Goal: Task Accomplishment & Management: Manage account settings

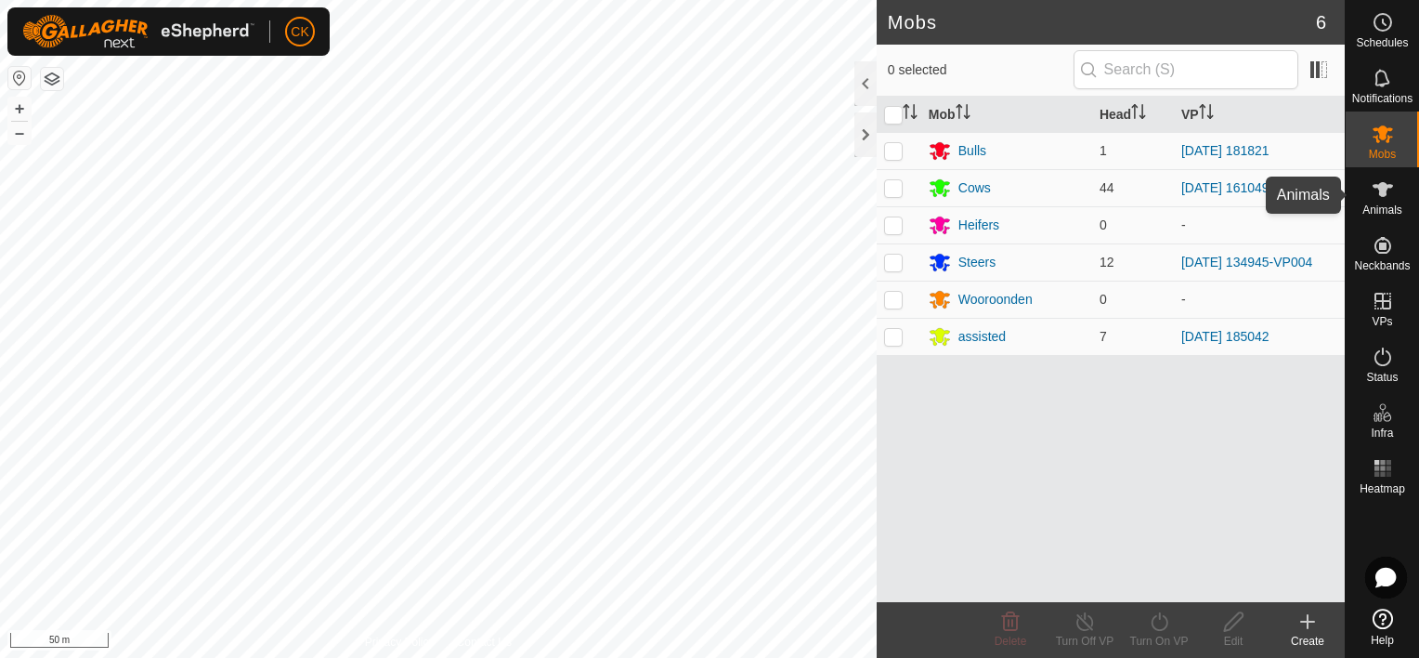
click at [1382, 189] on icon at bounding box center [1383, 189] width 20 height 15
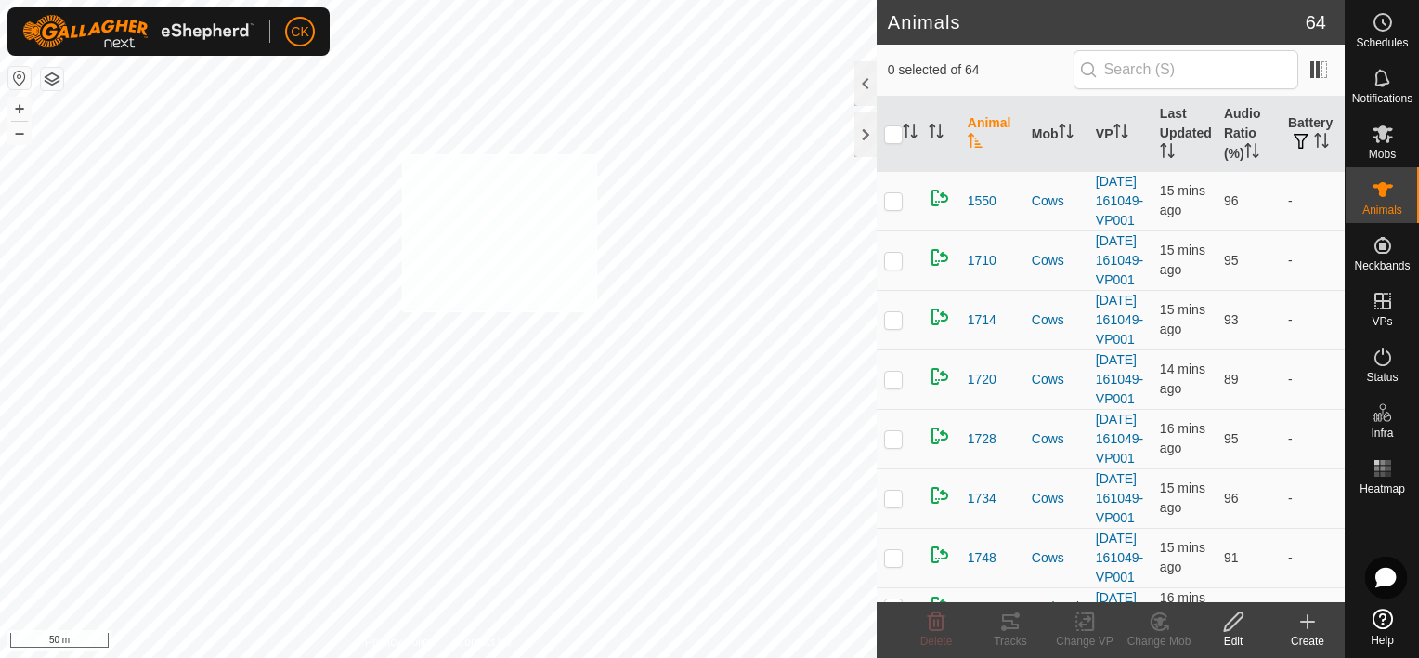
checkbox input "true"
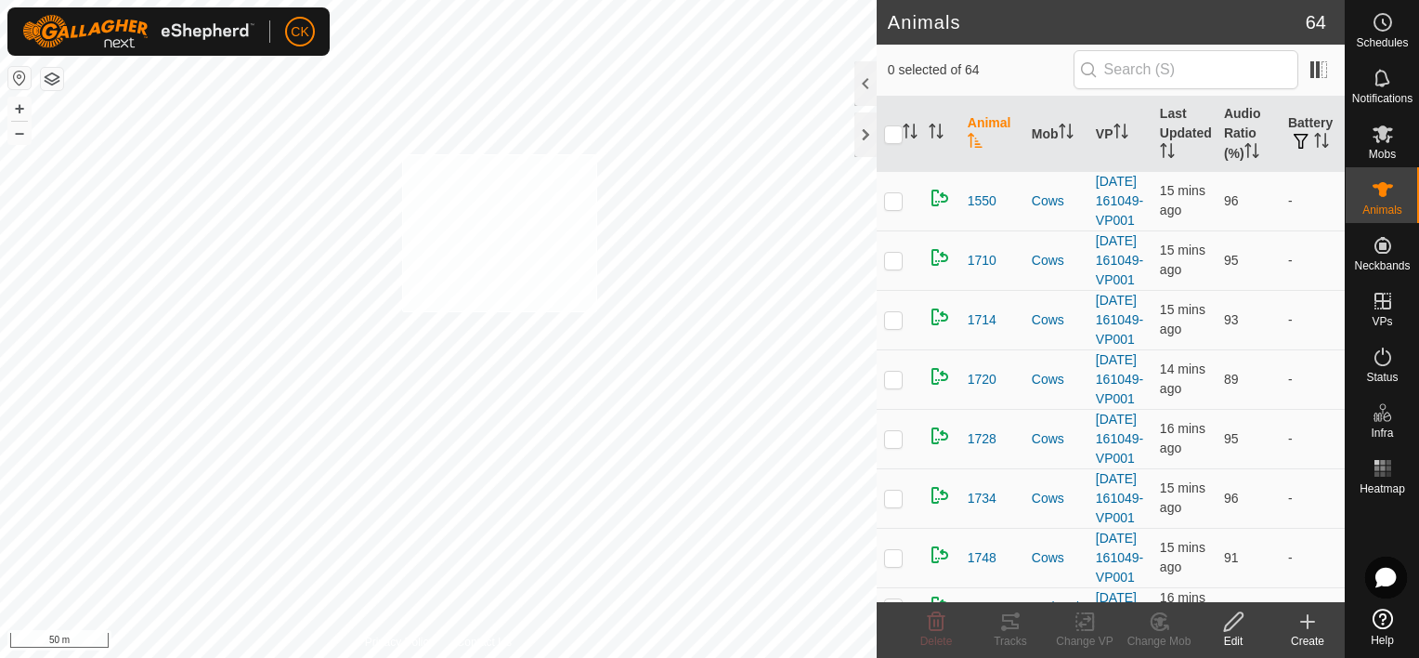
checkbox input "true"
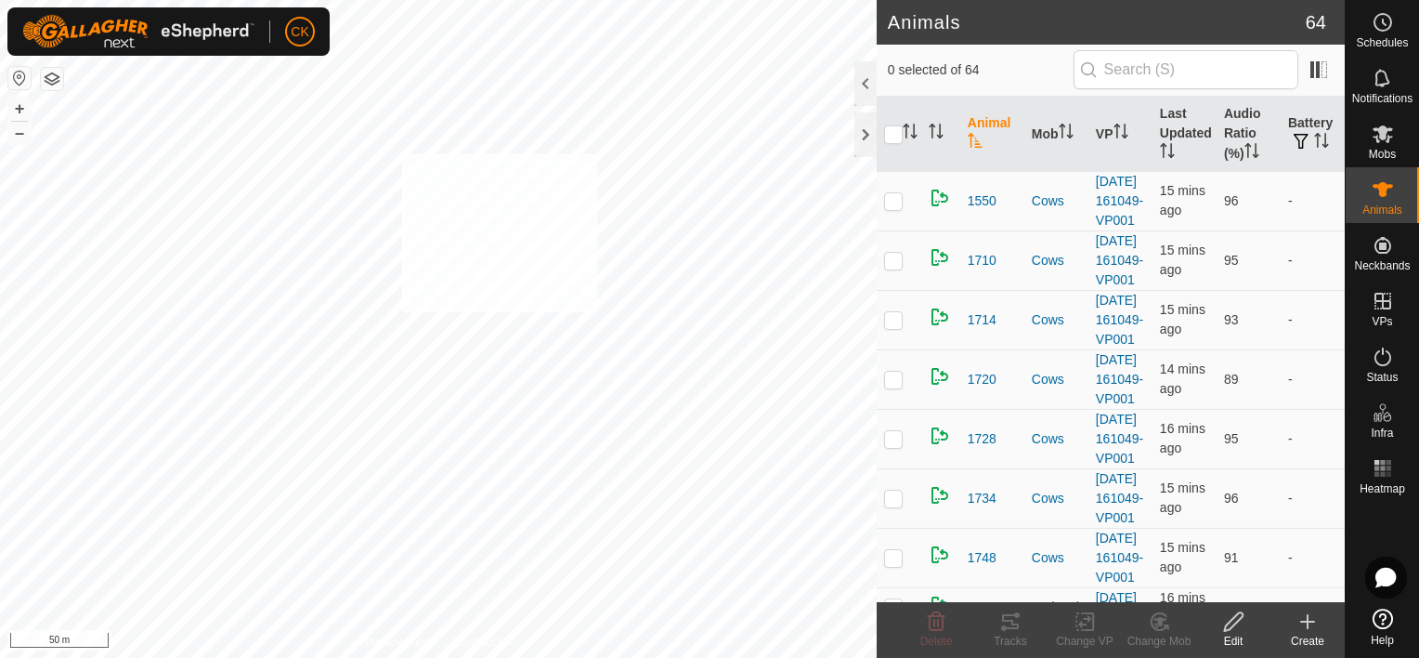
checkbox input "true"
click at [895, 132] on input "checkbox" at bounding box center [893, 134] width 19 height 19
checkbox input "true"
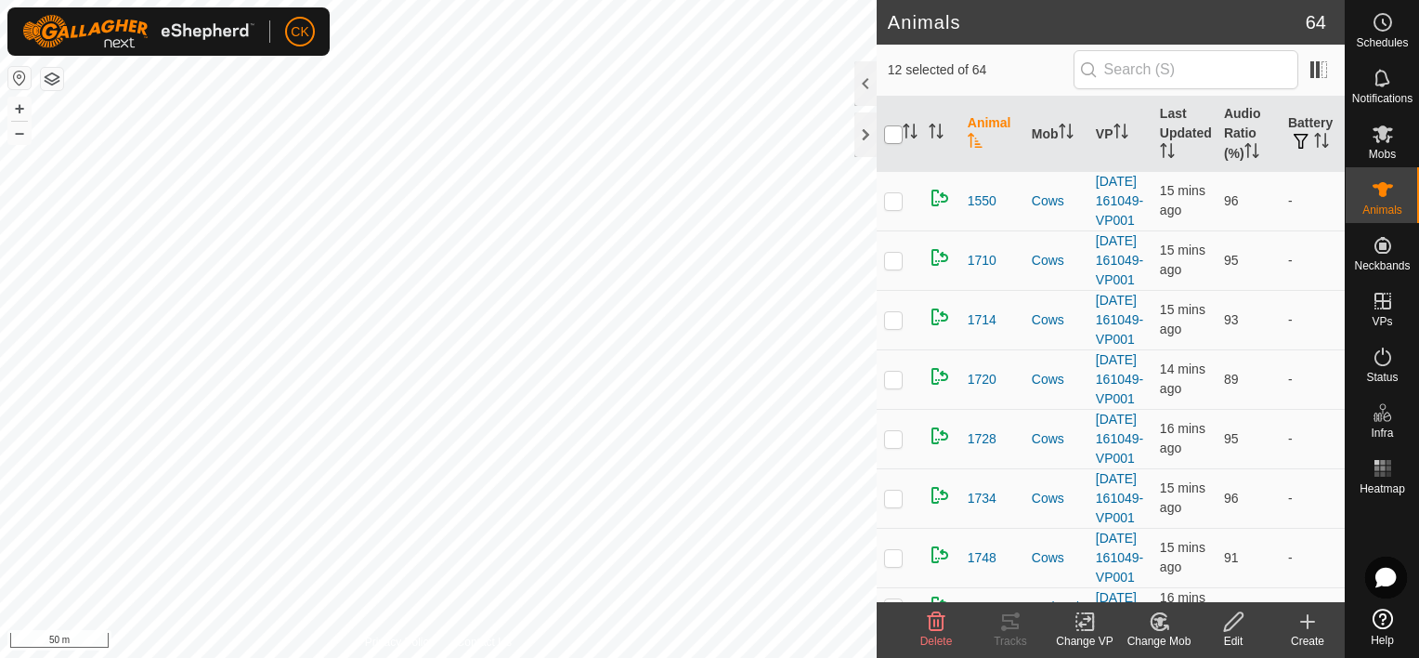
checkbox input "true"
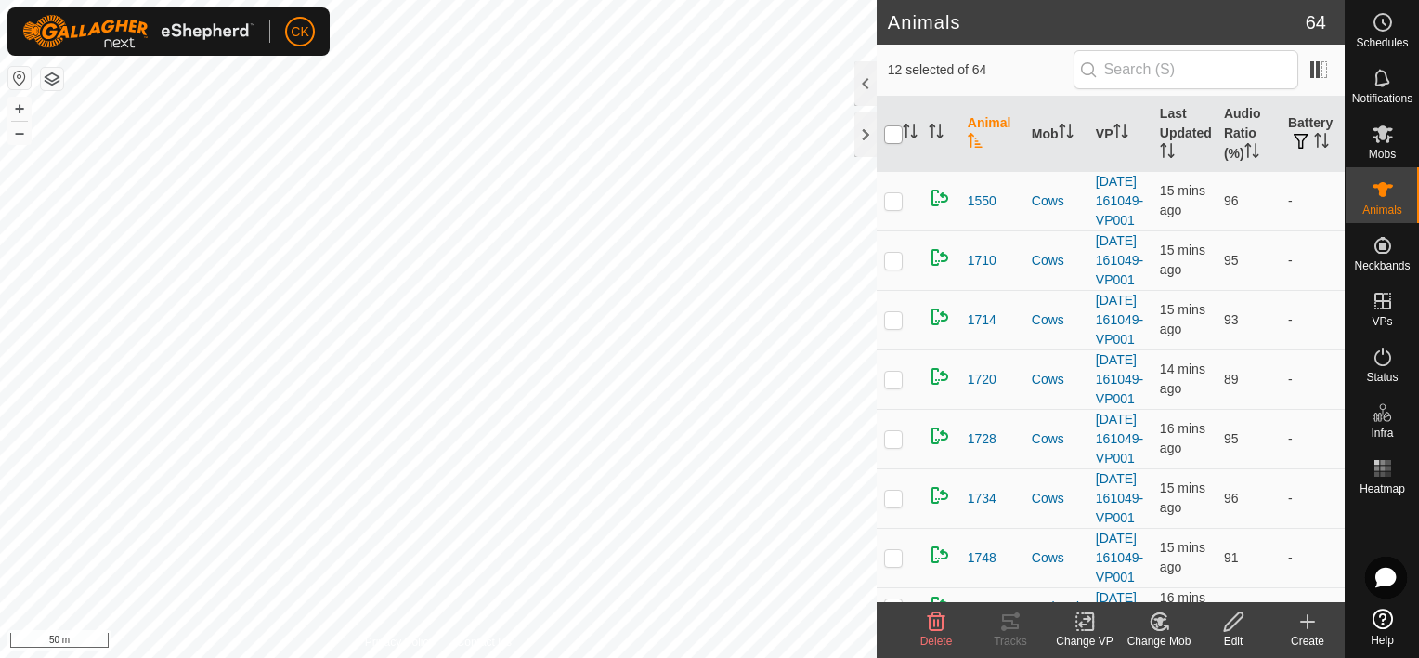
checkbox input "true"
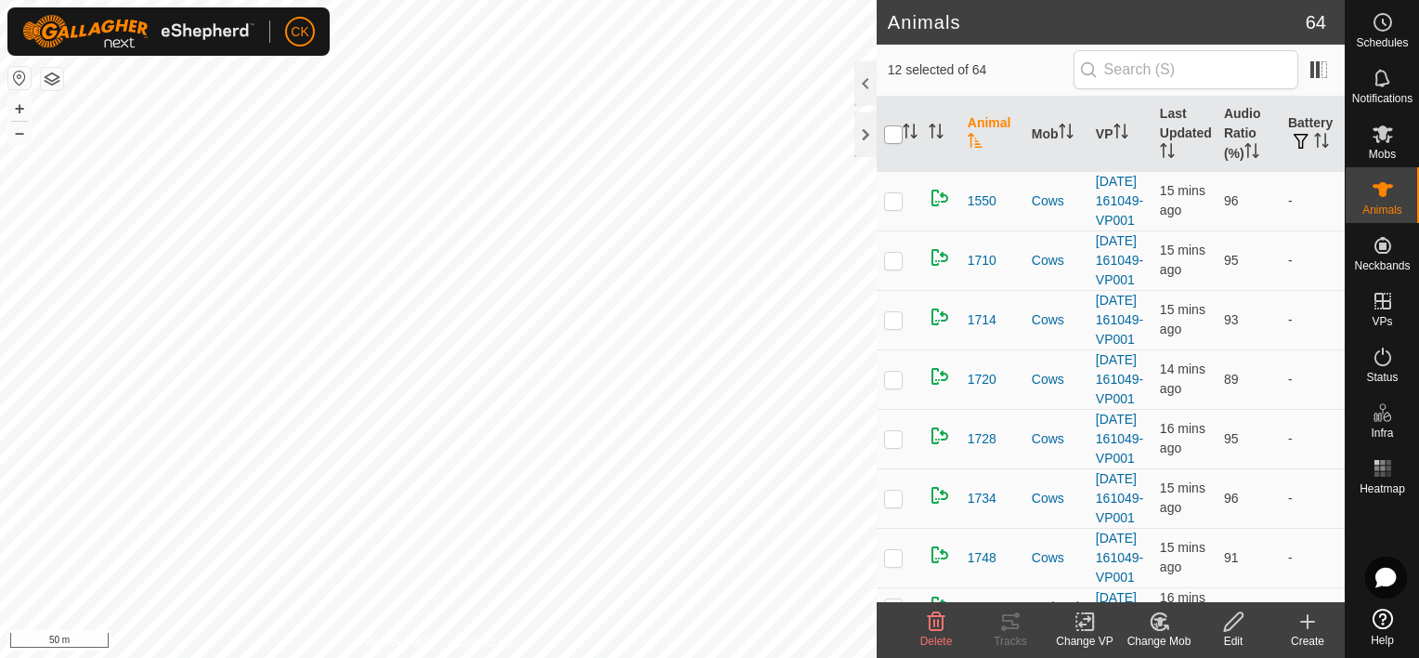
checkbox input "true"
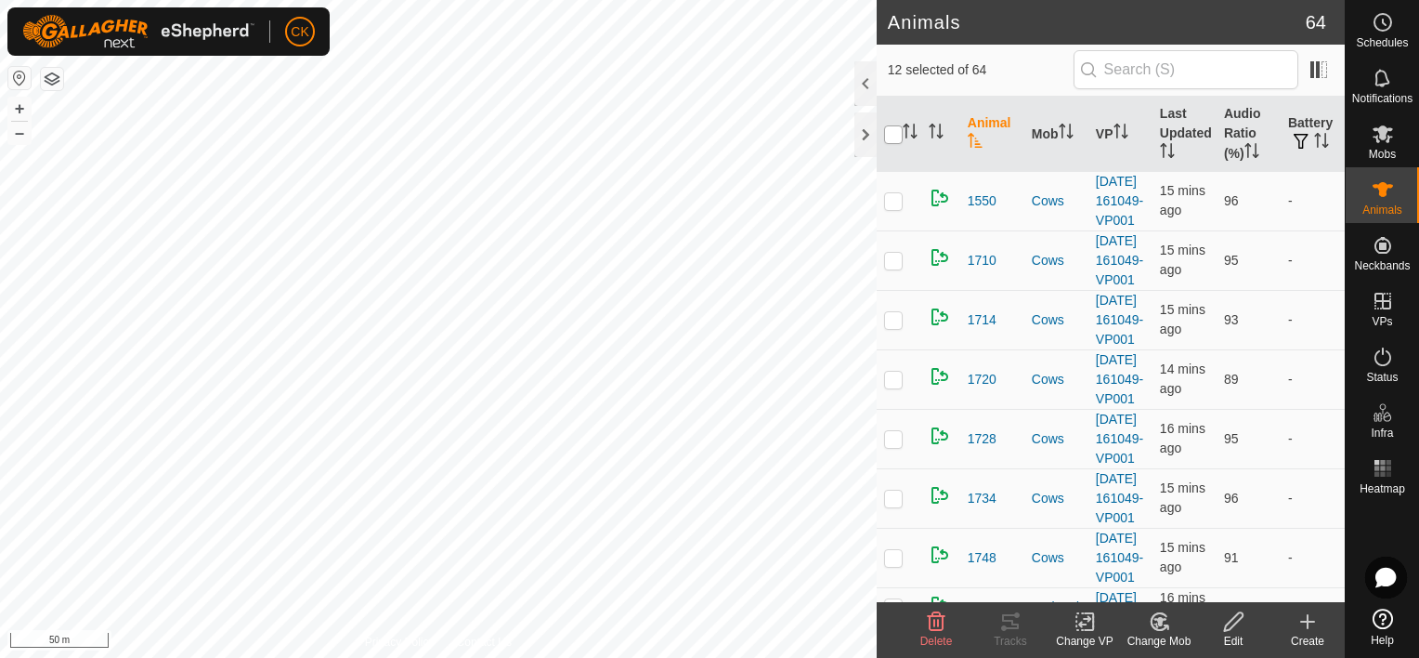
checkbox input "true"
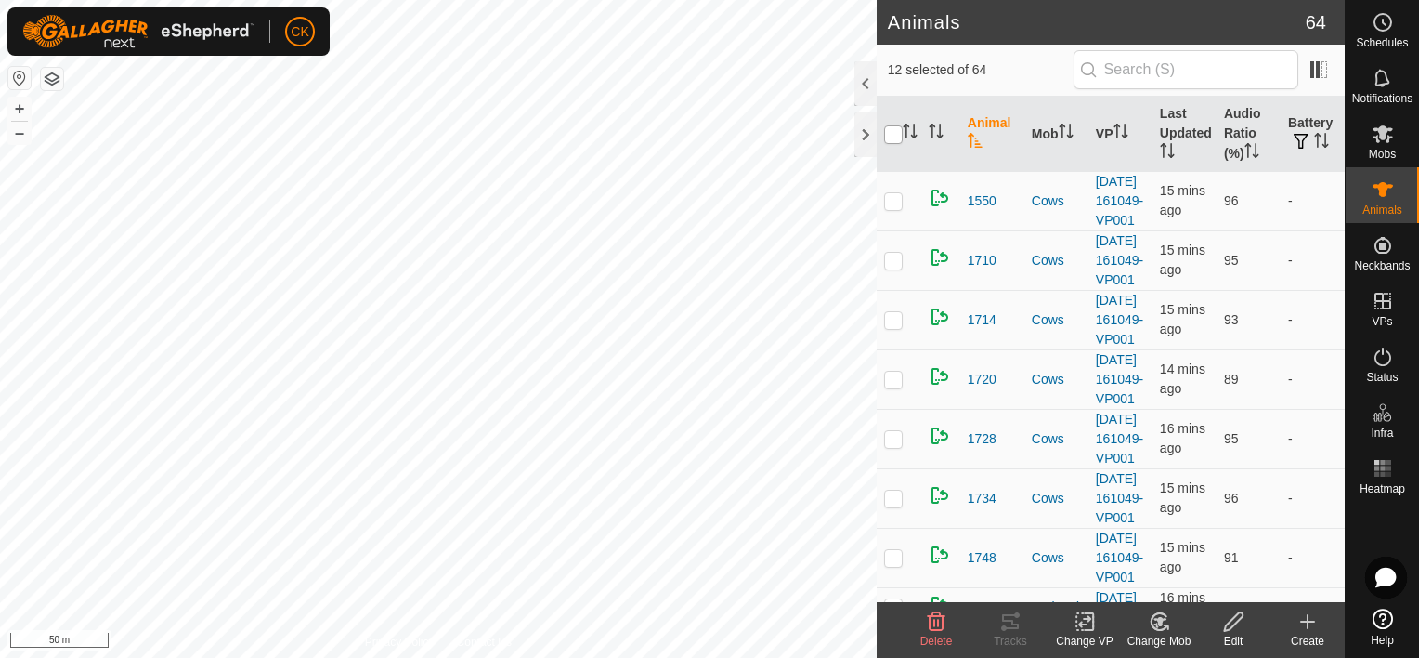
checkbox input "true"
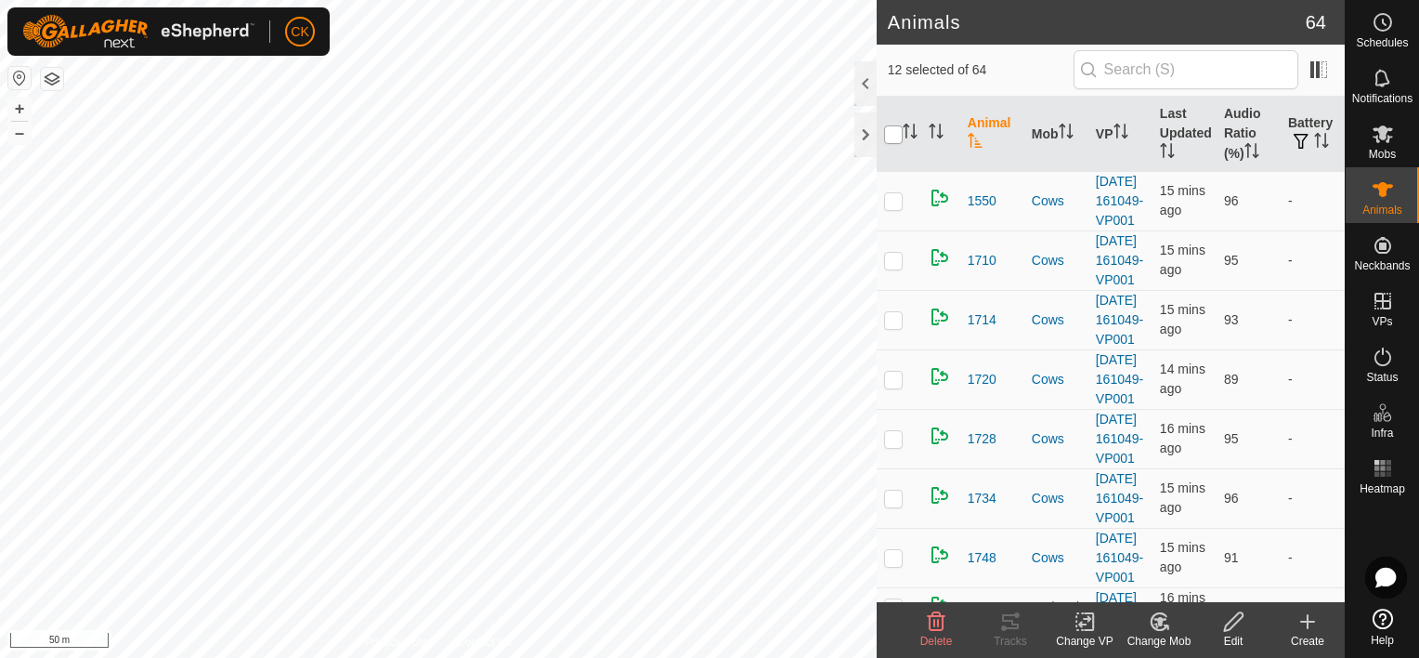
checkbox input "true"
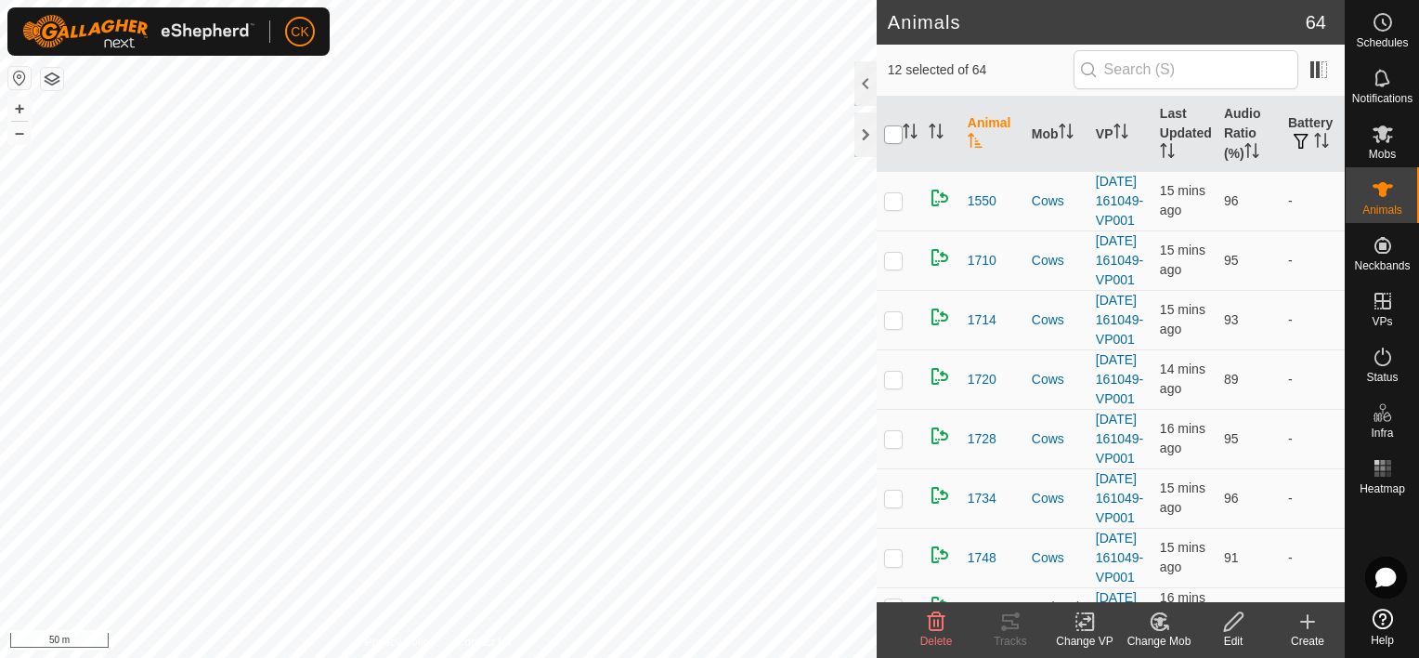
checkbox input "true"
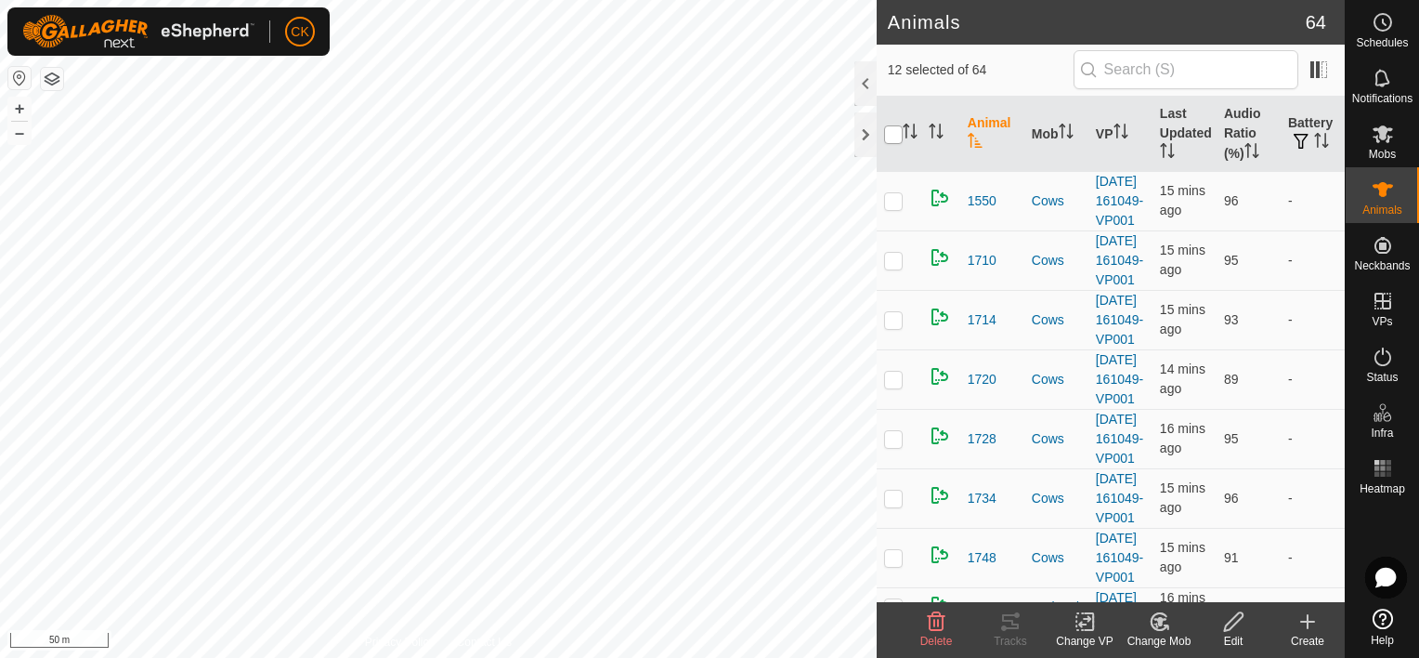
checkbox input "true"
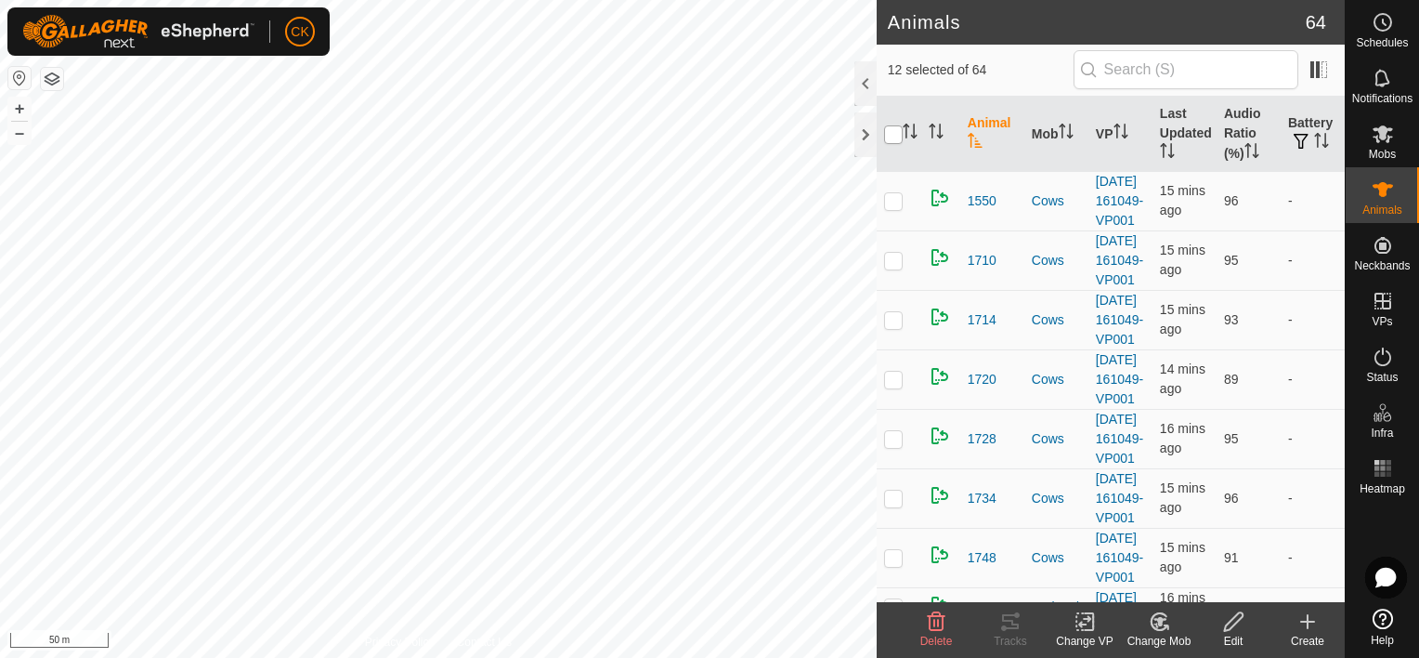
checkbox input "true"
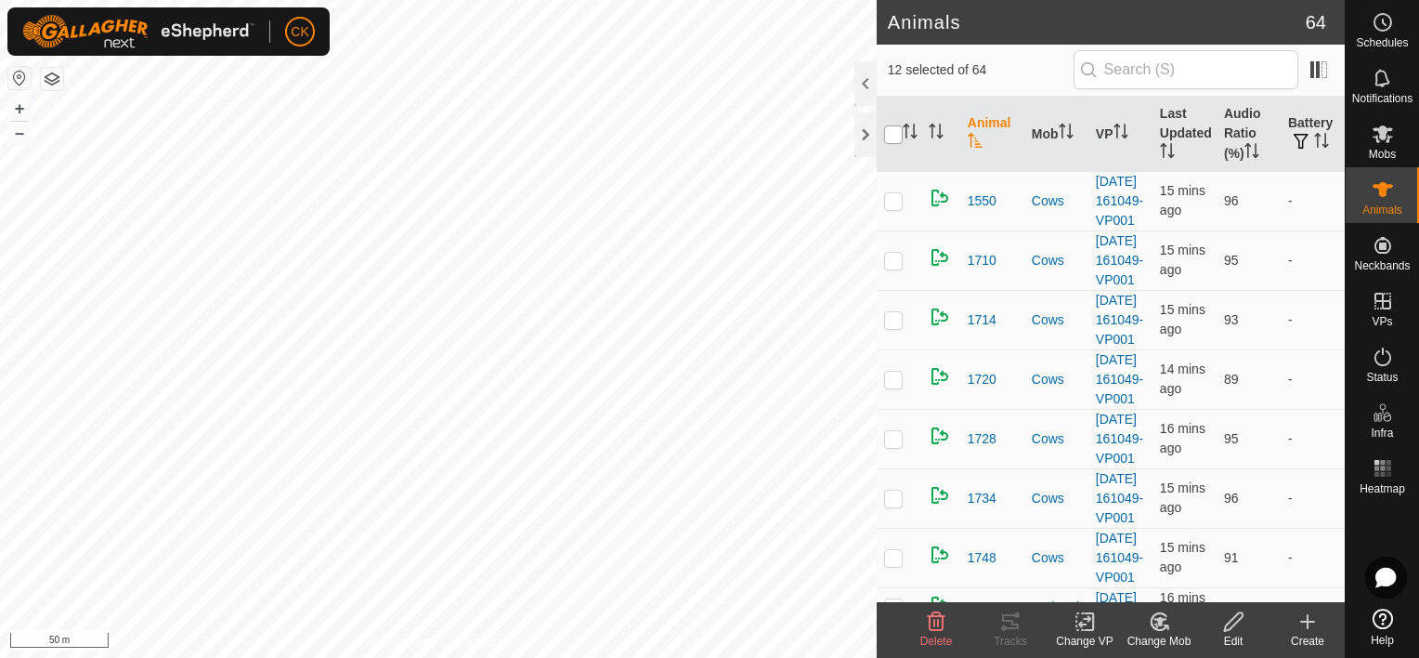
checkbox input "true"
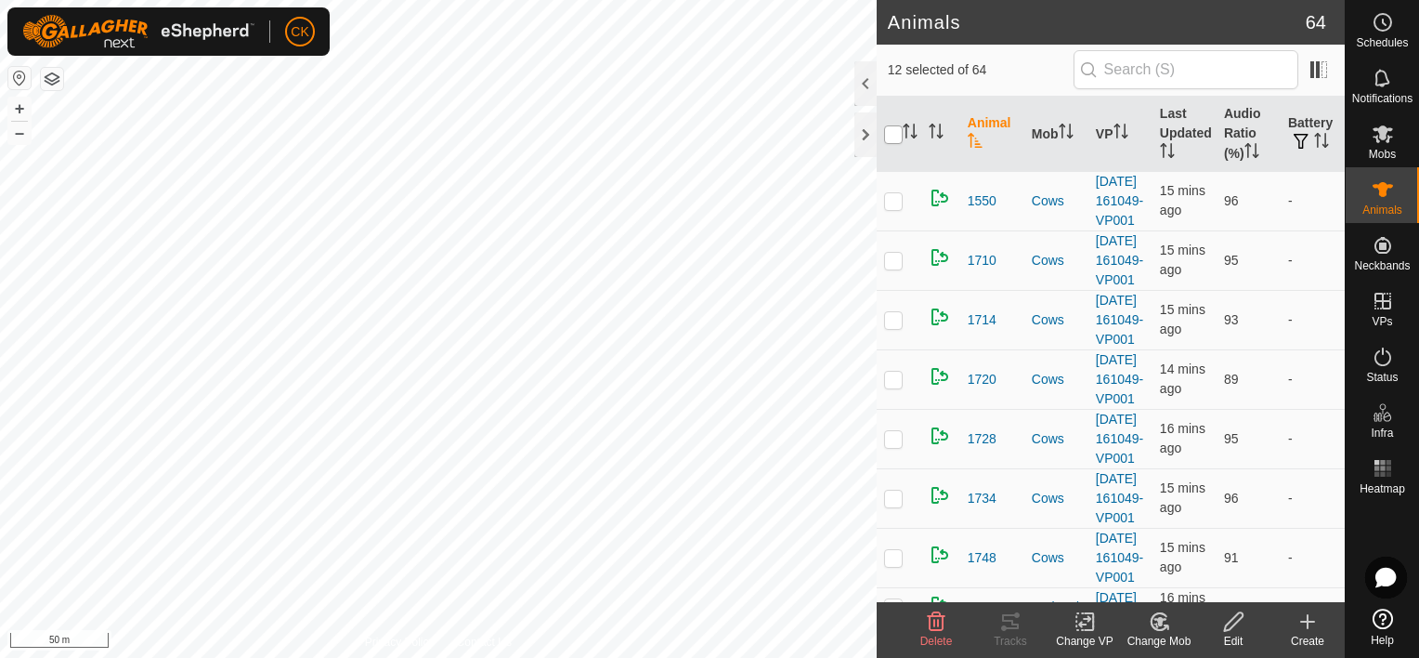
checkbox input "true"
click at [895, 132] on input "checkbox" at bounding box center [893, 134] width 19 height 19
checkbox input "false"
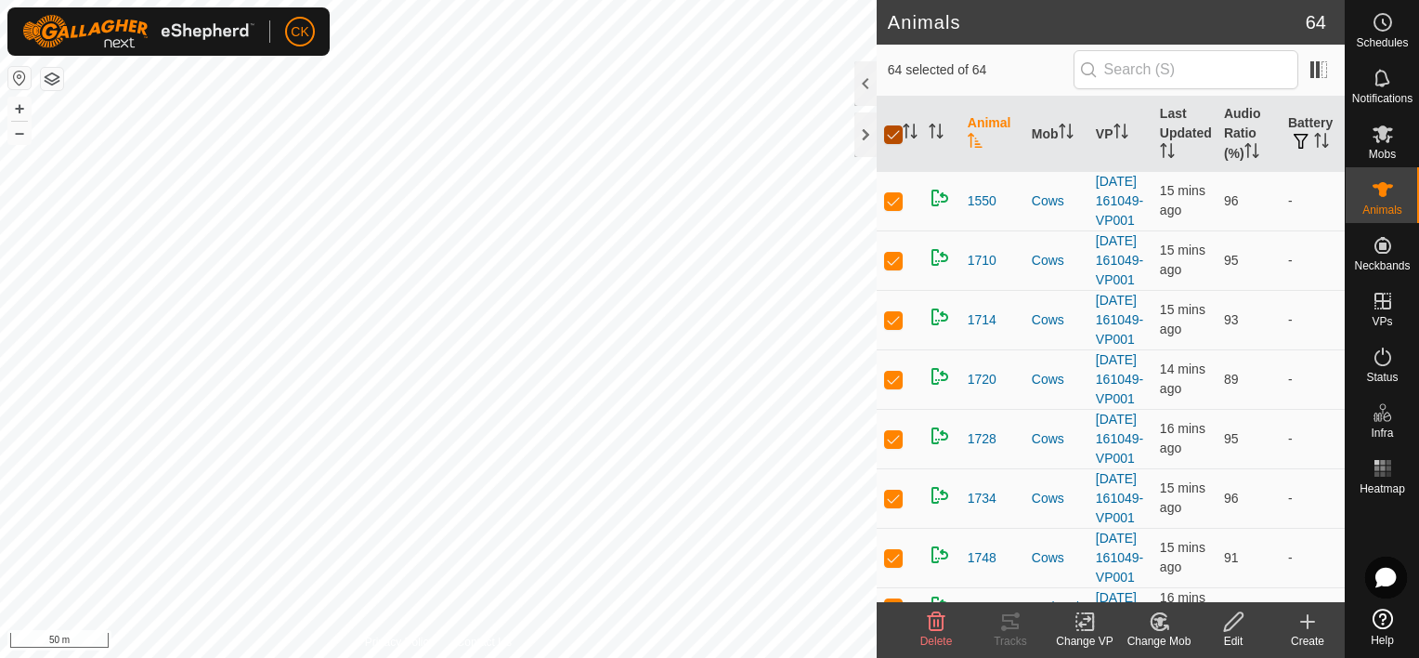
checkbox input "false"
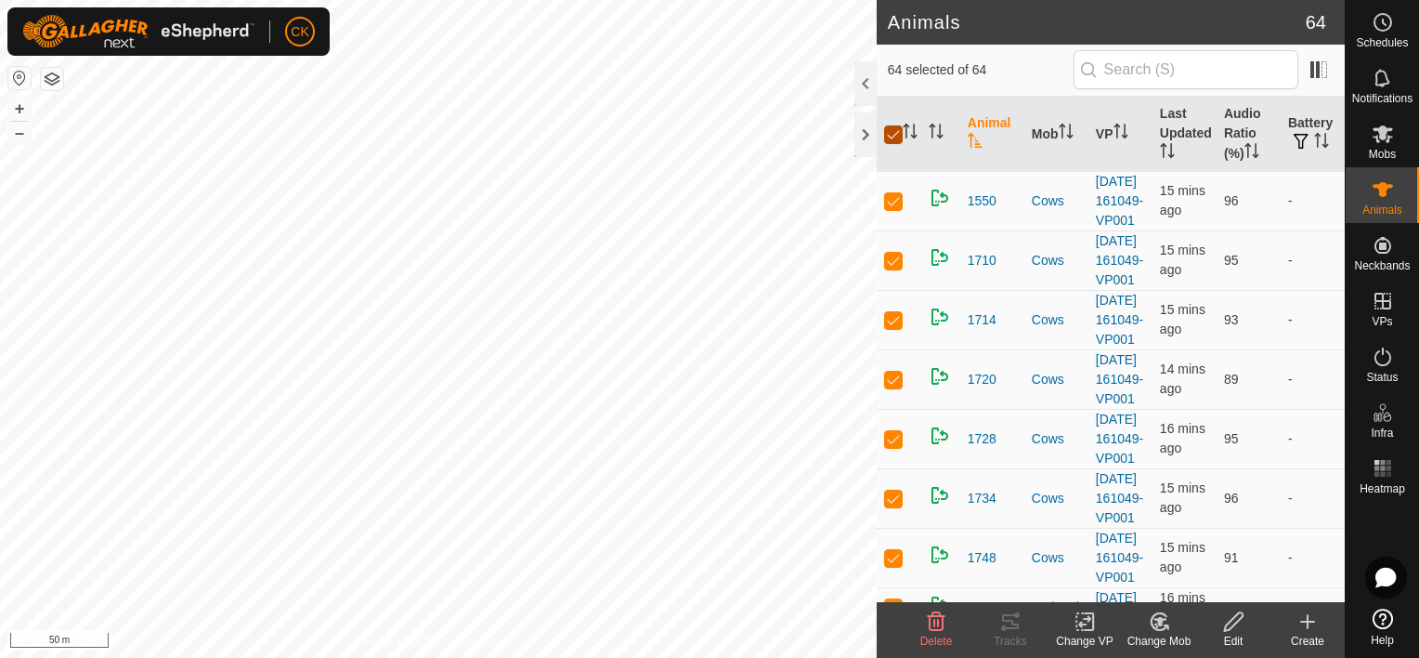
checkbox input "false"
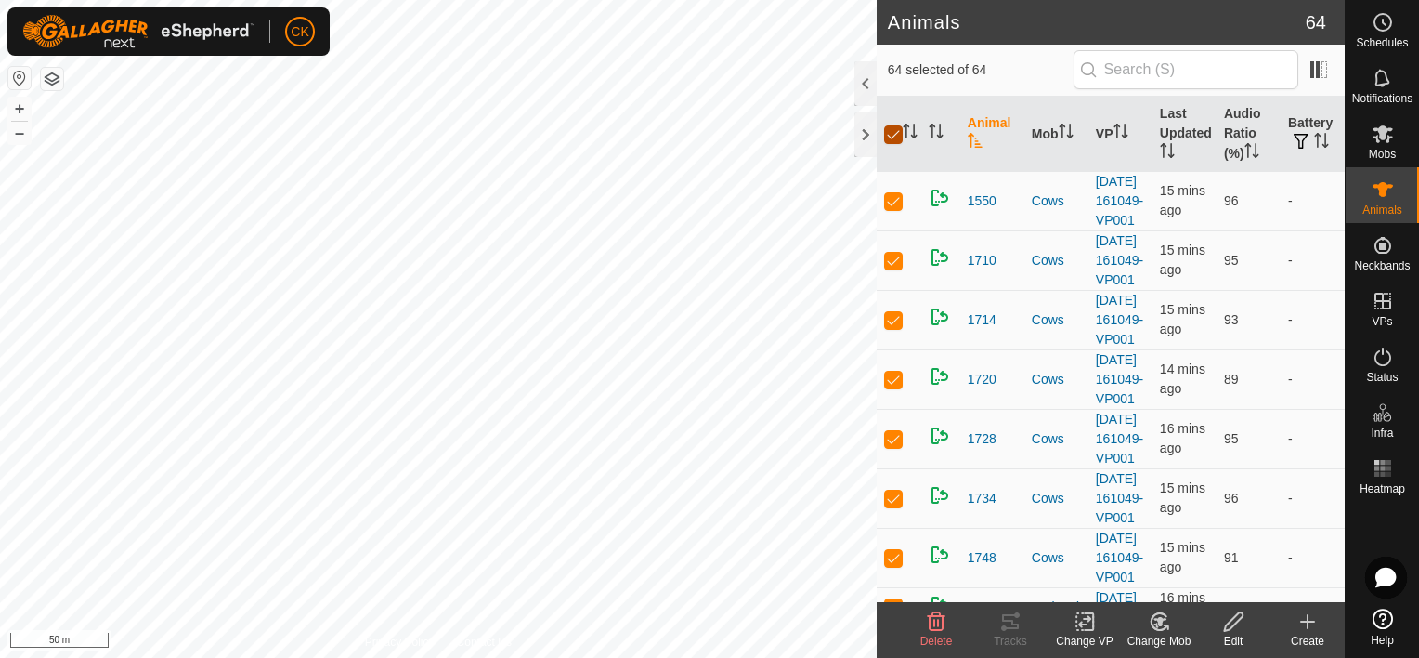
checkbox input "false"
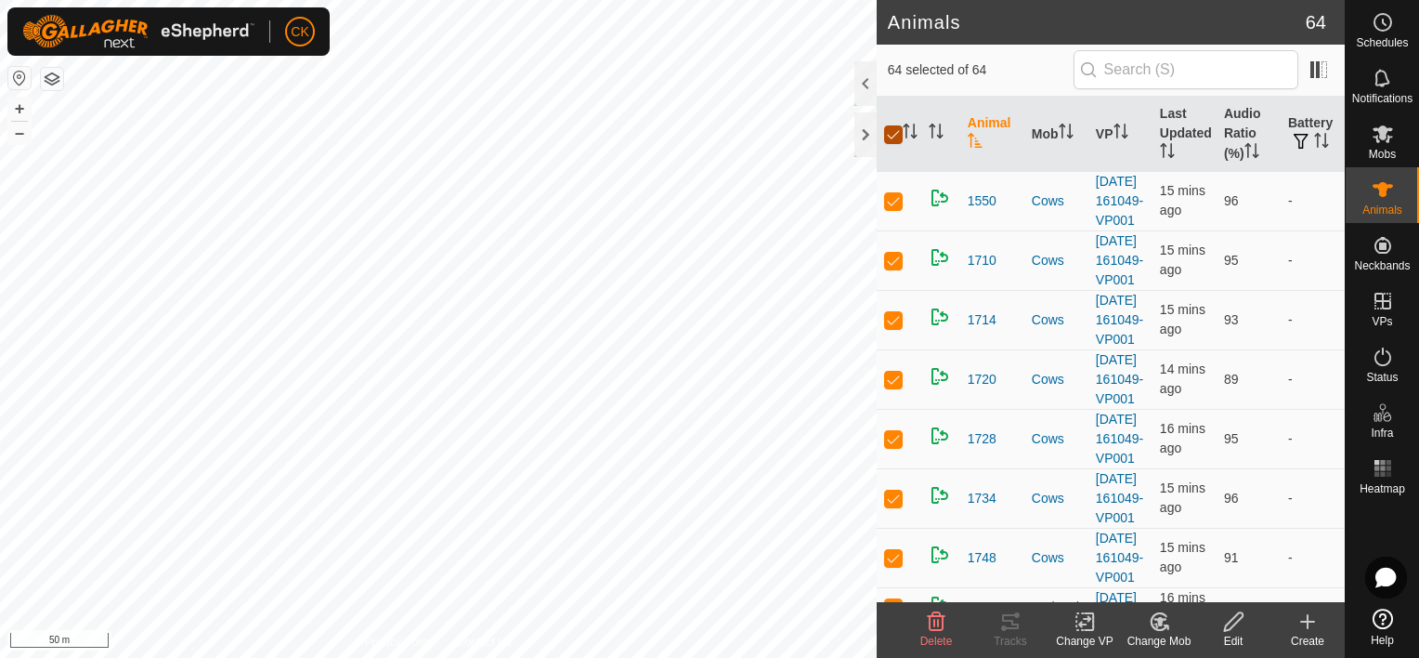
checkbox input "false"
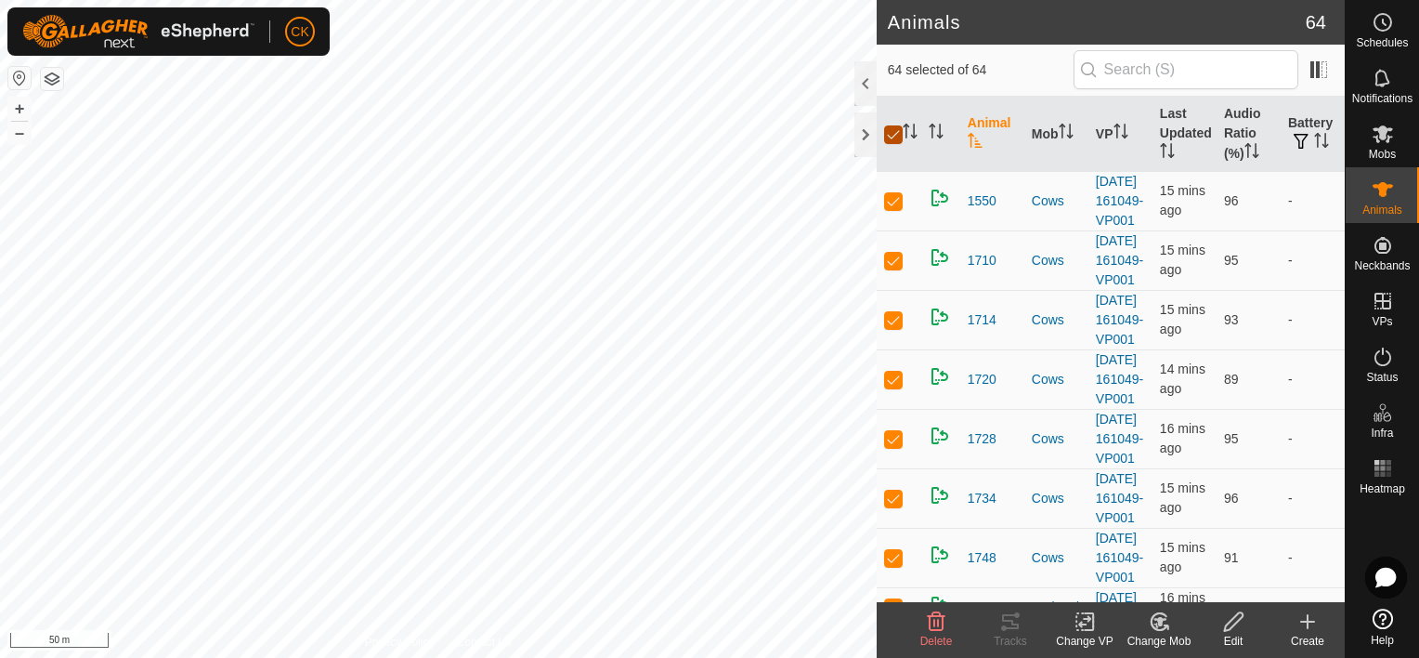
checkbox input "false"
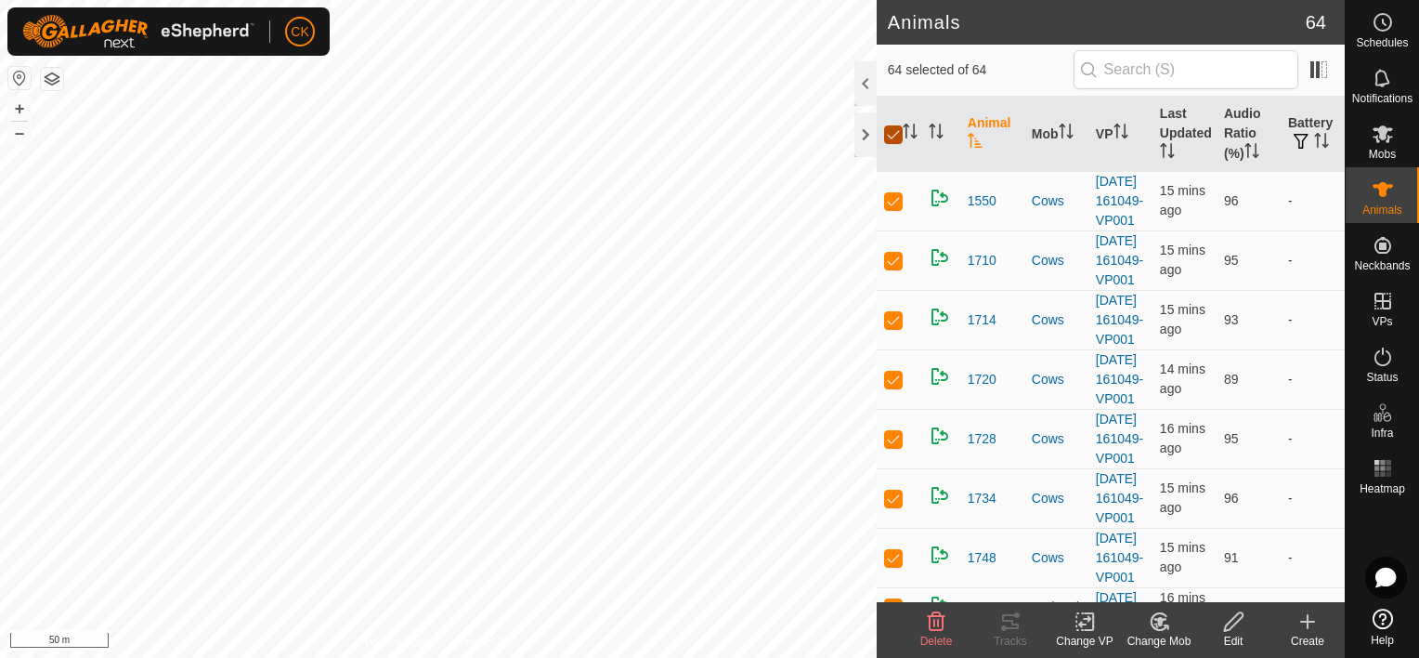
checkbox input "false"
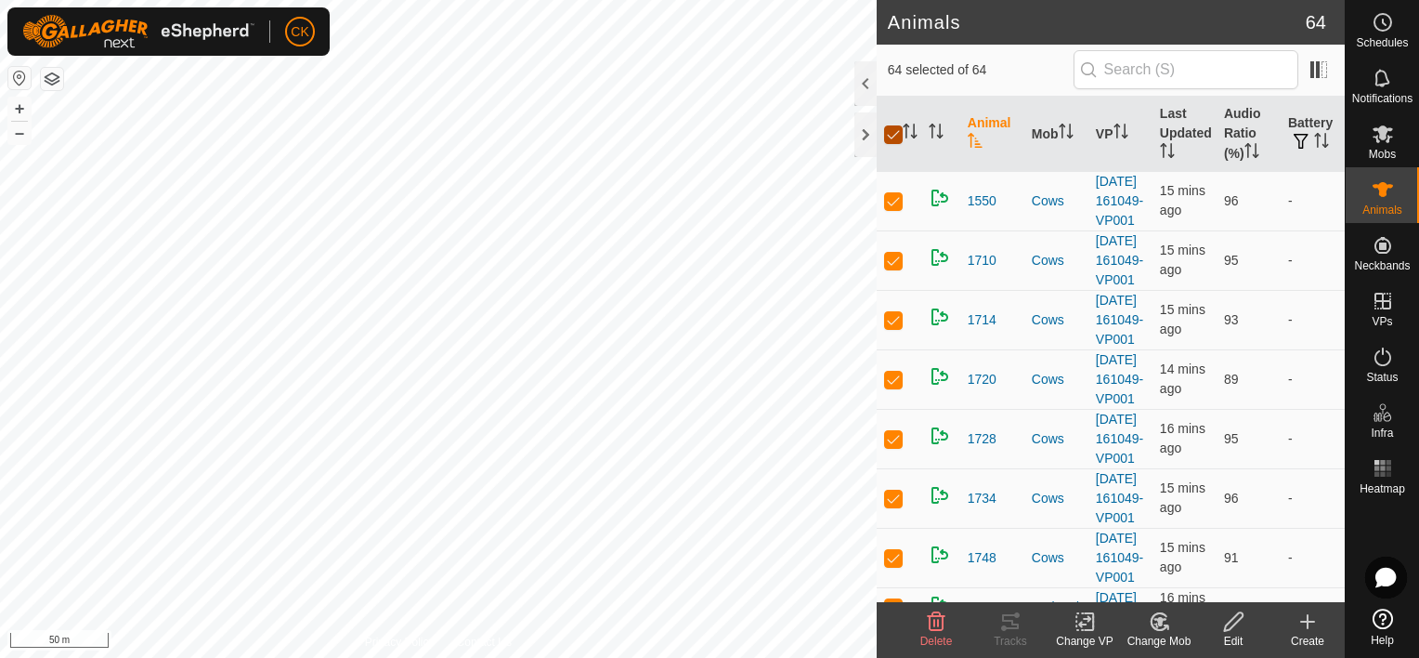
checkbox input "false"
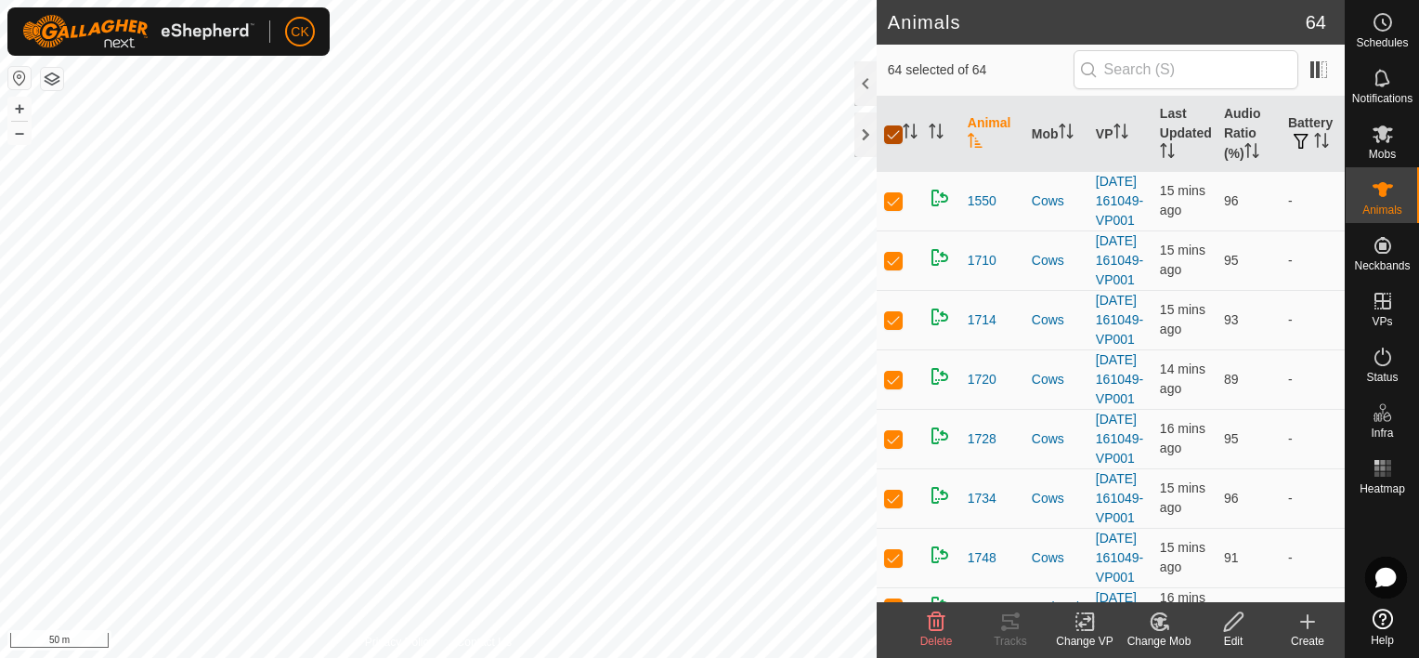
checkbox input "false"
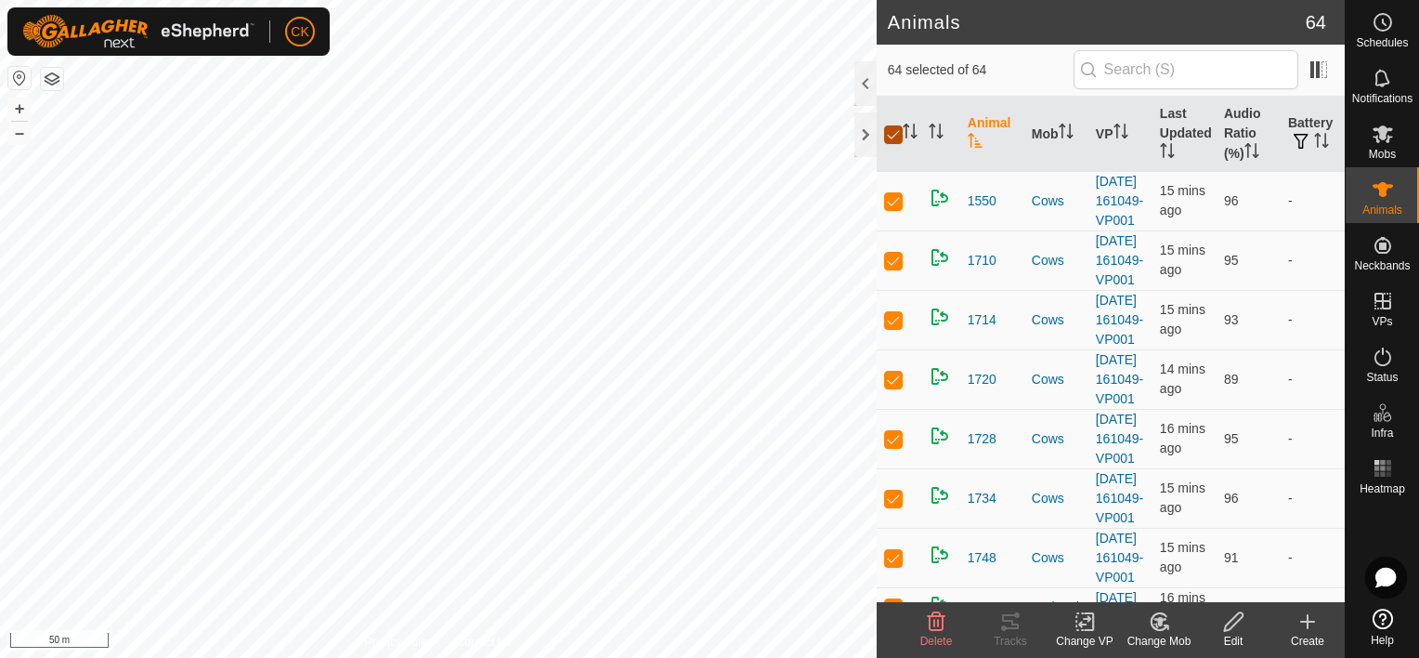
checkbox input "false"
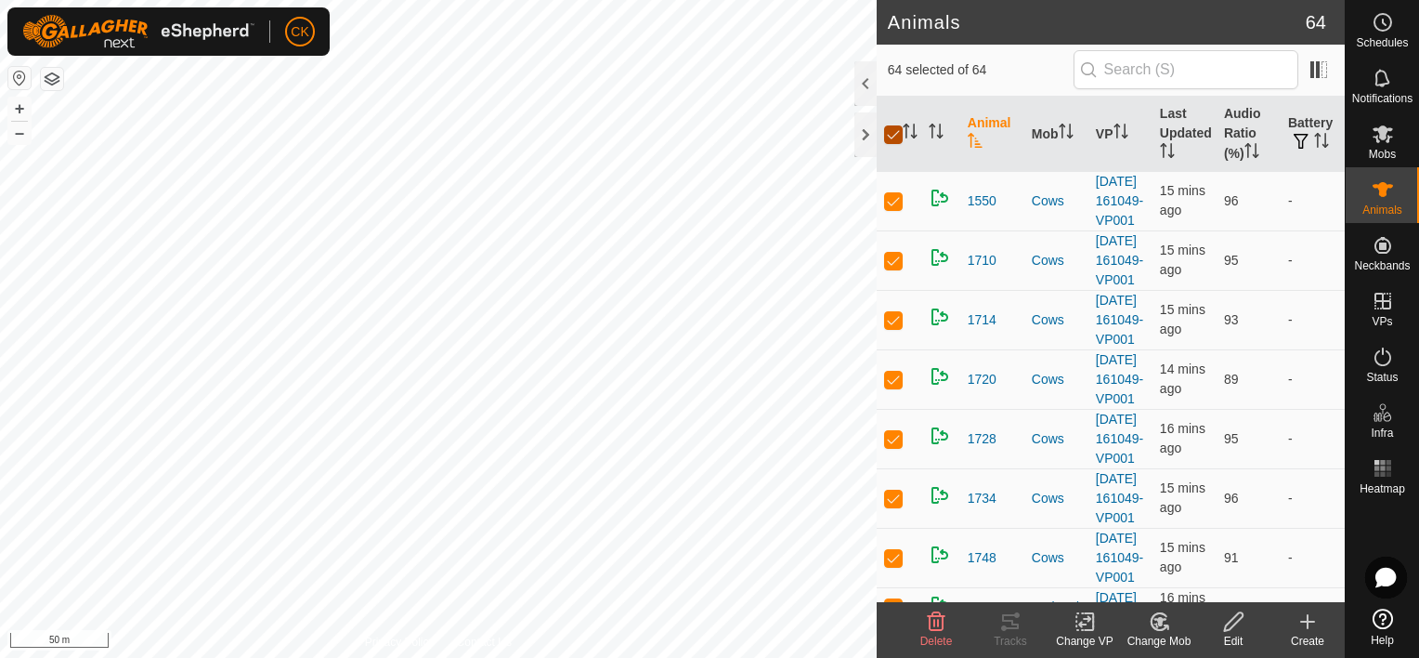
checkbox input "false"
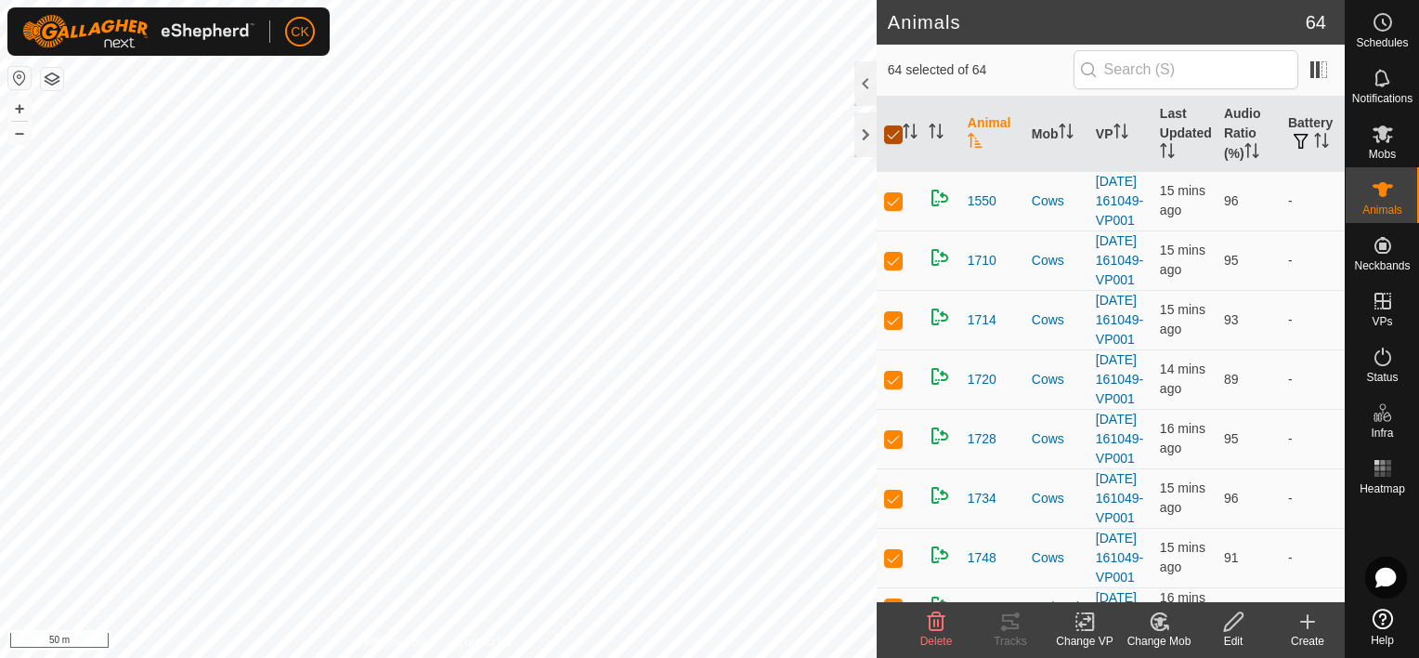
checkbox input "false"
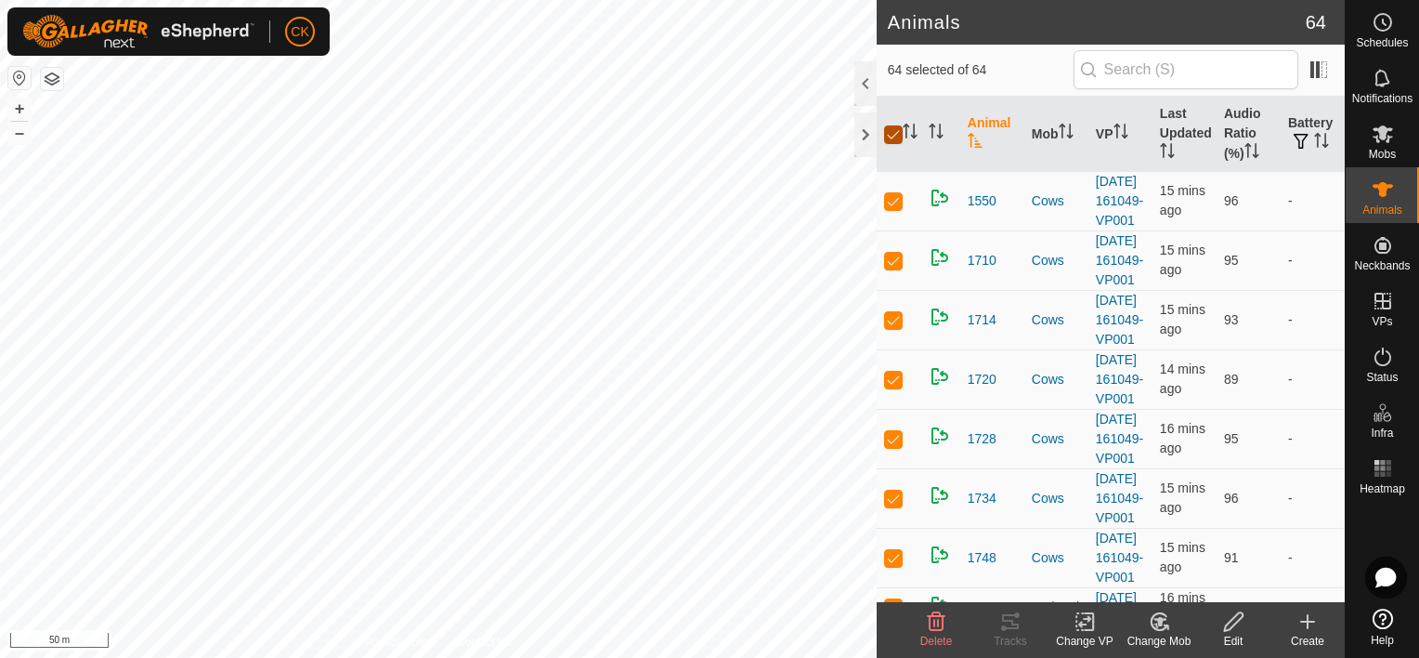
checkbox input "false"
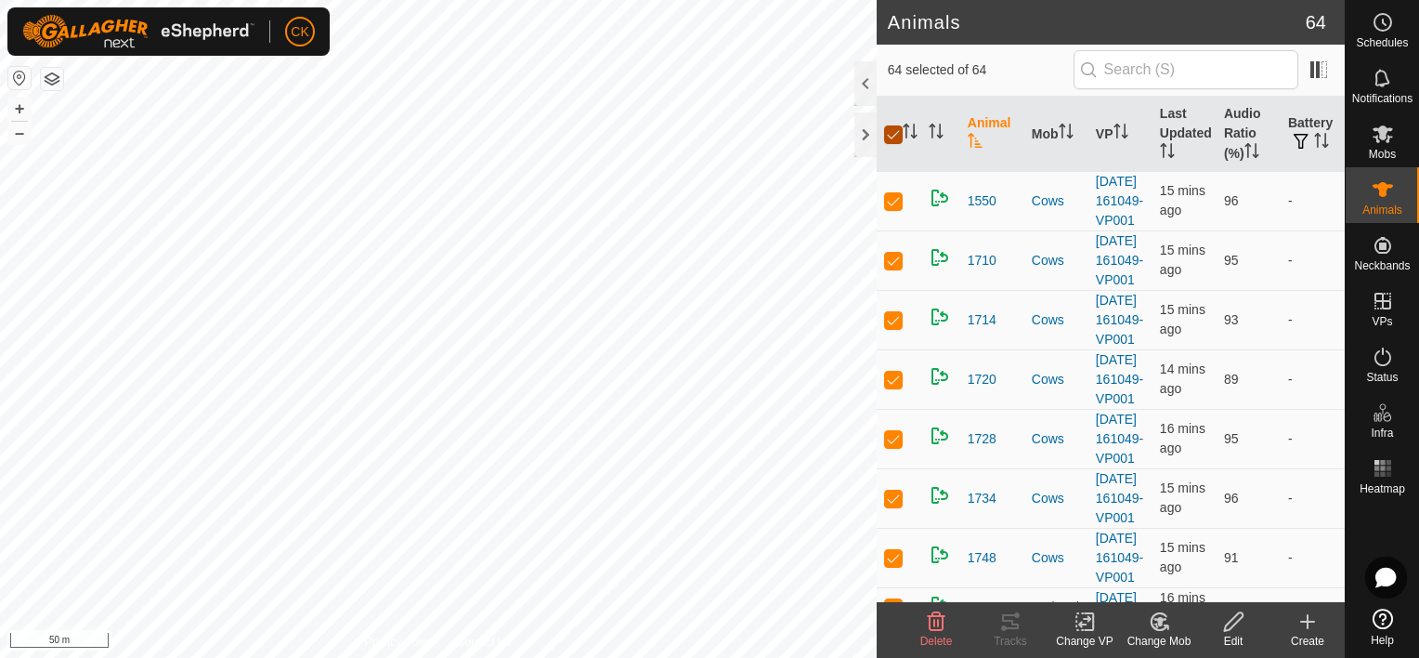
checkbox input "false"
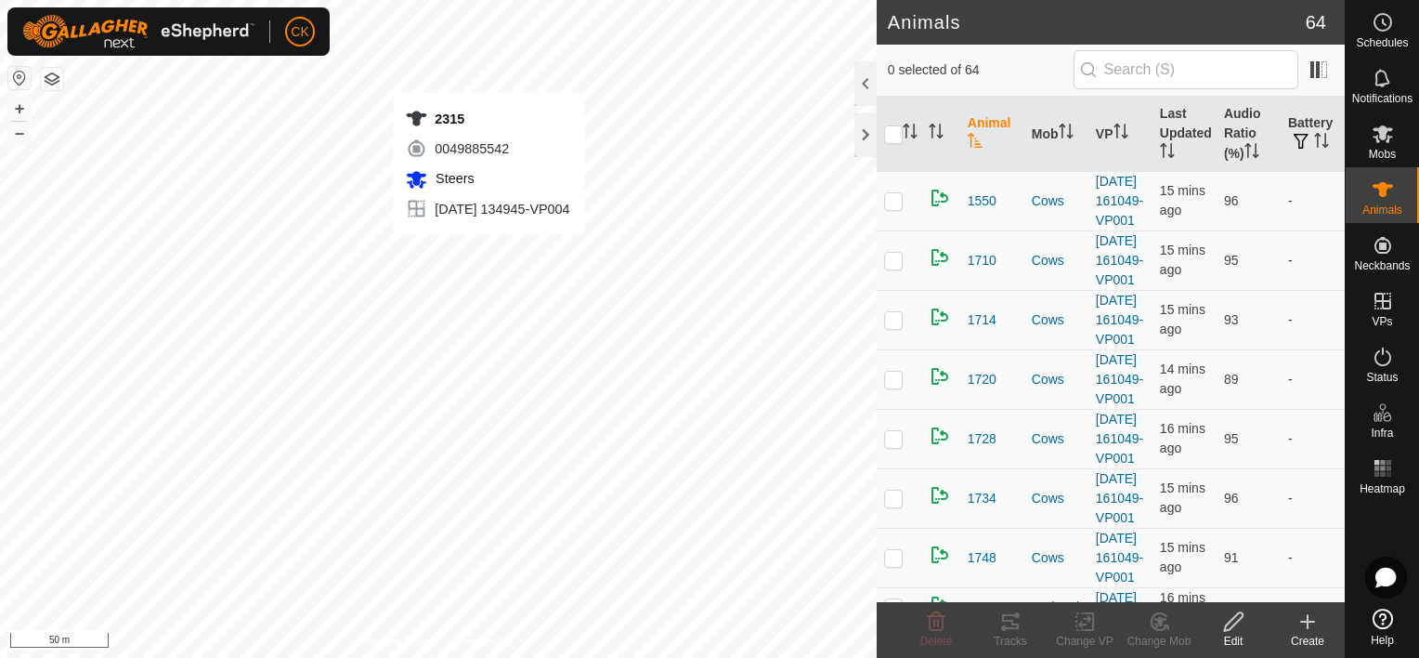
checkbox input "true"
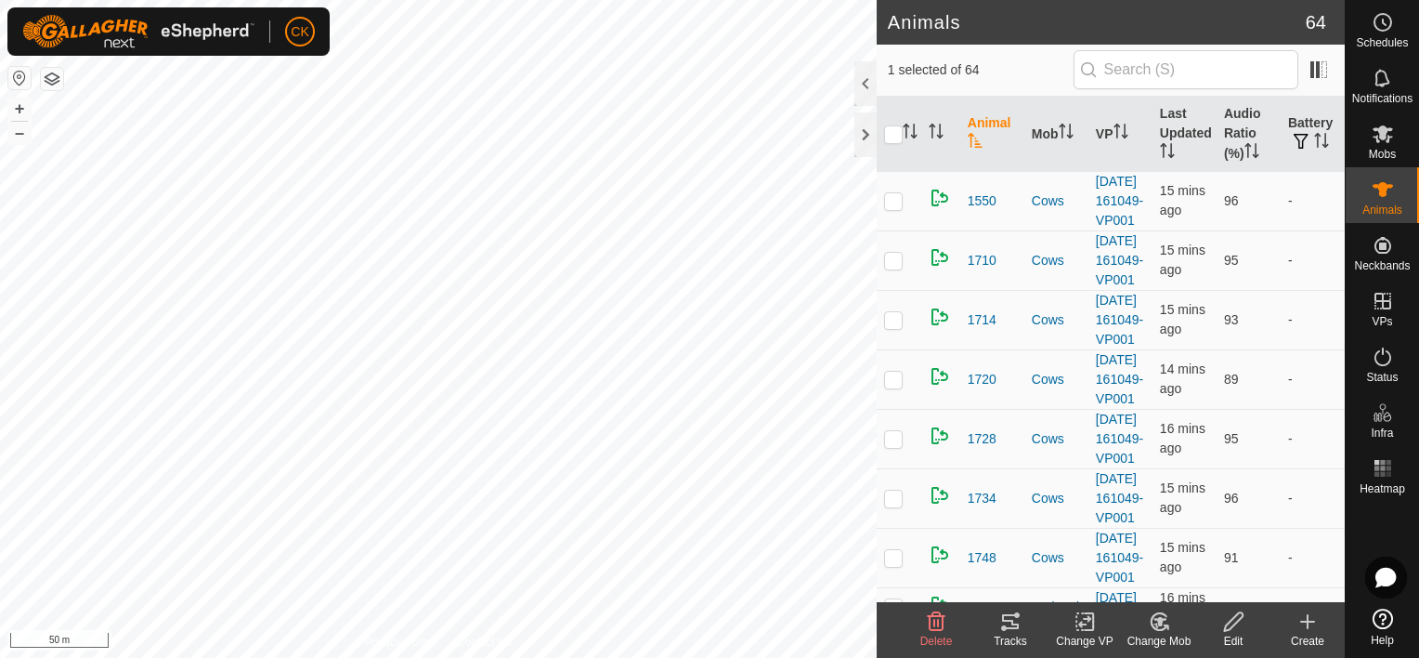
click at [1007, 620] on icon at bounding box center [1010, 621] width 17 height 15
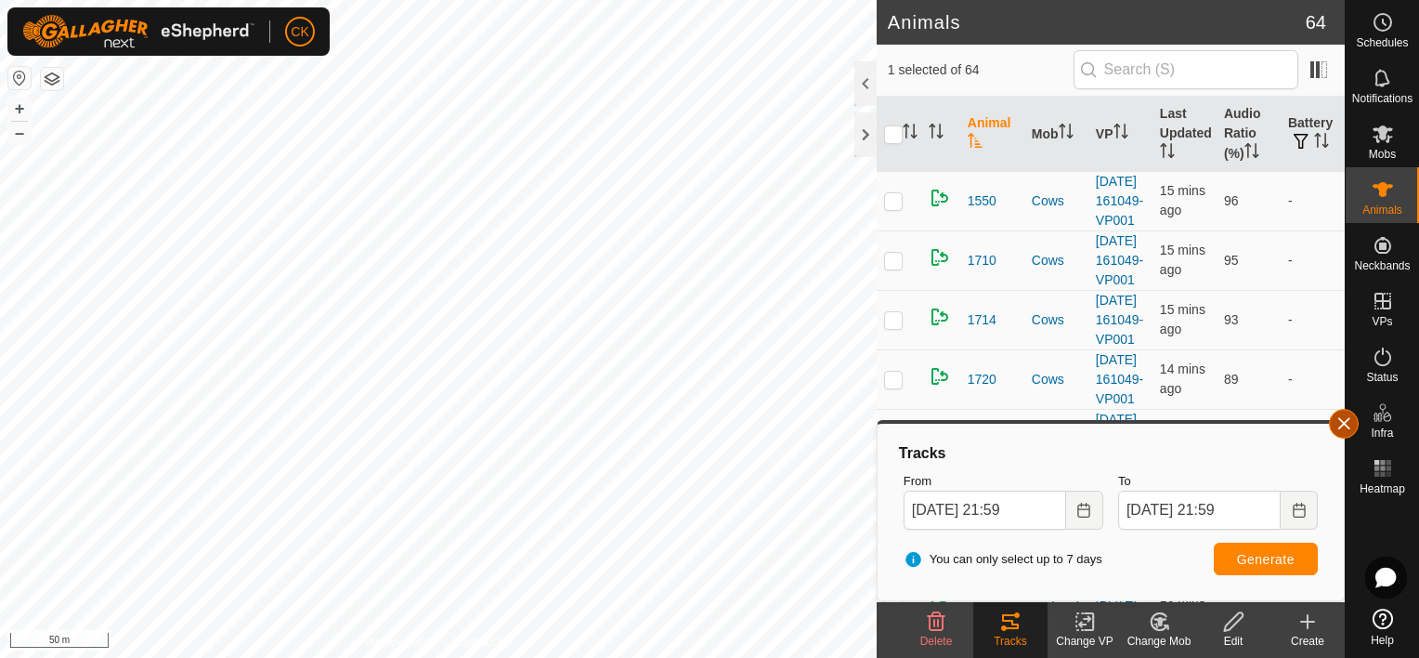
click at [1343, 424] on button "button" at bounding box center [1344, 424] width 30 height 30
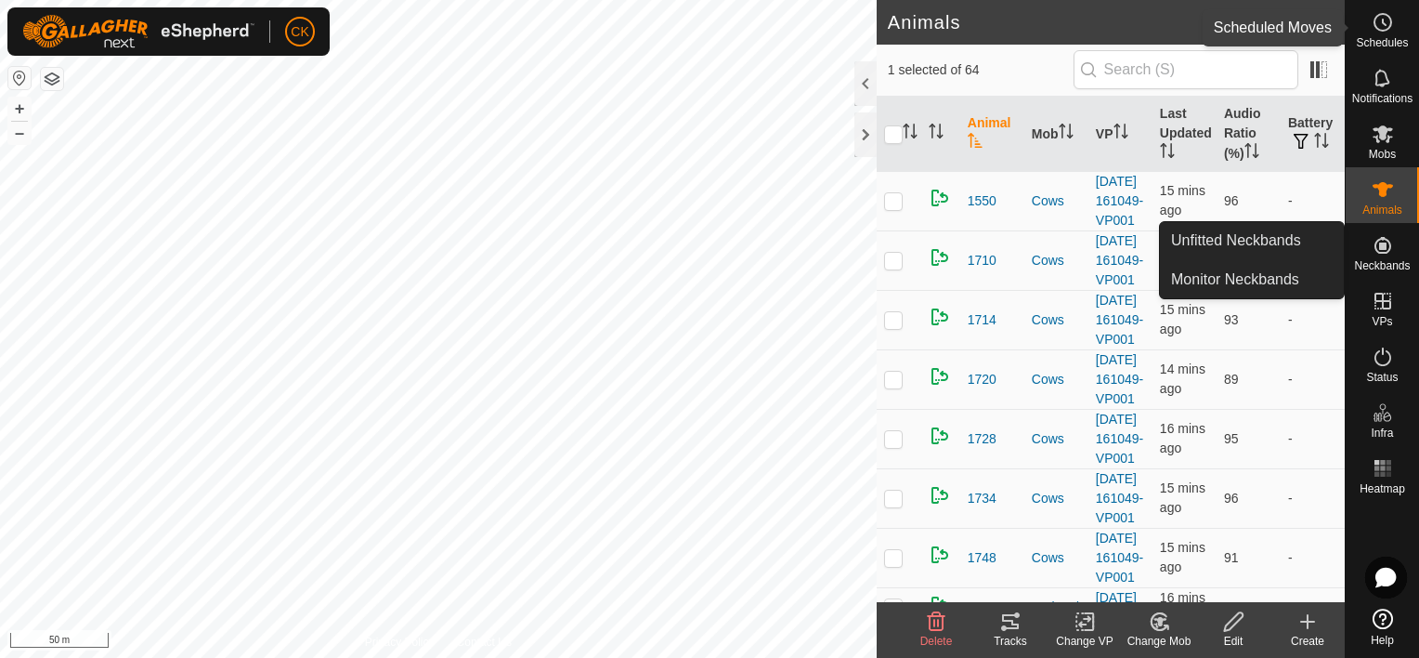
click at [1379, 20] on icon at bounding box center [1383, 22] width 22 height 22
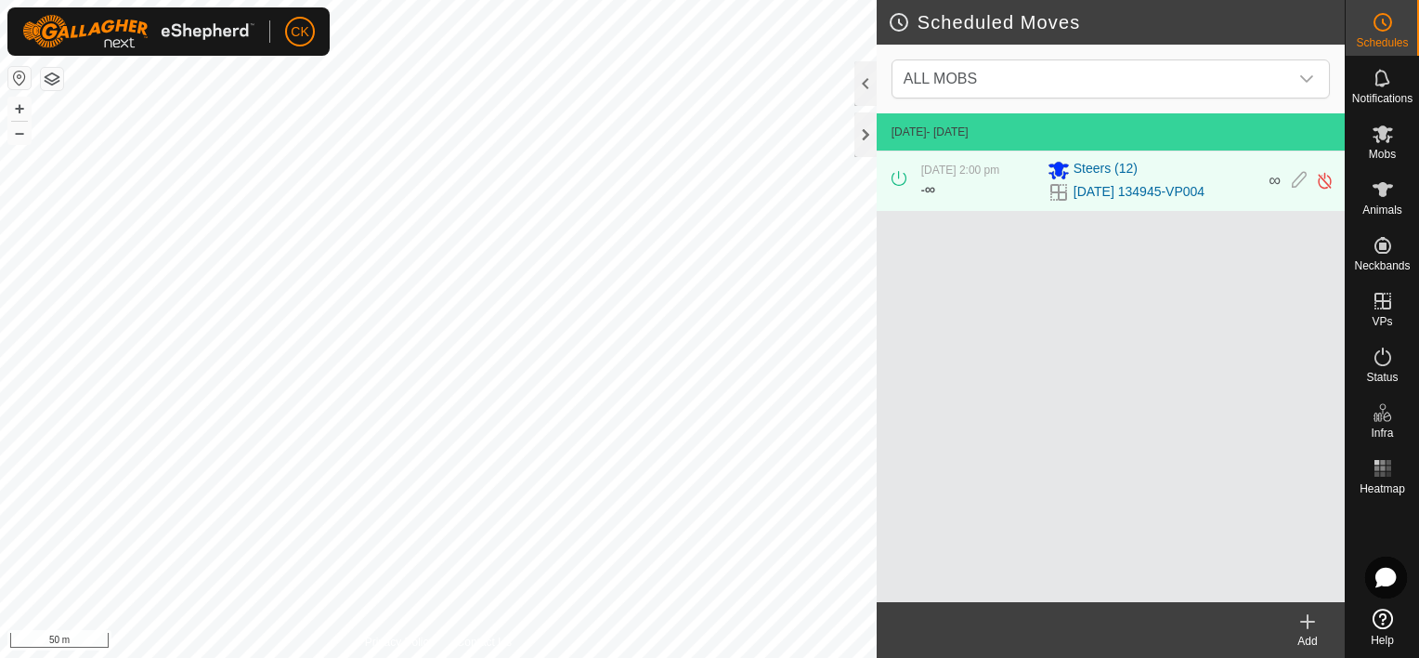
click at [1379, 20] on icon at bounding box center [1383, 22] width 22 height 22
click at [1311, 618] on icon at bounding box center [1308, 621] width 22 height 22
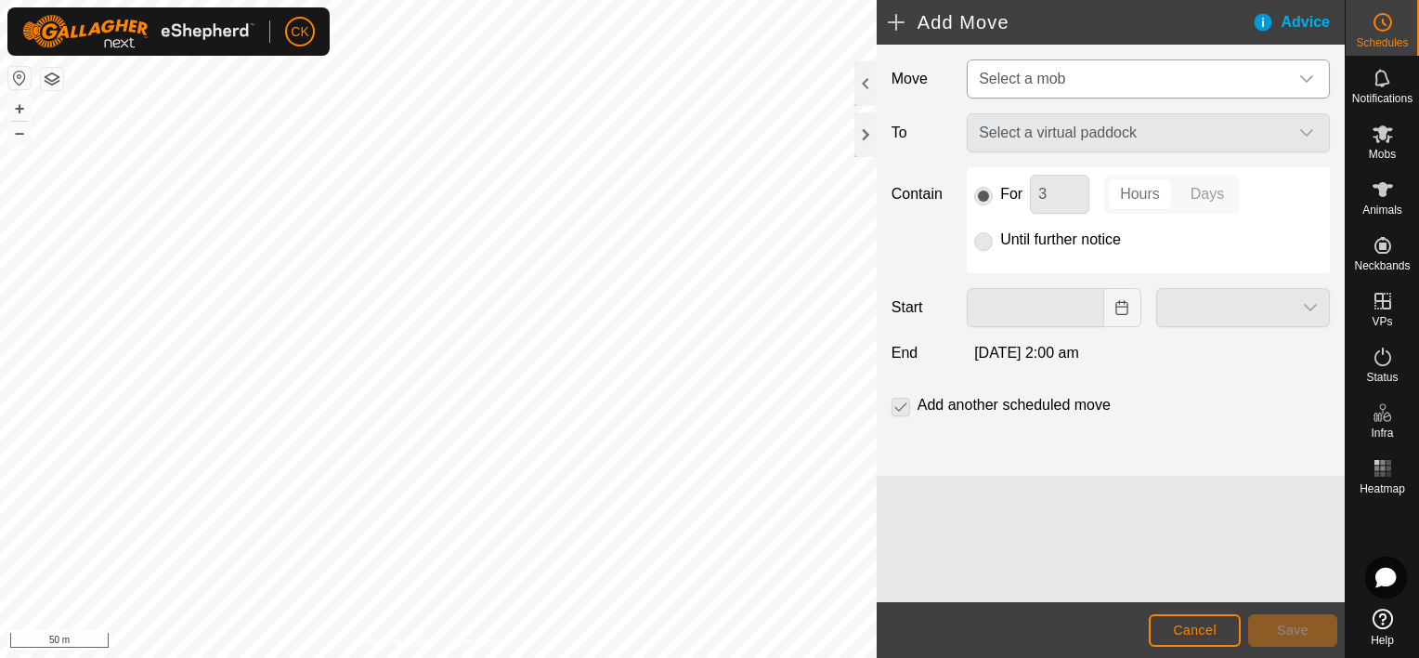
click at [1305, 73] on icon "dropdown trigger" at bounding box center [1306, 79] width 15 height 15
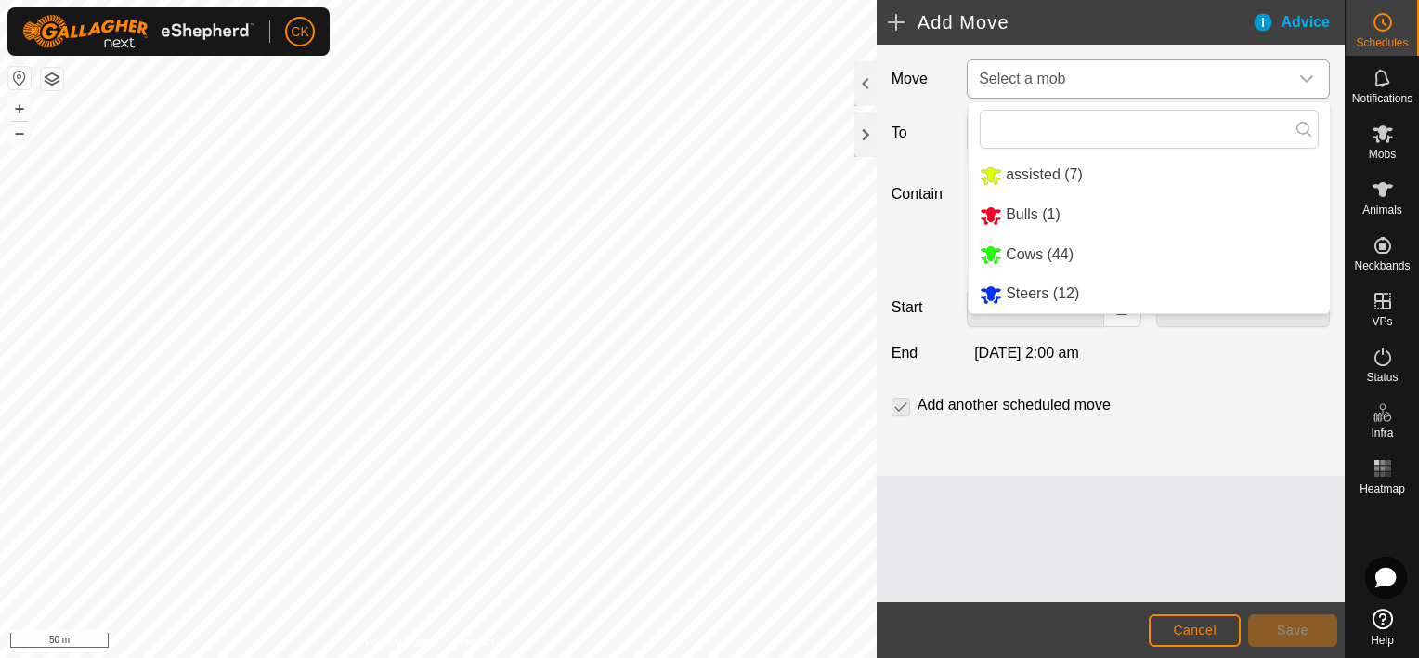
click at [1050, 294] on li "Steers (12)" at bounding box center [1149, 294] width 361 height 38
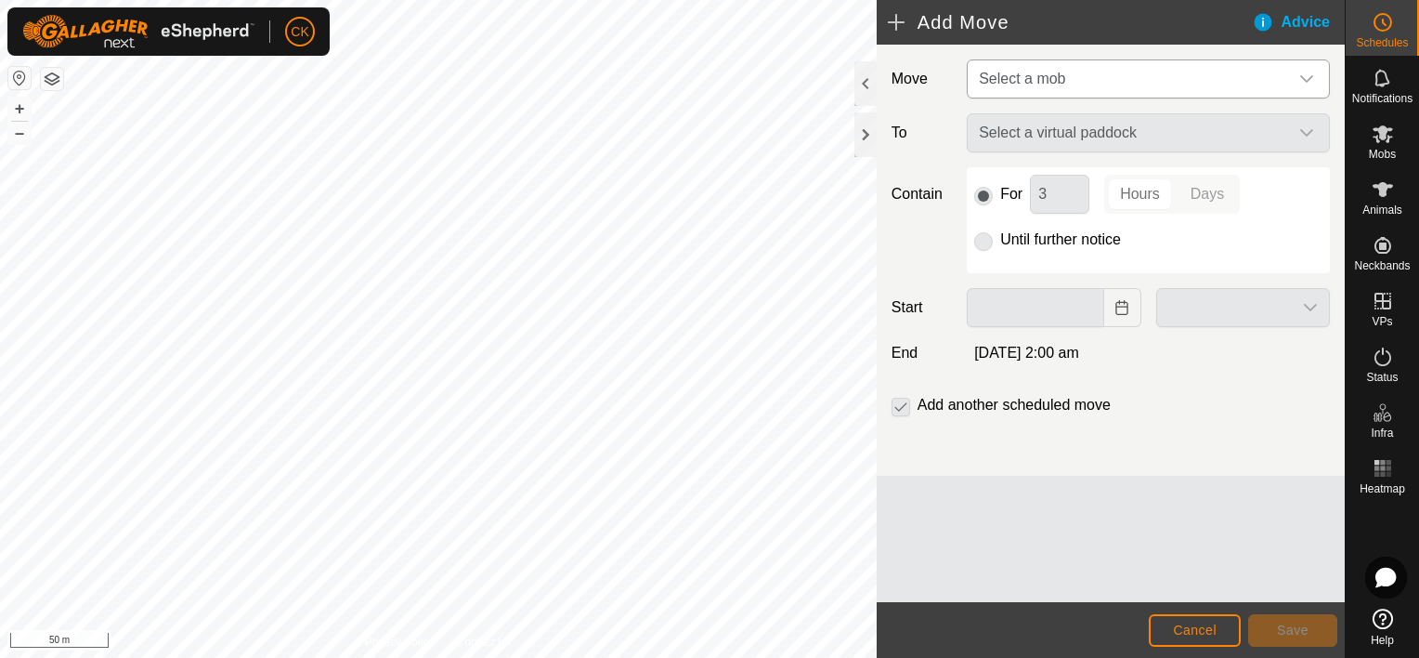
type input "[DATE]"
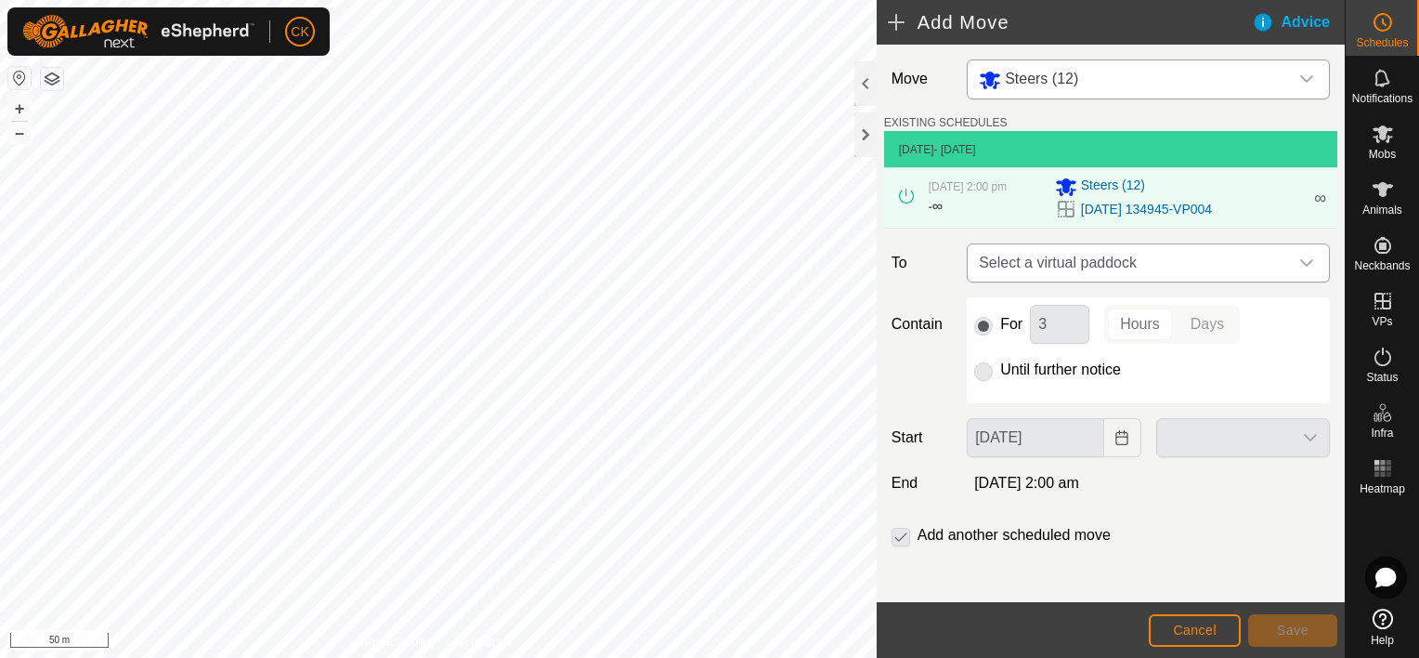
click at [1299, 257] on icon "dropdown trigger" at bounding box center [1306, 262] width 15 height 15
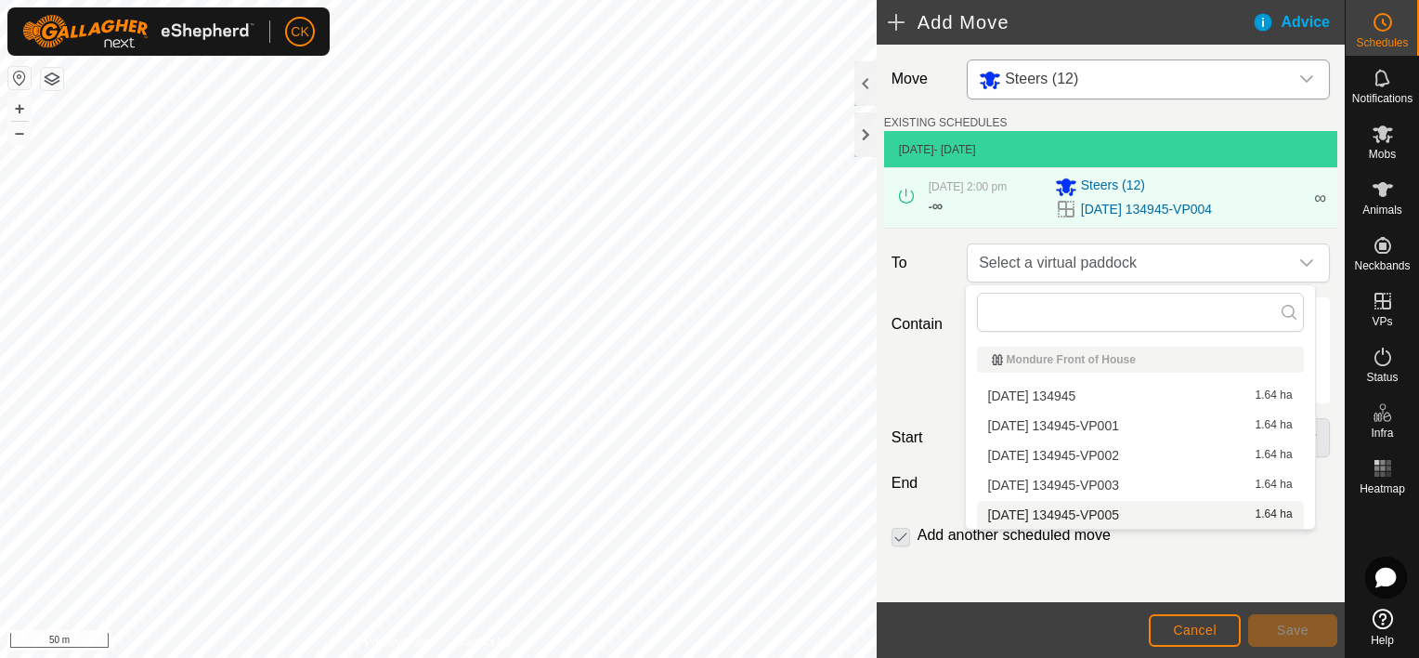
click at [1161, 516] on li "[DATE] 134945-VP005 1.64 ha" at bounding box center [1140, 515] width 327 height 28
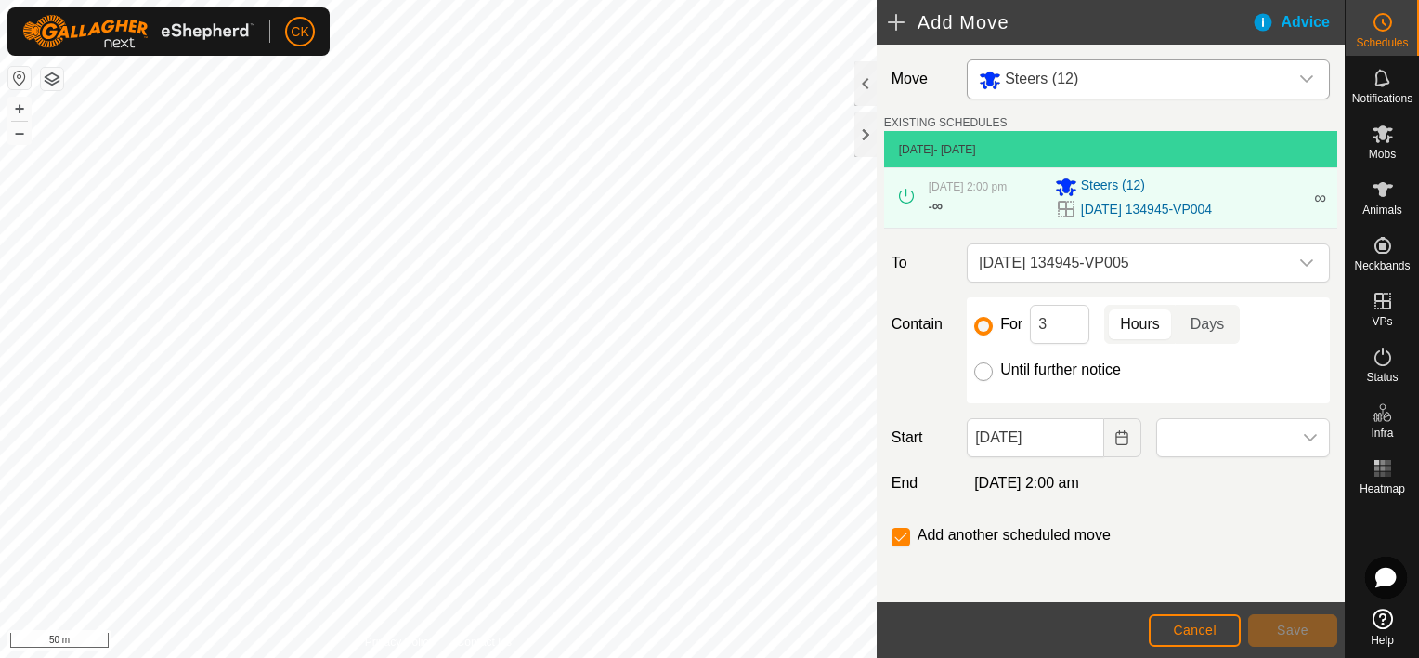
click at [981, 372] on input "Until further notice" at bounding box center [983, 371] width 19 height 19
radio input "true"
checkbox input "false"
click at [1076, 439] on input "[DATE]" at bounding box center [1035, 437] width 137 height 39
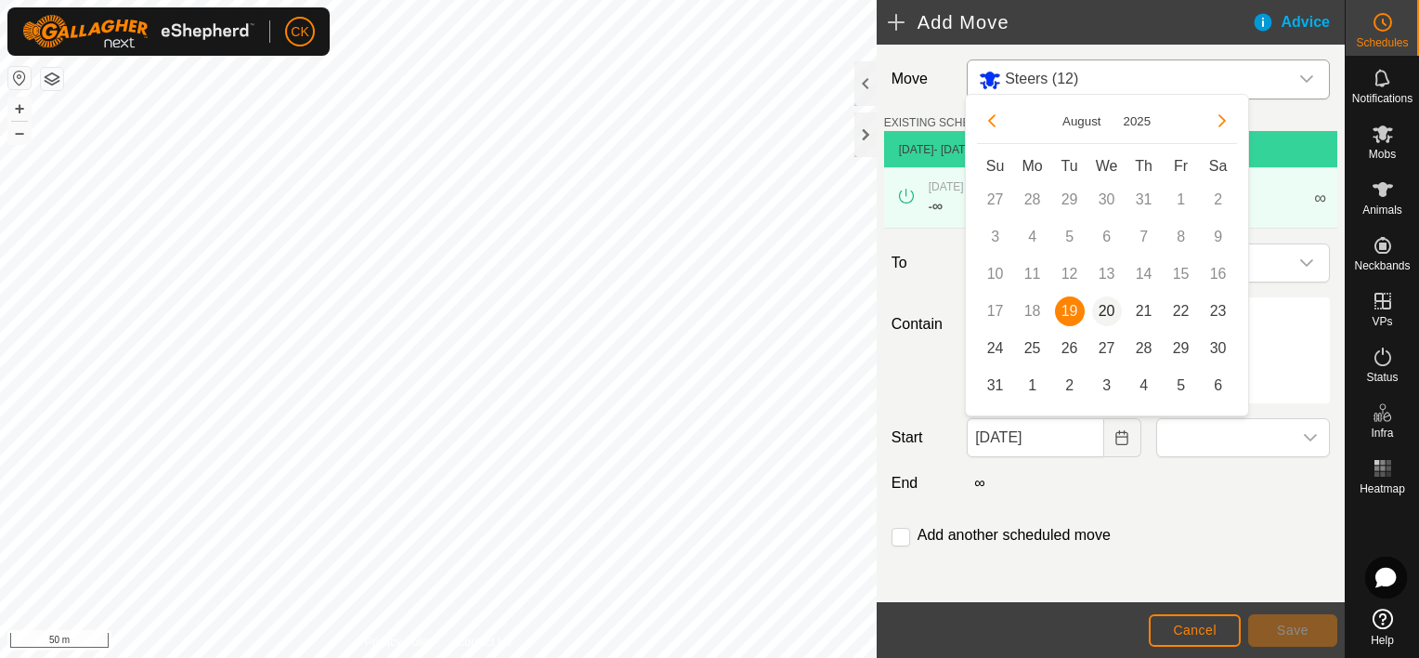
click at [1111, 311] on span "20" at bounding box center [1107, 311] width 30 height 30
type input "[DATE]"
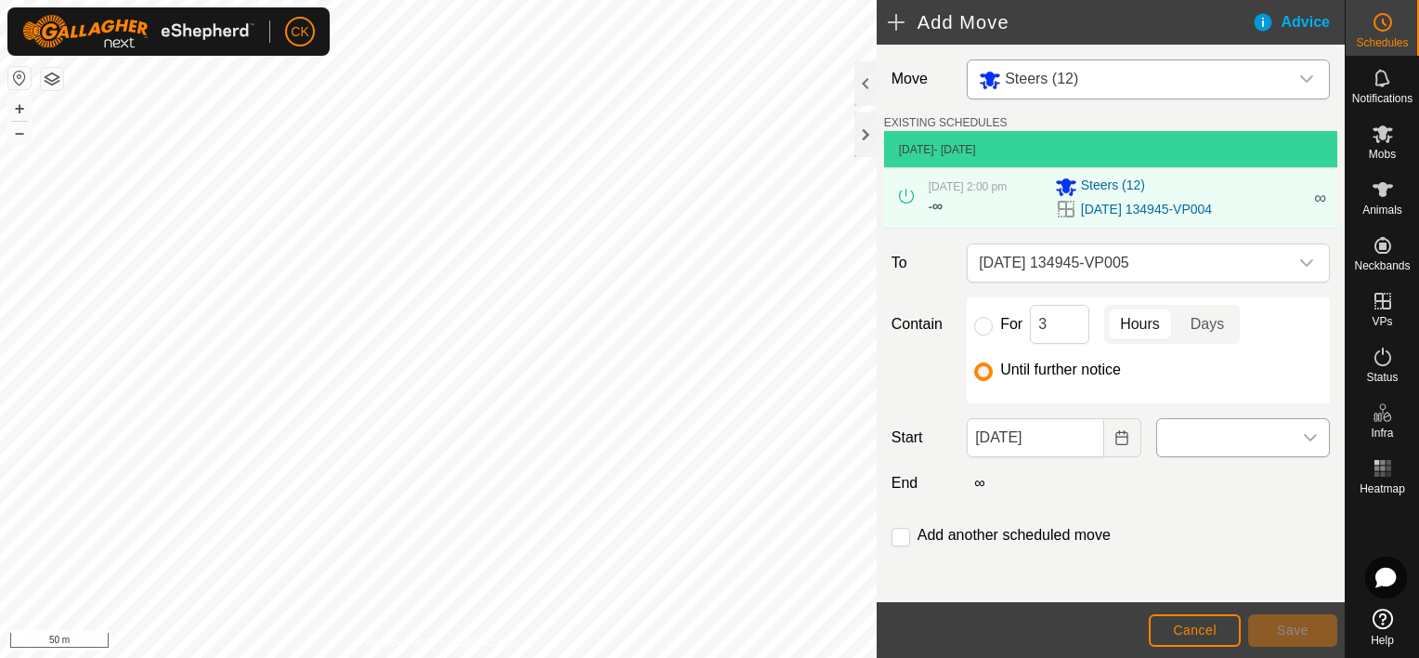
click at [1304, 434] on icon "dropdown trigger" at bounding box center [1310, 437] width 13 height 7
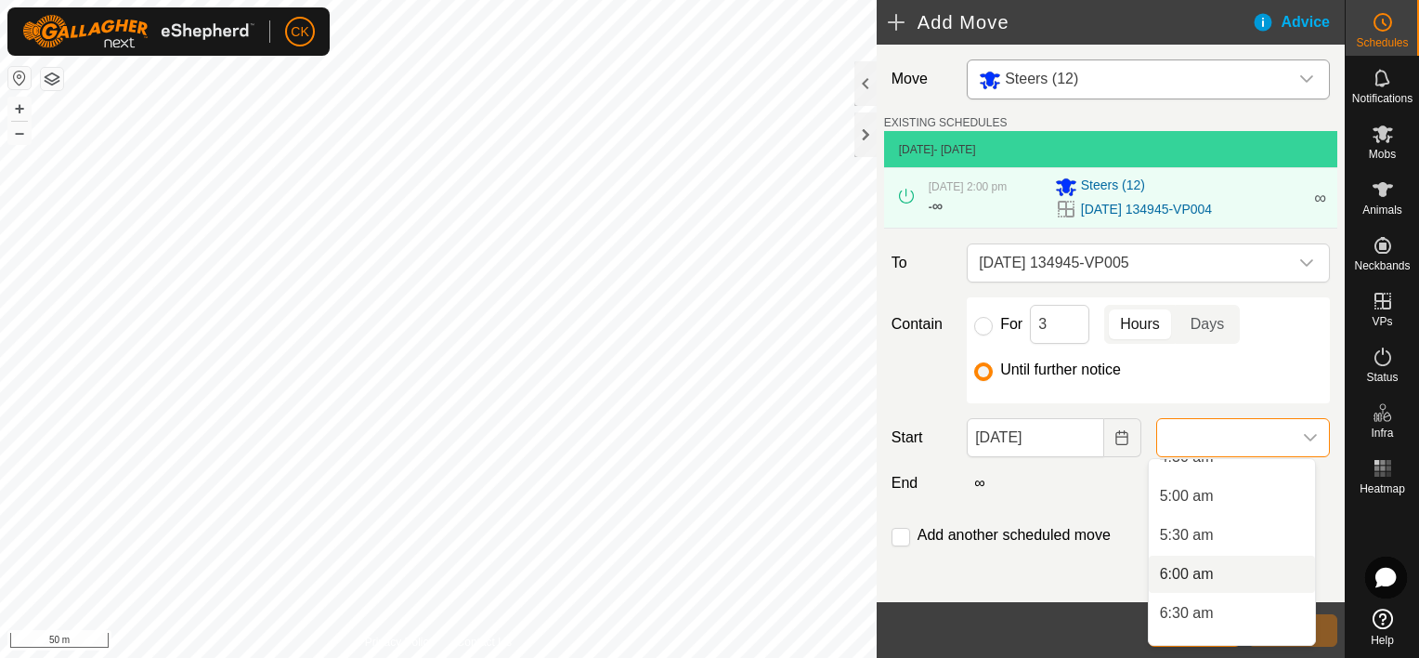
scroll to position [464, 0]
click at [1196, 556] on li "7:00 am" at bounding box center [1232, 559] width 166 height 37
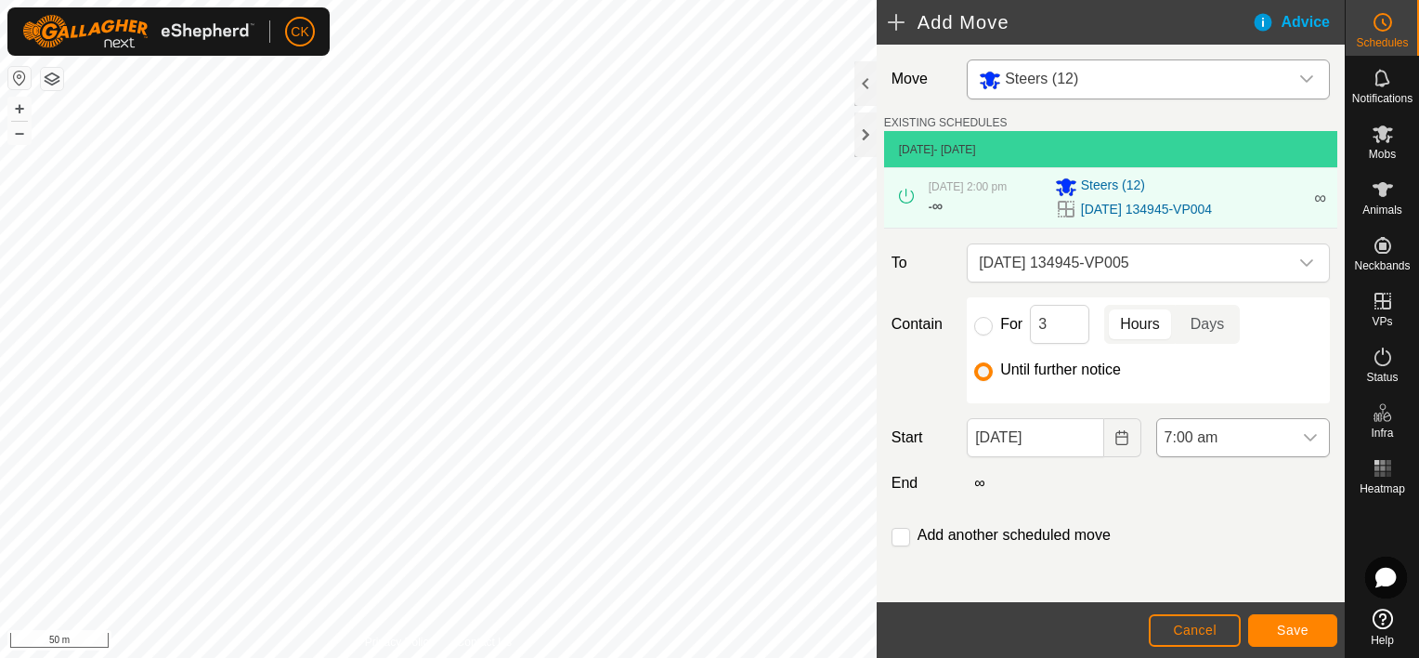
click at [1303, 433] on icon "dropdown trigger" at bounding box center [1310, 437] width 15 height 15
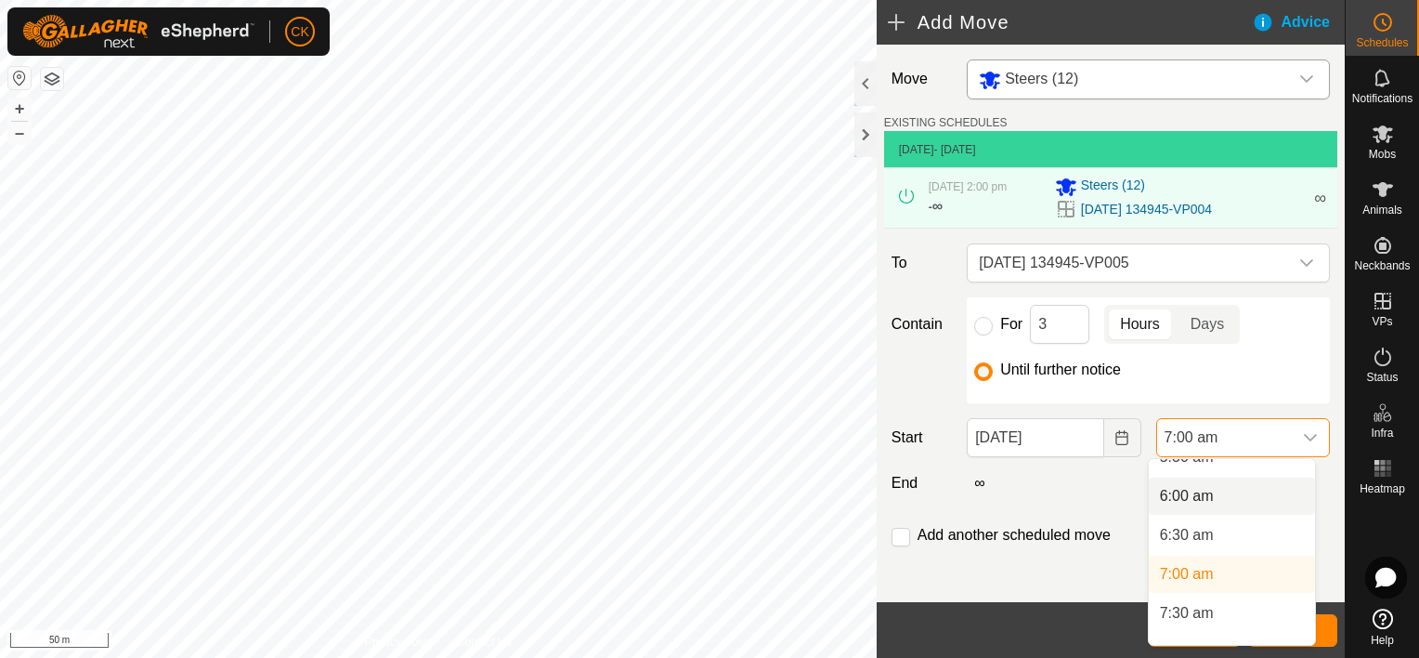
scroll to position [483, 0]
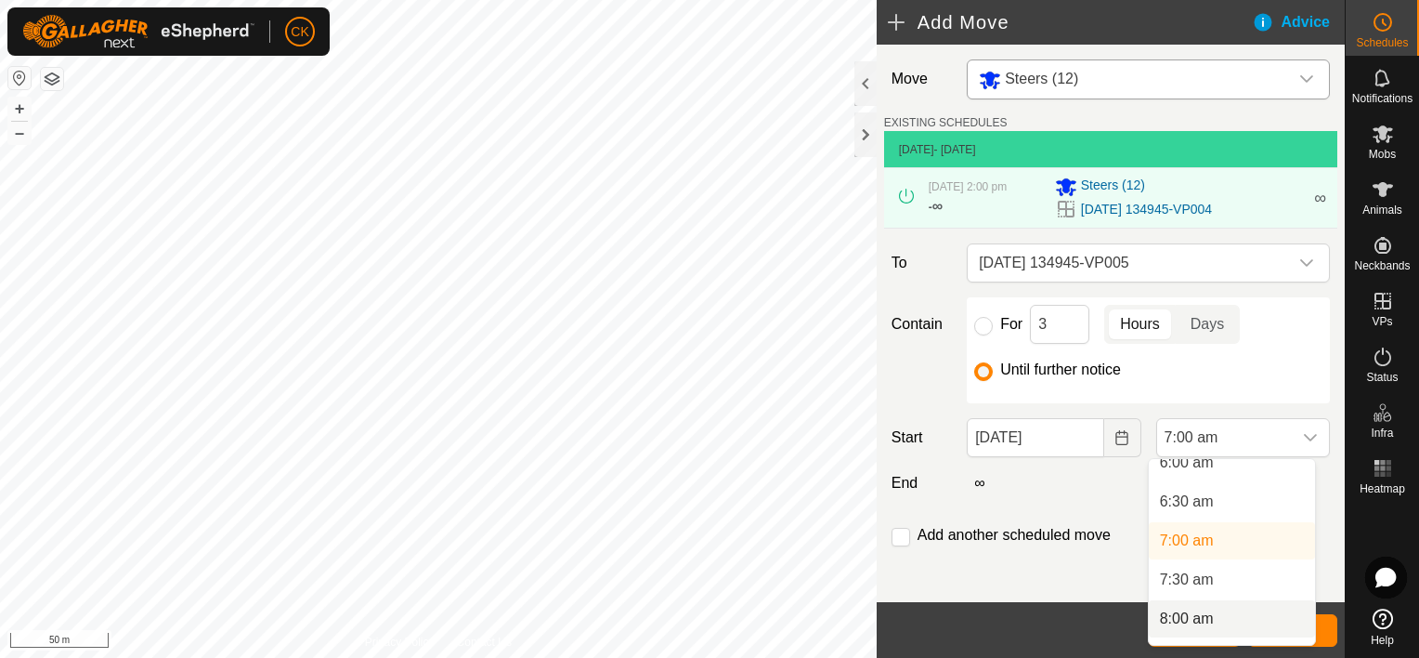
click at [1184, 618] on li "8:00 am" at bounding box center [1232, 618] width 166 height 37
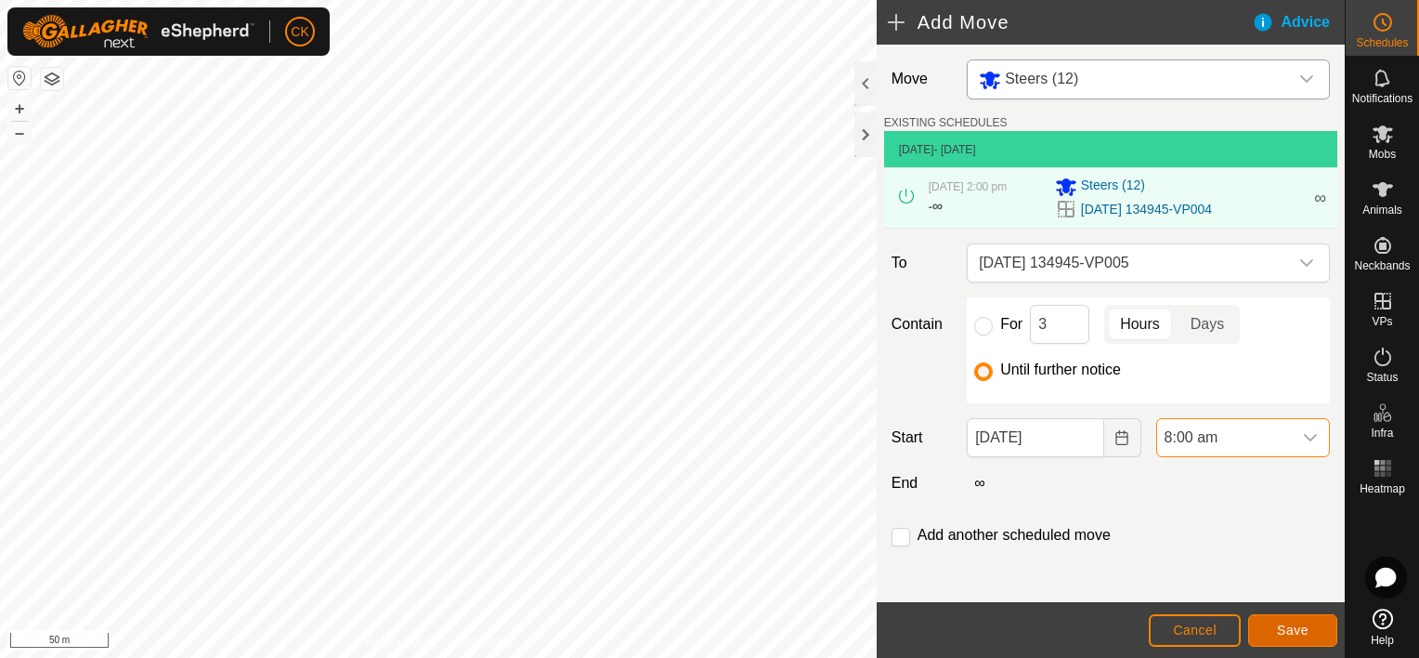
click at [1298, 624] on span "Save" at bounding box center [1293, 629] width 32 height 15
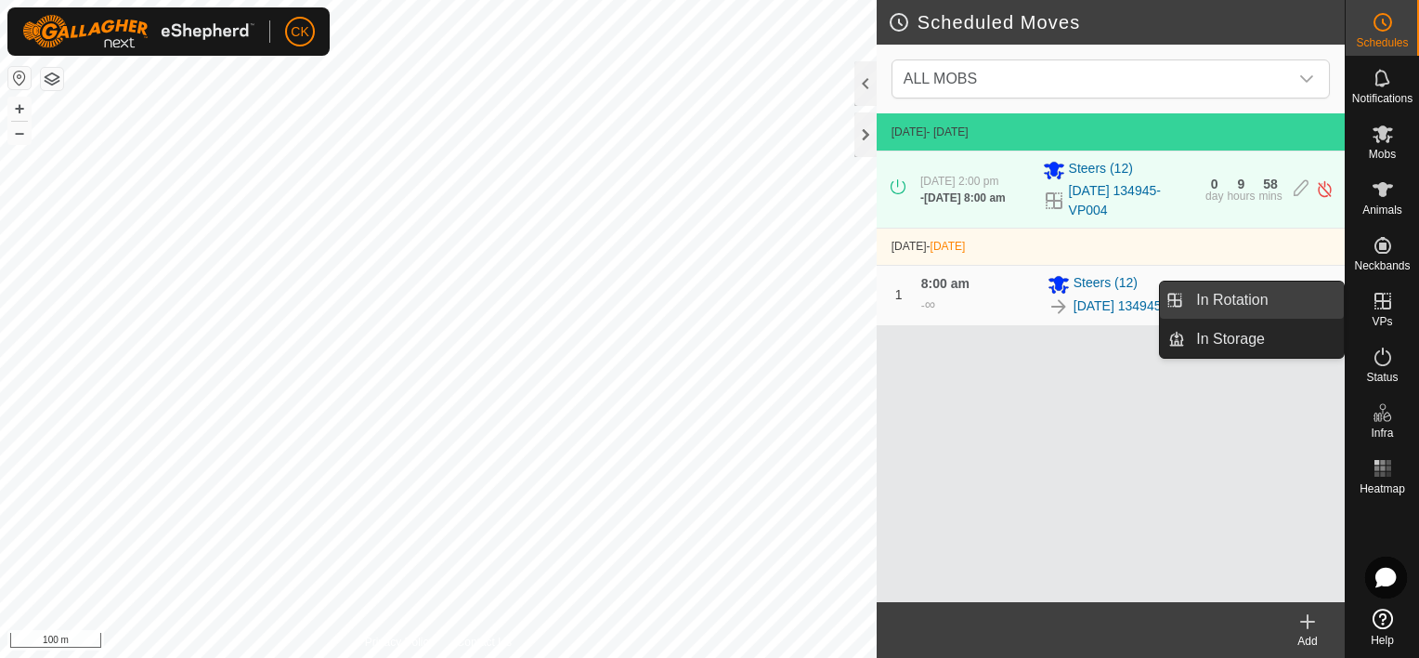
click at [1289, 298] on link "In Rotation" at bounding box center [1264, 299] width 159 height 37
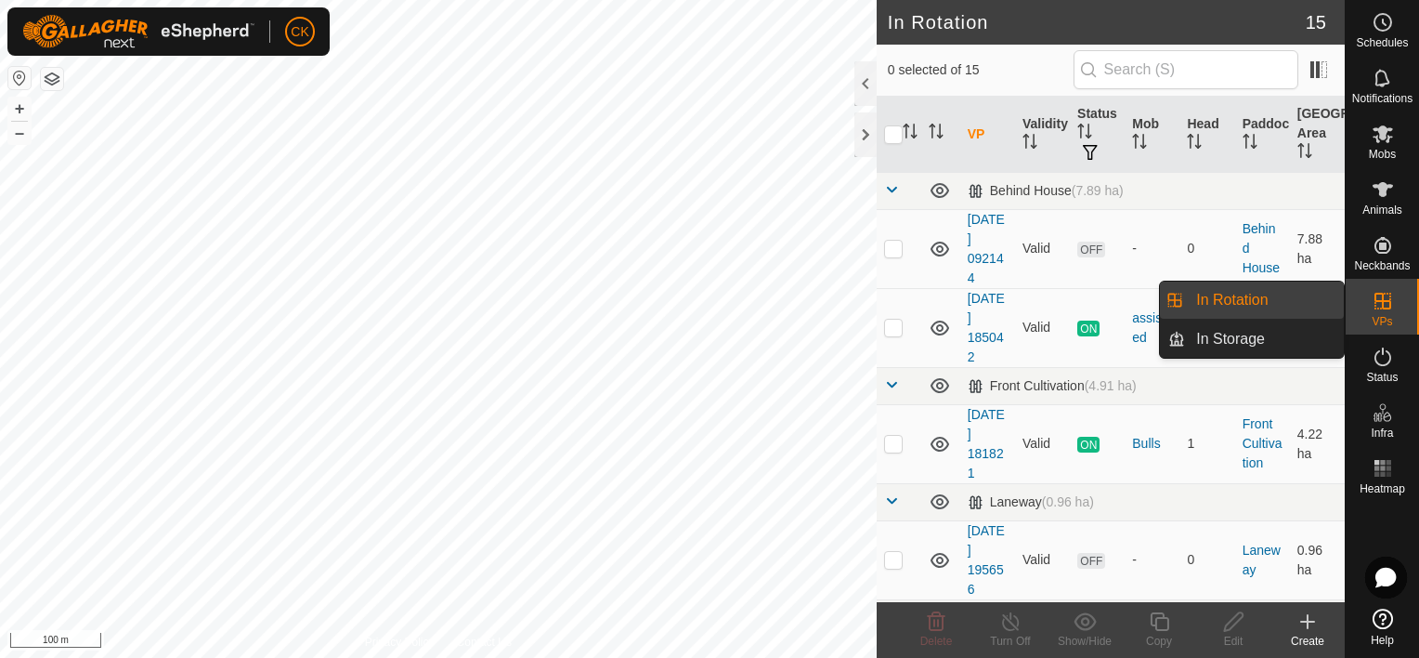
click at [1276, 297] on link "In Rotation" at bounding box center [1264, 299] width 159 height 37
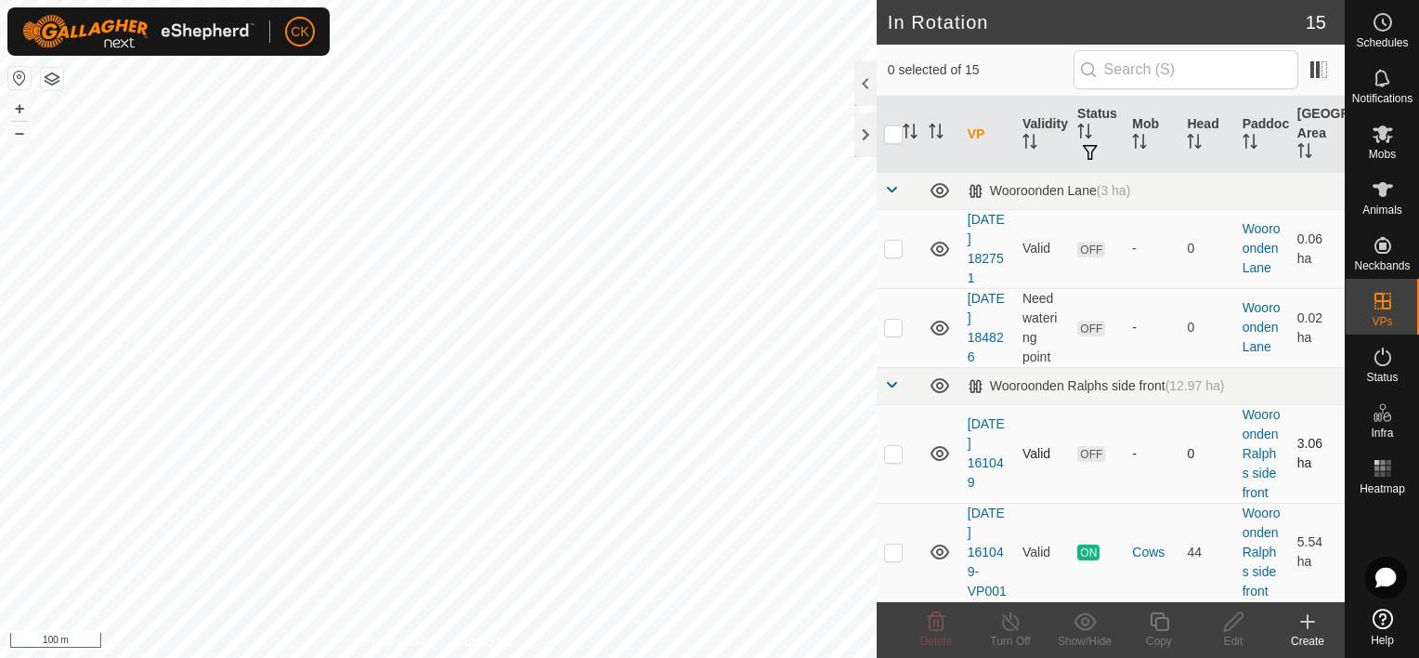
scroll to position [1285, 0]
click at [895, 544] on p-checkbox at bounding box center [893, 551] width 19 height 15
checkbox input "true"
click at [1159, 617] on icon at bounding box center [1159, 621] width 19 height 19
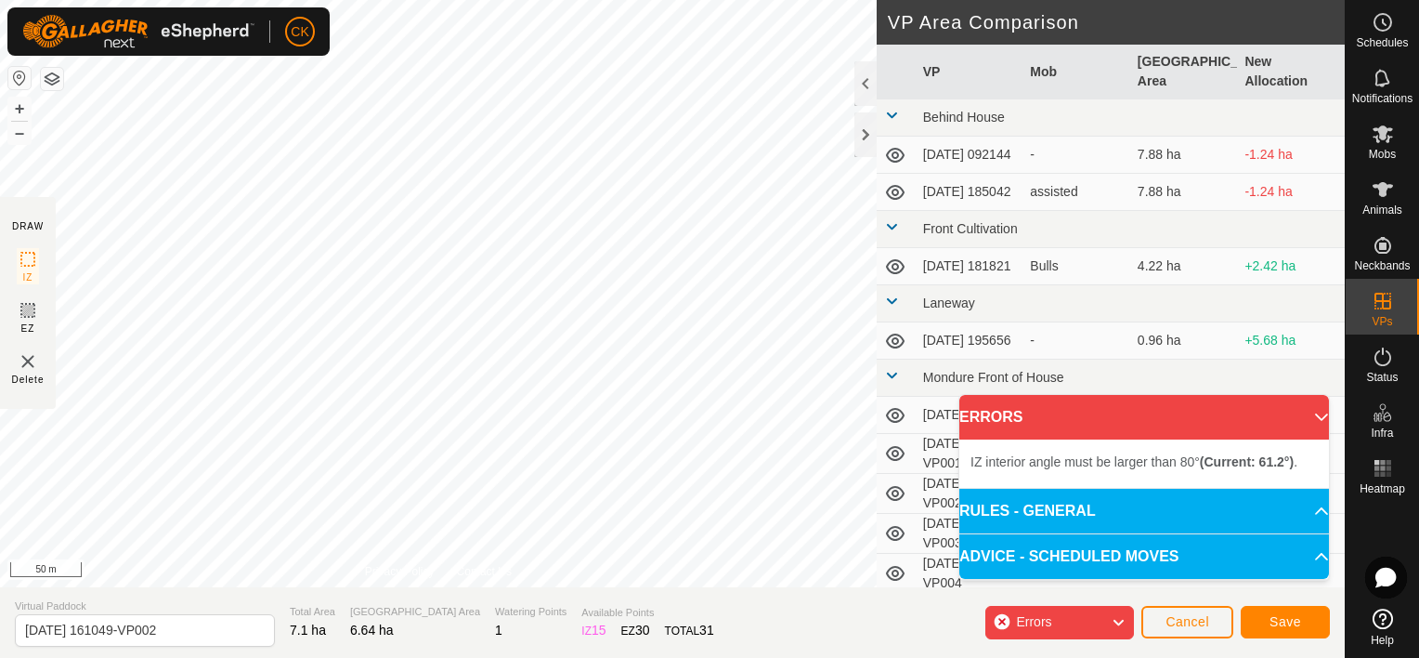
click at [876, 398] on div "DRAW IZ EZ Delete Privacy Policy Contact Us + – ⇧ i 50 m VP Area Comparison VP …" at bounding box center [672, 293] width 1345 height 587
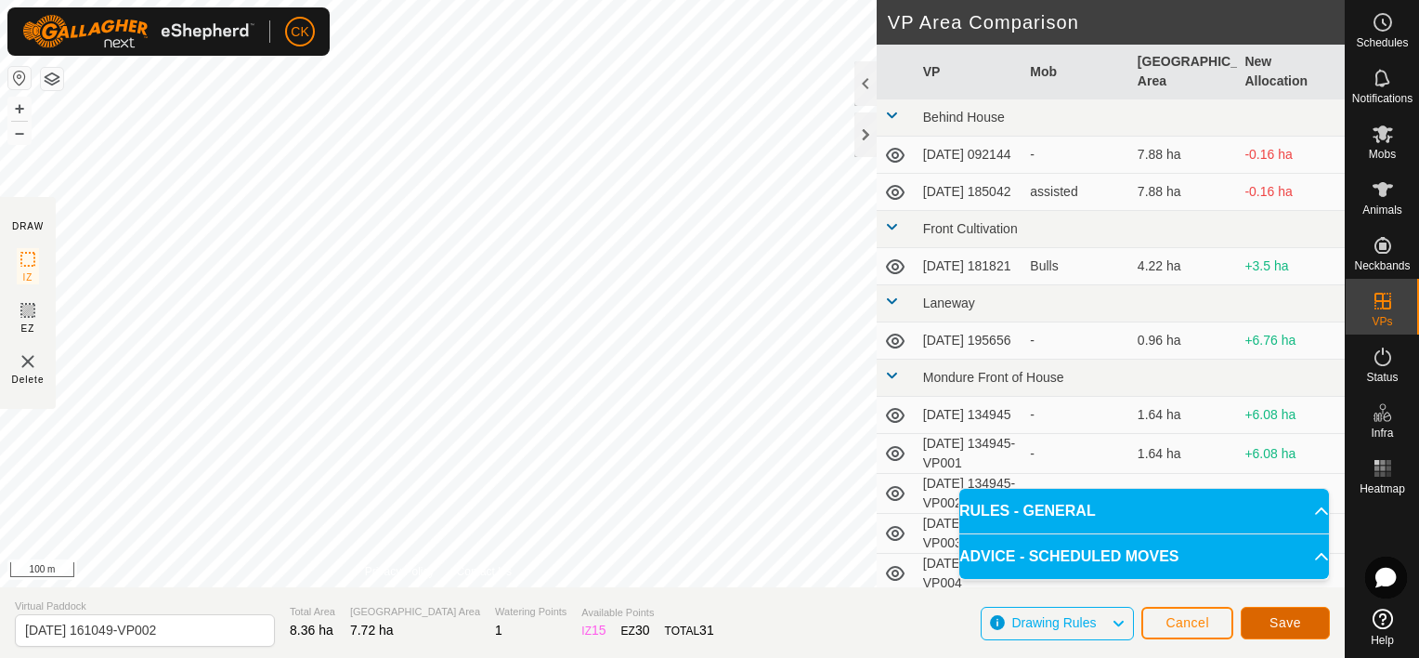
click at [1274, 620] on span "Save" at bounding box center [1286, 622] width 32 height 15
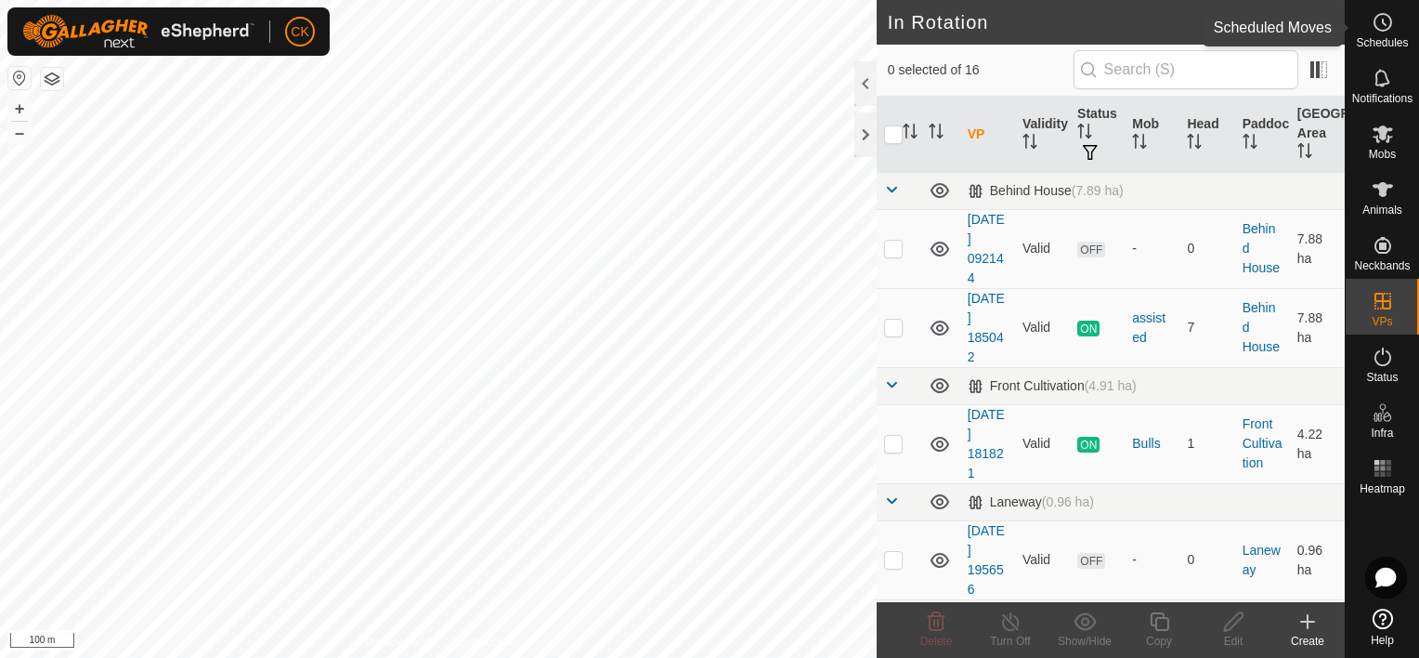
click at [1380, 16] on icon at bounding box center [1383, 22] width 22 height 22
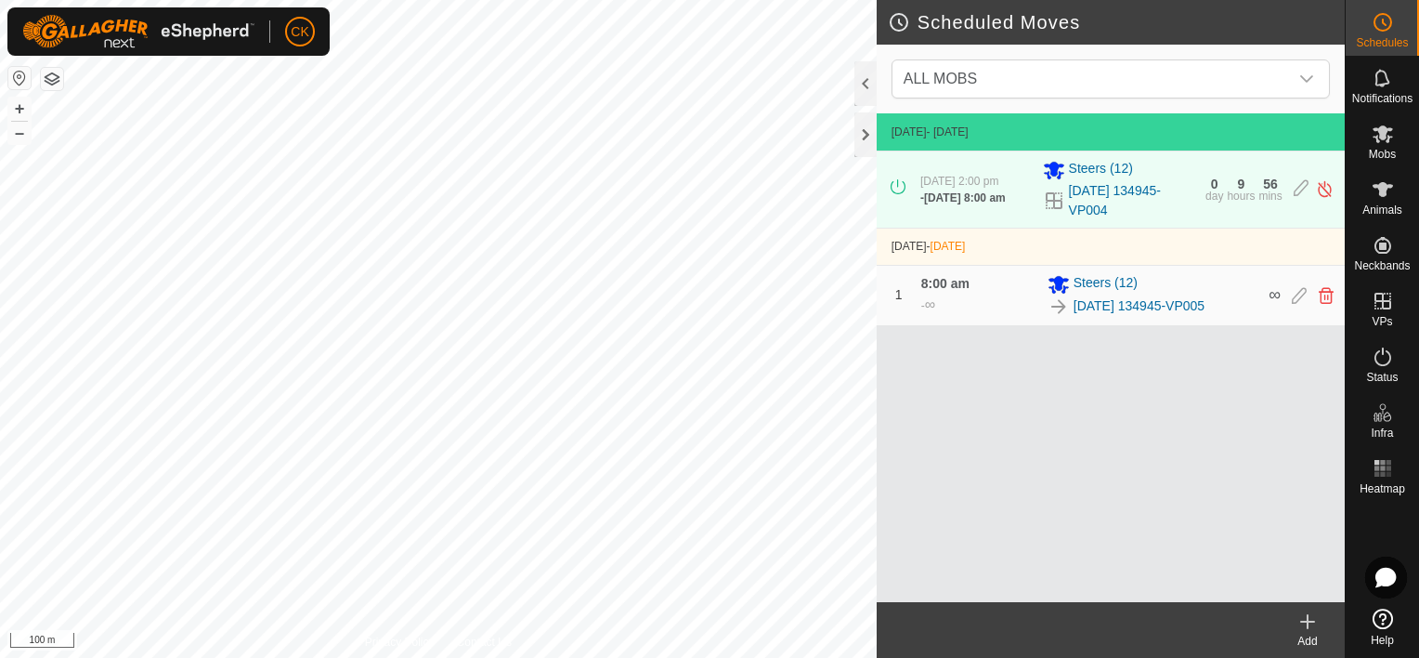
click at [1309, 621] on icon at bounding box center [1307, 621] width 13 height 0
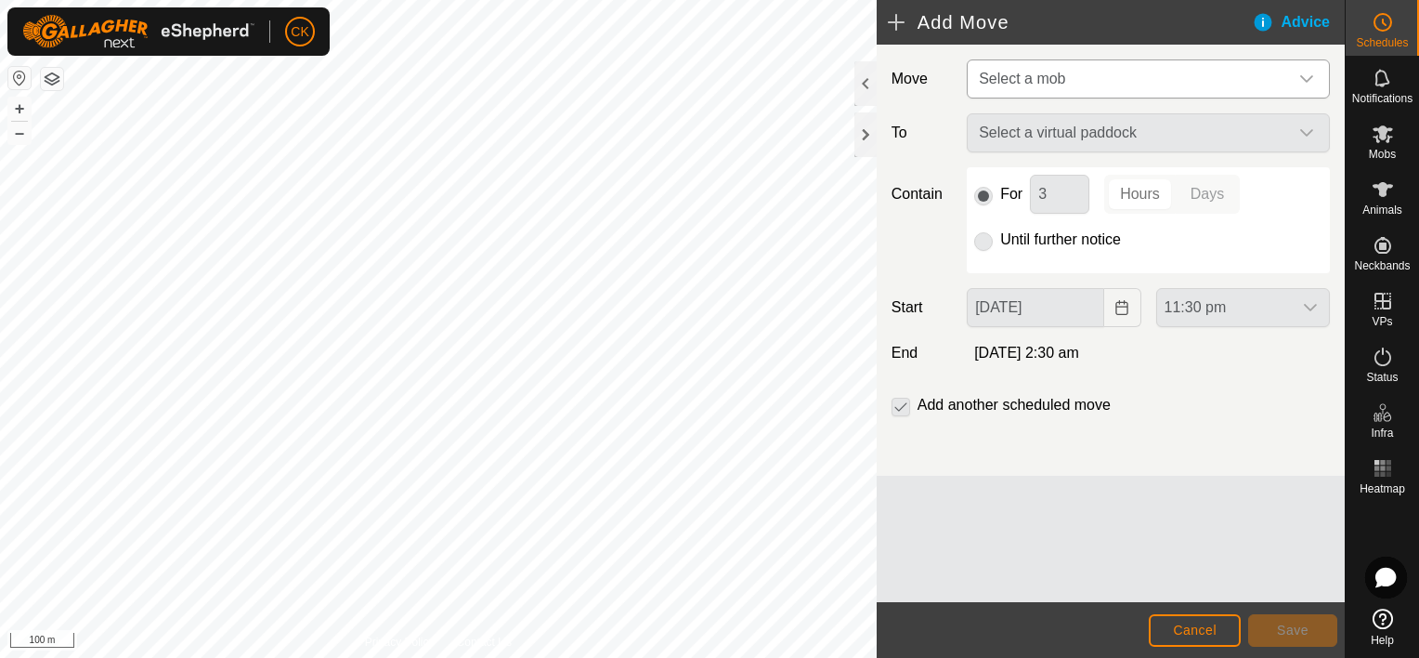
click at [1306, 78] on icon "dropdown trigger" at bounding box center [1306, 79] width 15 height 15
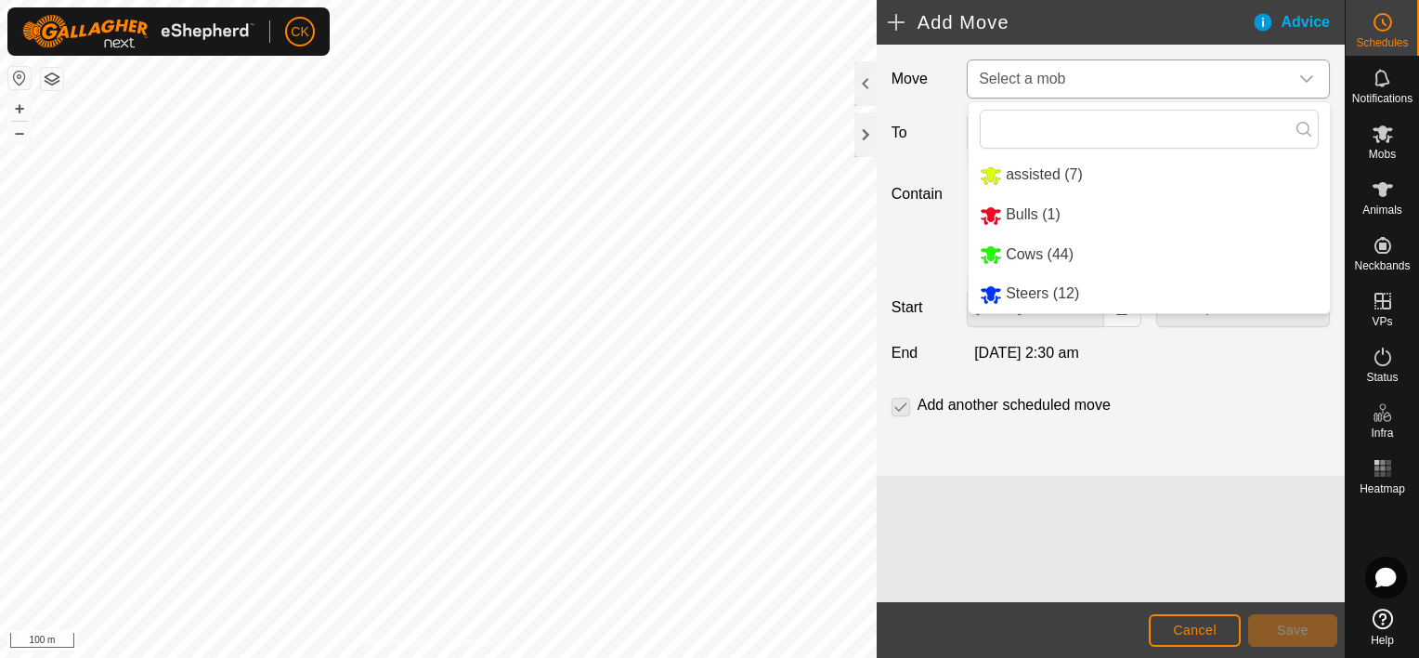
click at [1050, 252] on li "Cows (44)" at bounding box center [1149, 255] width 361 height 38
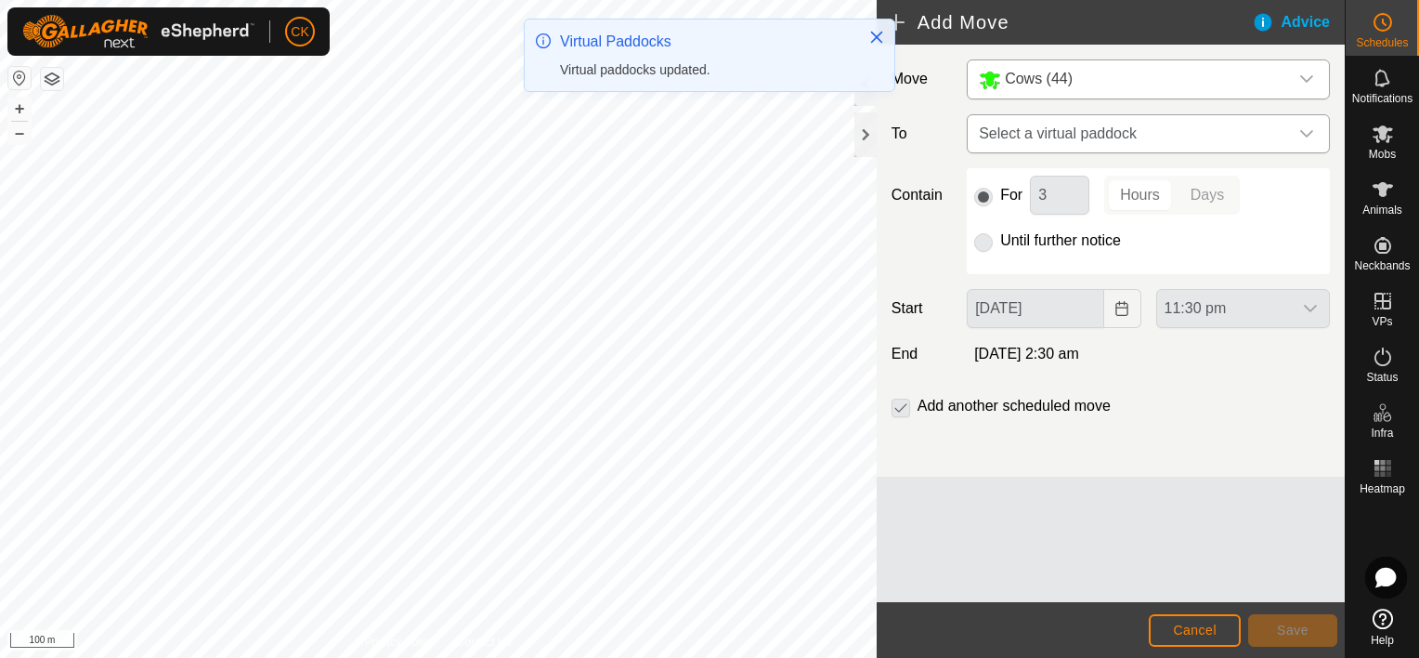
click at [1310, 131] on icon "dropdown trigger" at bounding box center [1306, 133] width 15 height 15
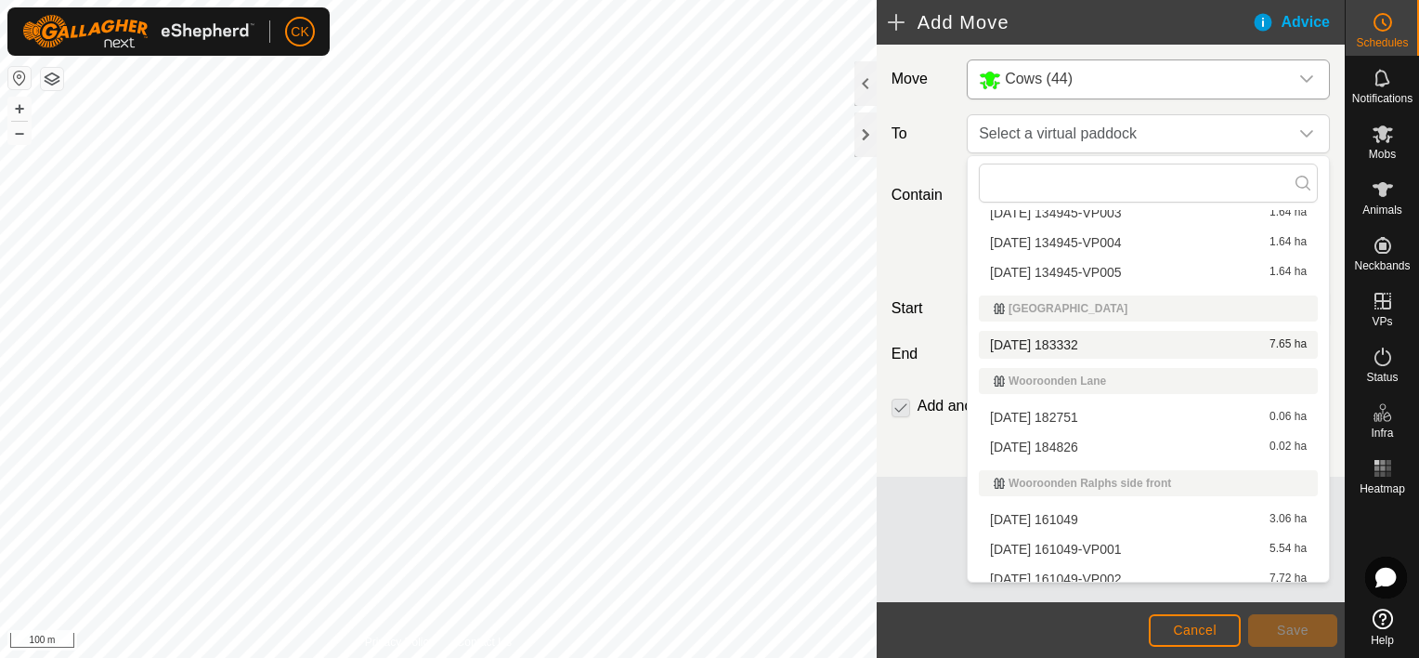
scroll to position [401, 0]
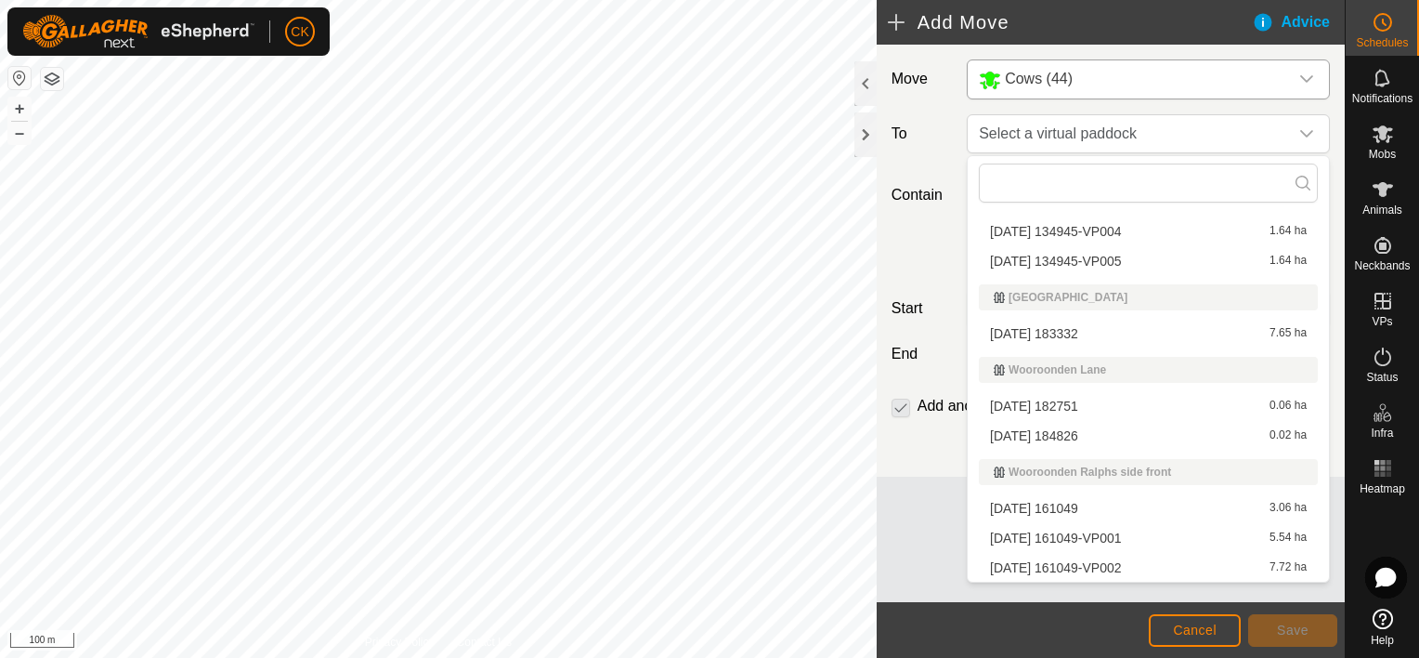
click at [1125, 563] on li "[DATE] 161049-VP002 7.72 ha" at bounding box center [1148, 568] width 339 height 28
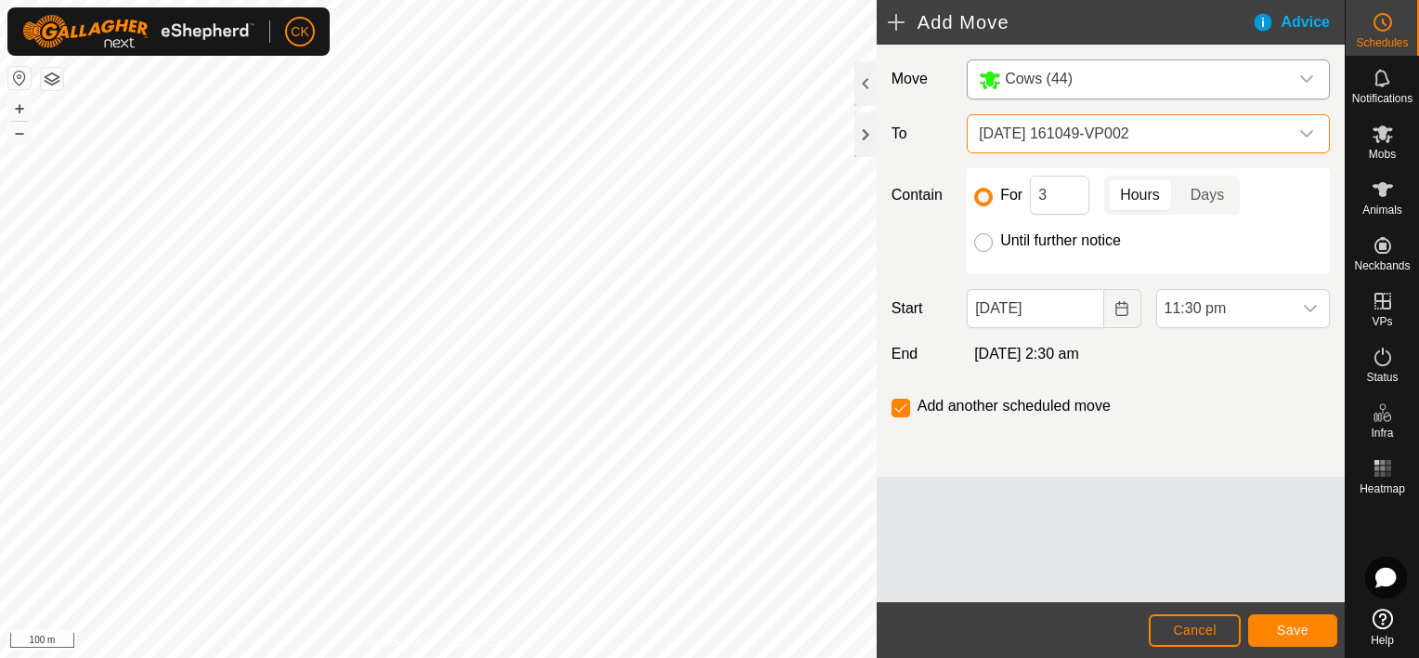
click at [982, 239] on input "Until further notice" at bounding box center [983, 242] width 19 height 19
radio input "true"
checkbox input "false"
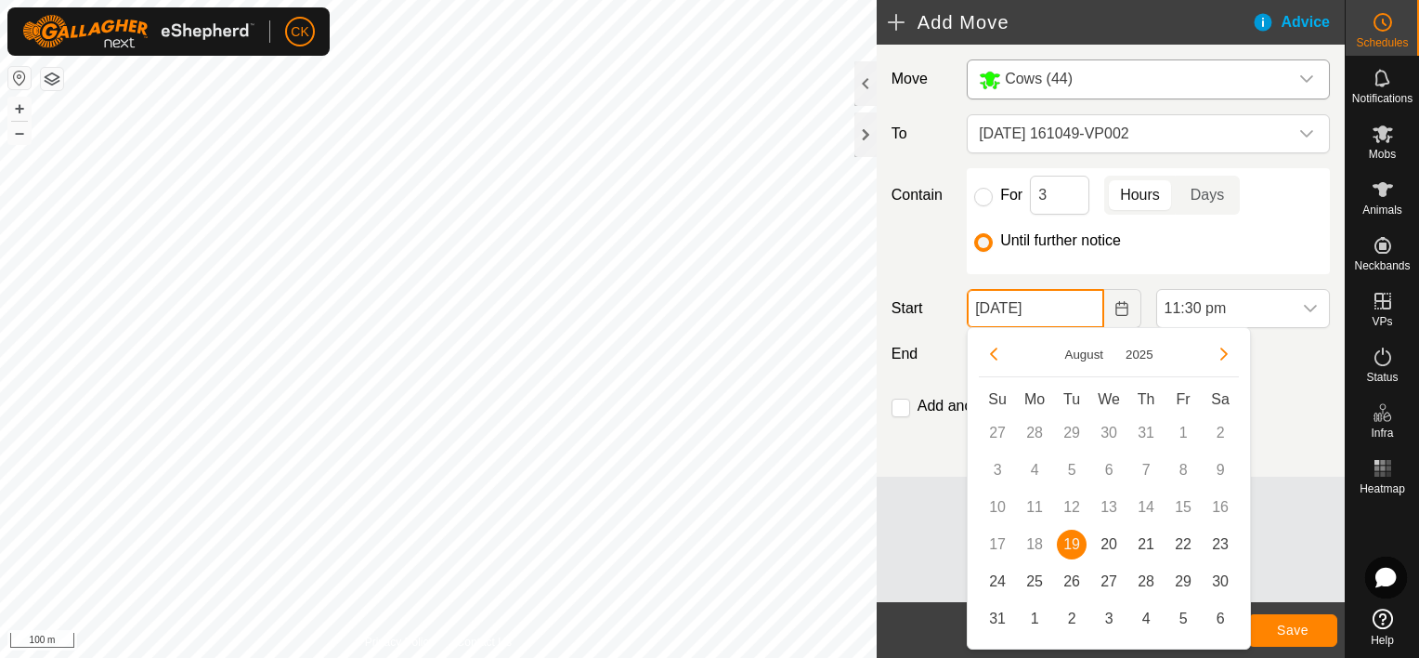
click at [1073, 307] on input "[DATE]" at bounding box center [1035, 308] width 137 height 39
click at [1110, 537] on span "20" at bounding box center [1109, 544] width 30 height 30
type input "[DATE]"
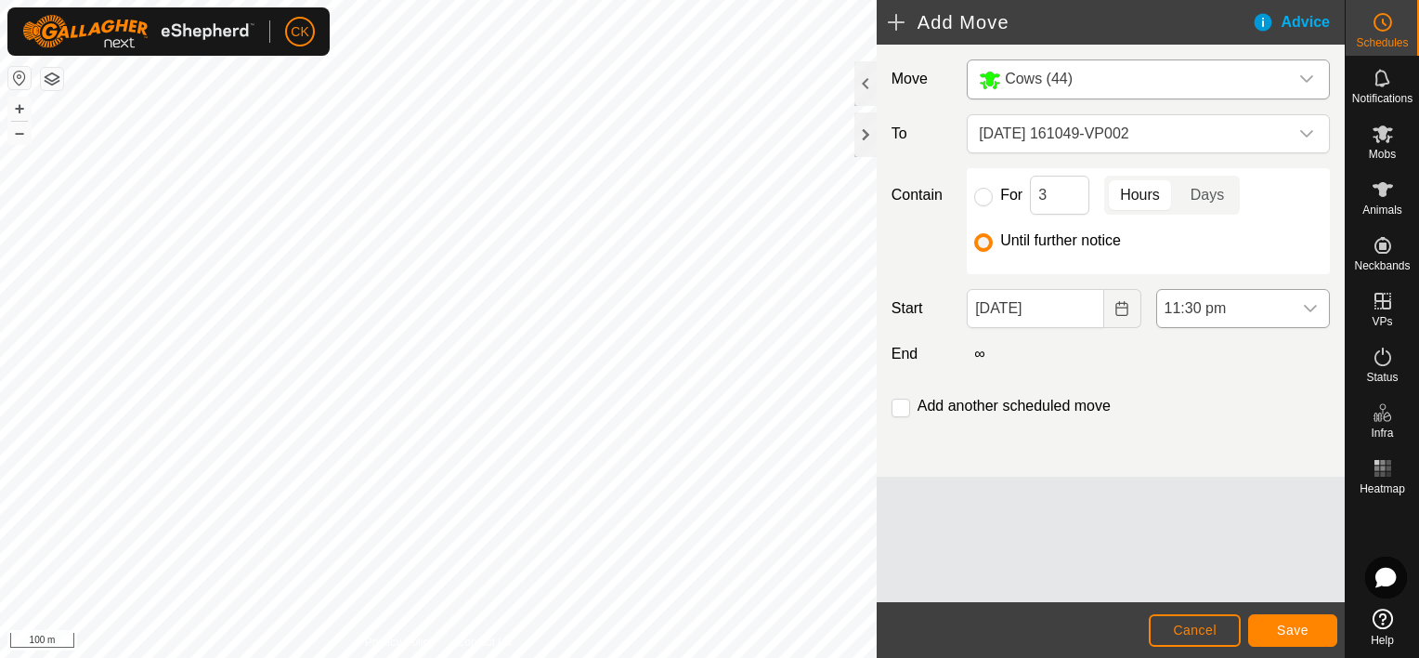
click at [1306, 304] on icon "dropdown trigger" at bounding box center [1310, 308] width 15 height 15
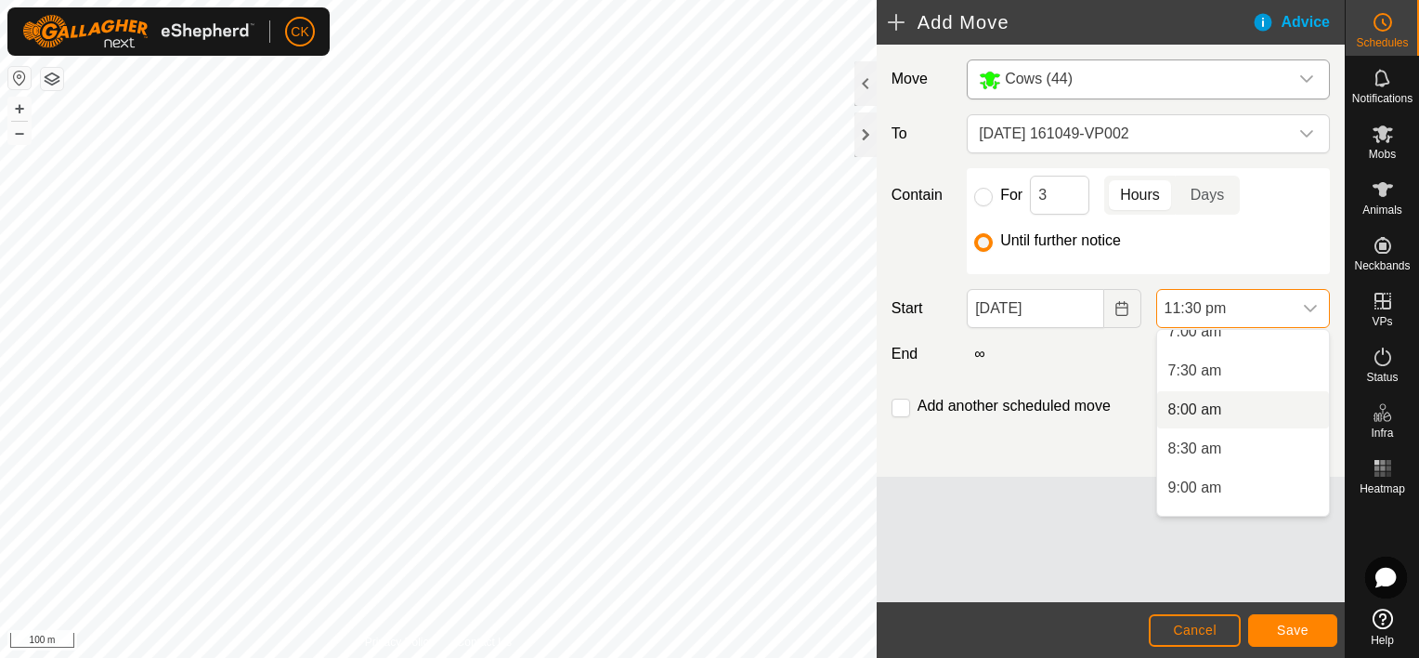
scroll to position [470, 0]
click at [1202, 420] on li "7:00 am" at bounding box center [1243, 424] width 172 height 37
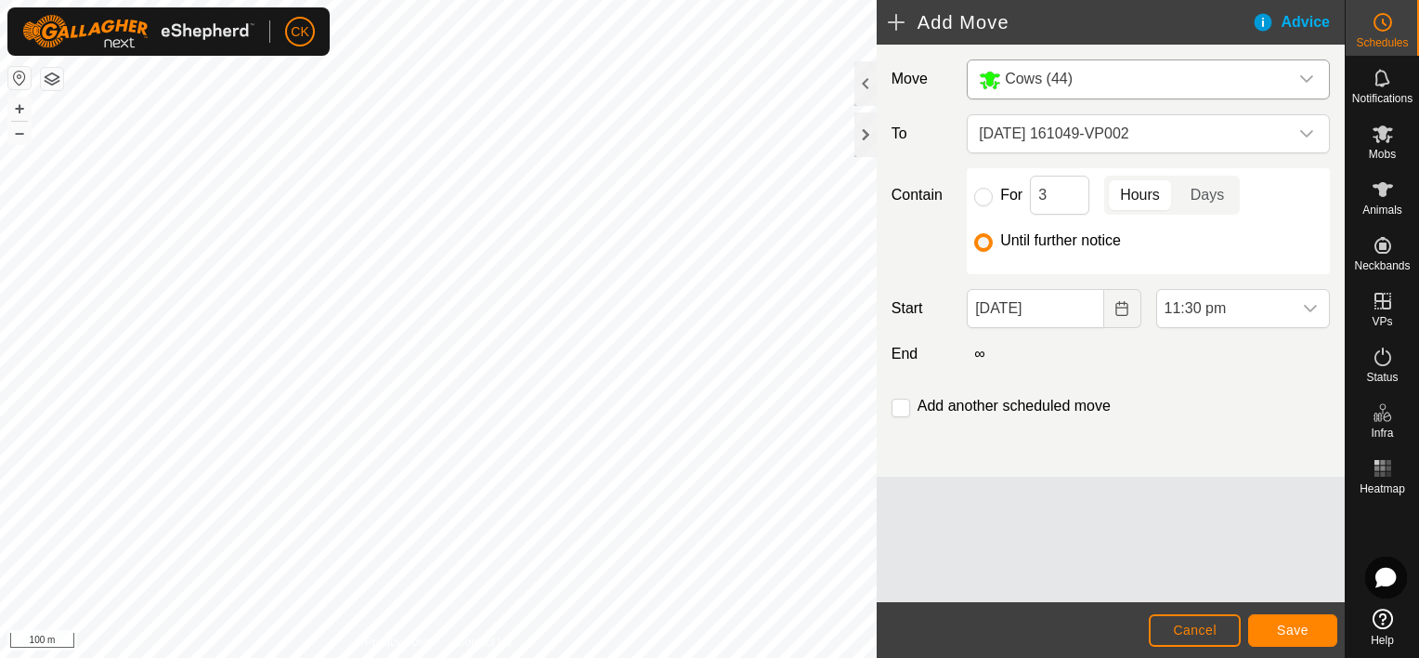
scroll to position [1685, 0]
click at [1304, 632] on span "Save" at bounding box center [1293, 629] width 32 height 15
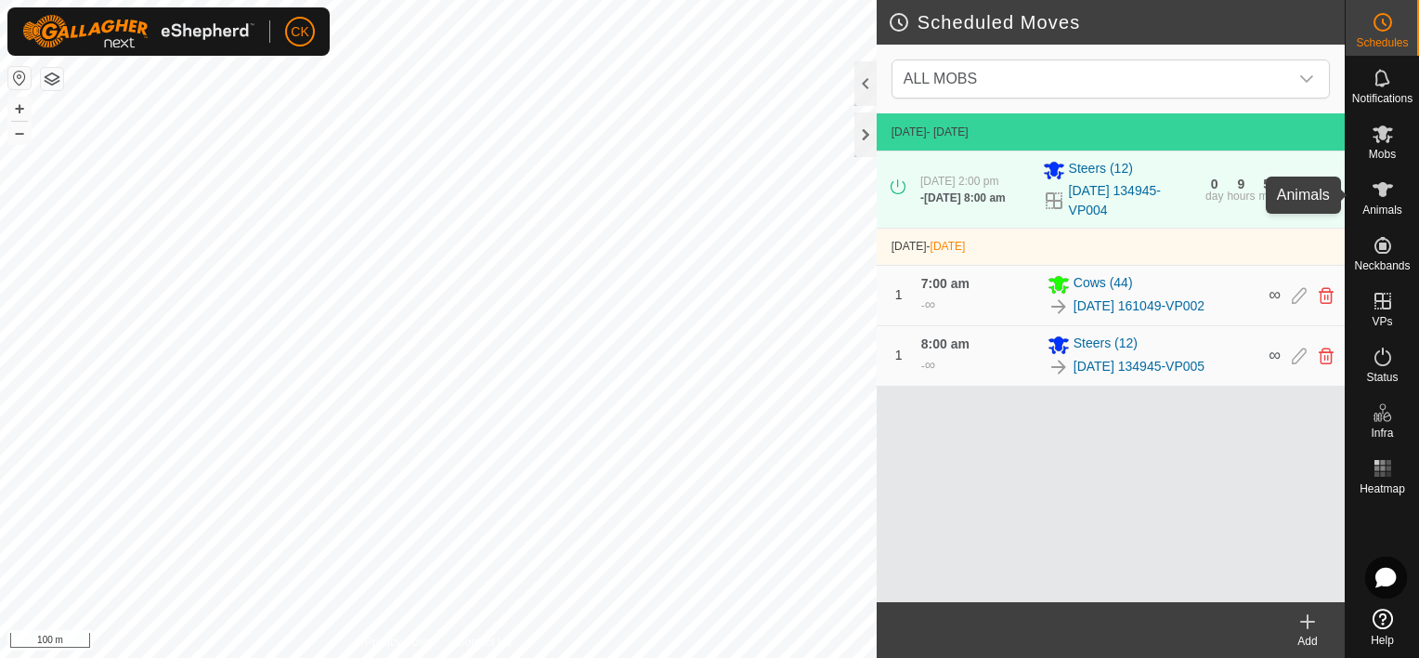
click at [1386, 189] on icon at bounding box center [1383, 189] width 20 height 15
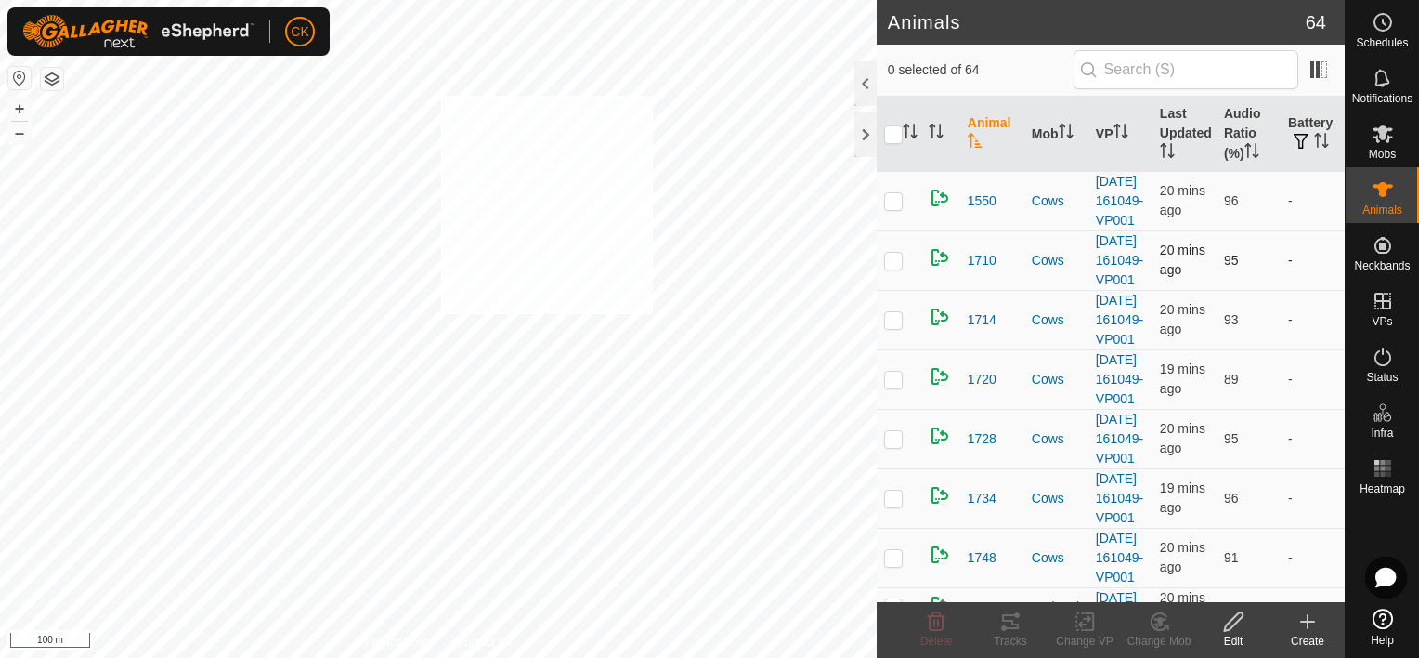
checkbox input "true"
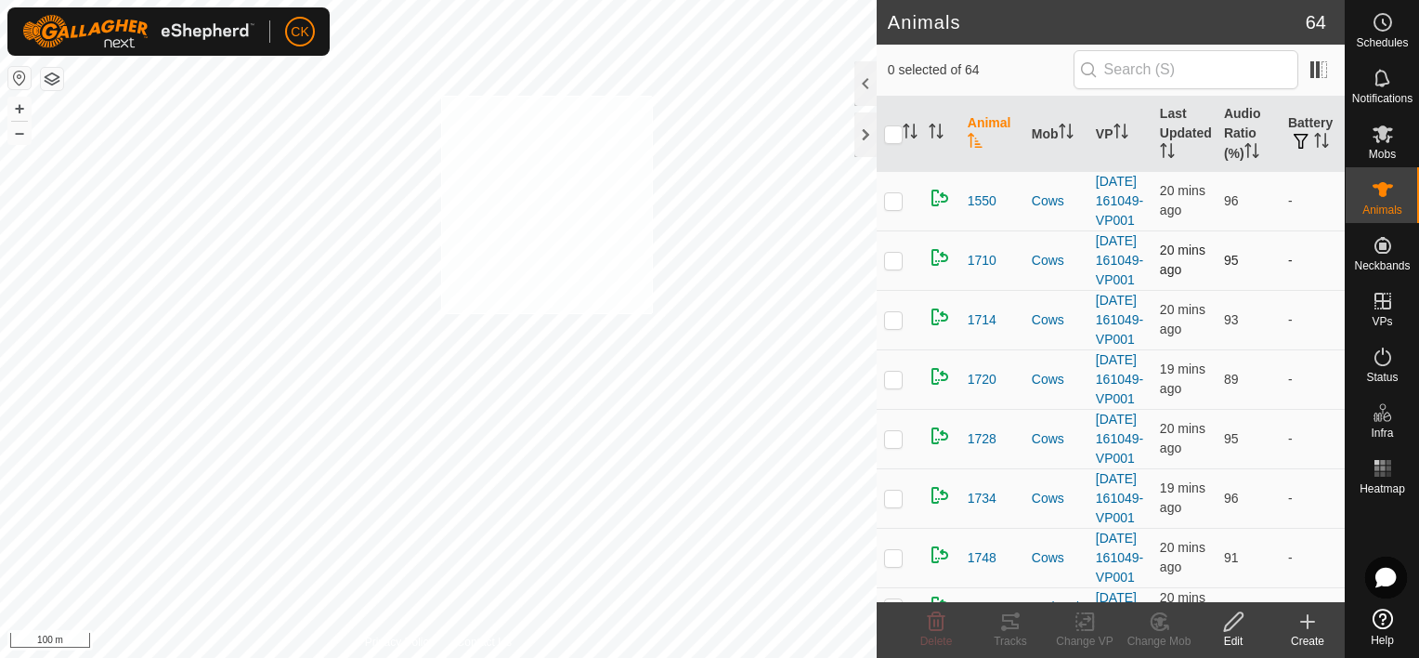
checkbox input "true"
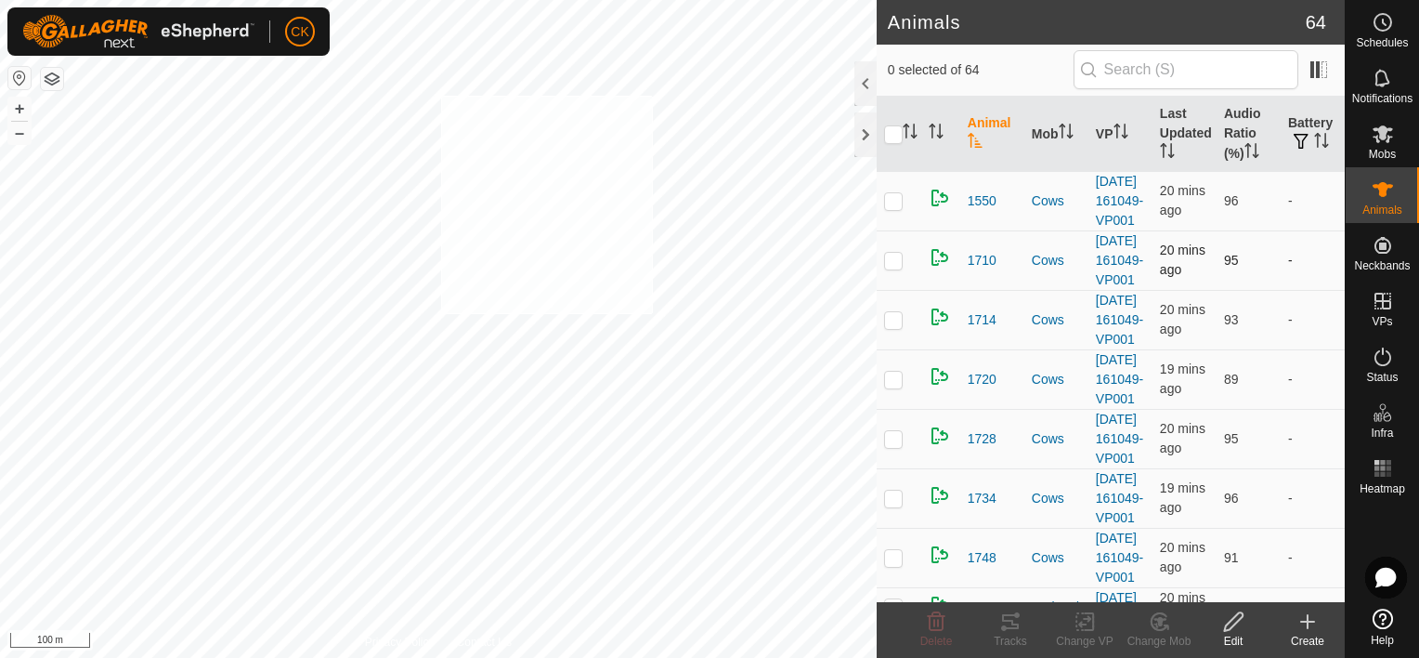
checkbox input "true"
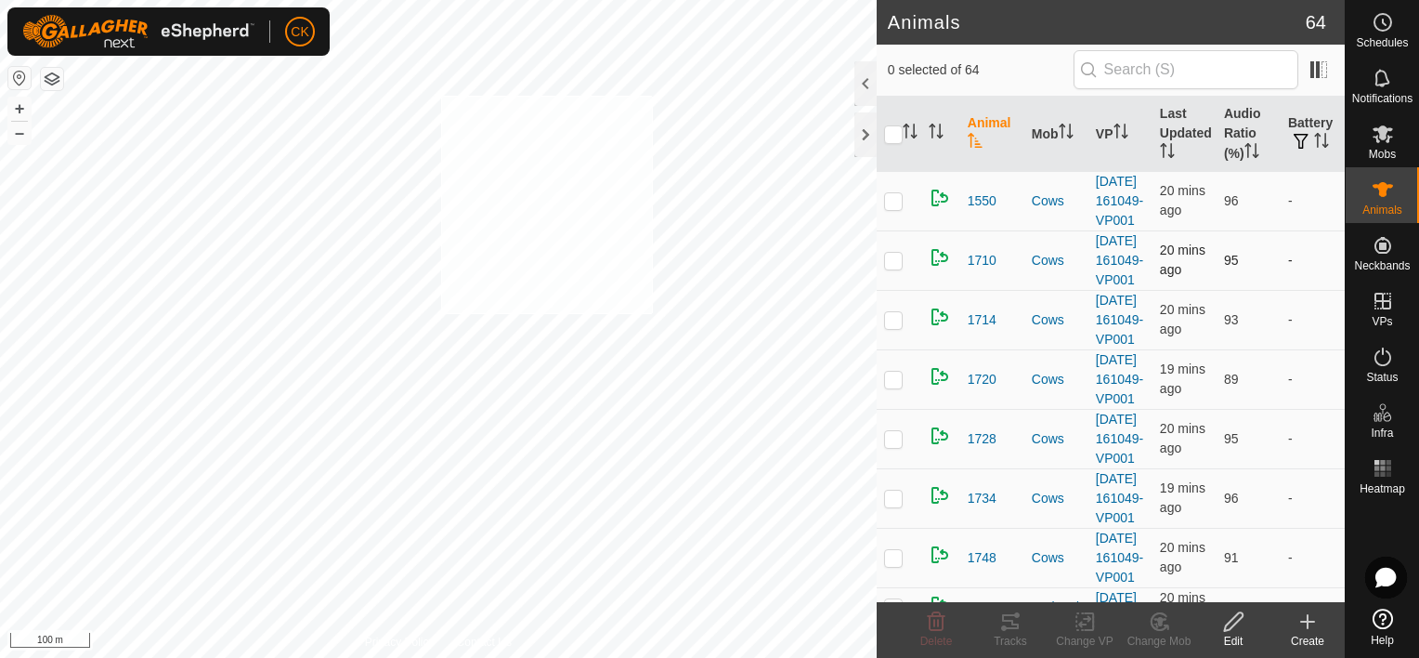
checkbox input "true"
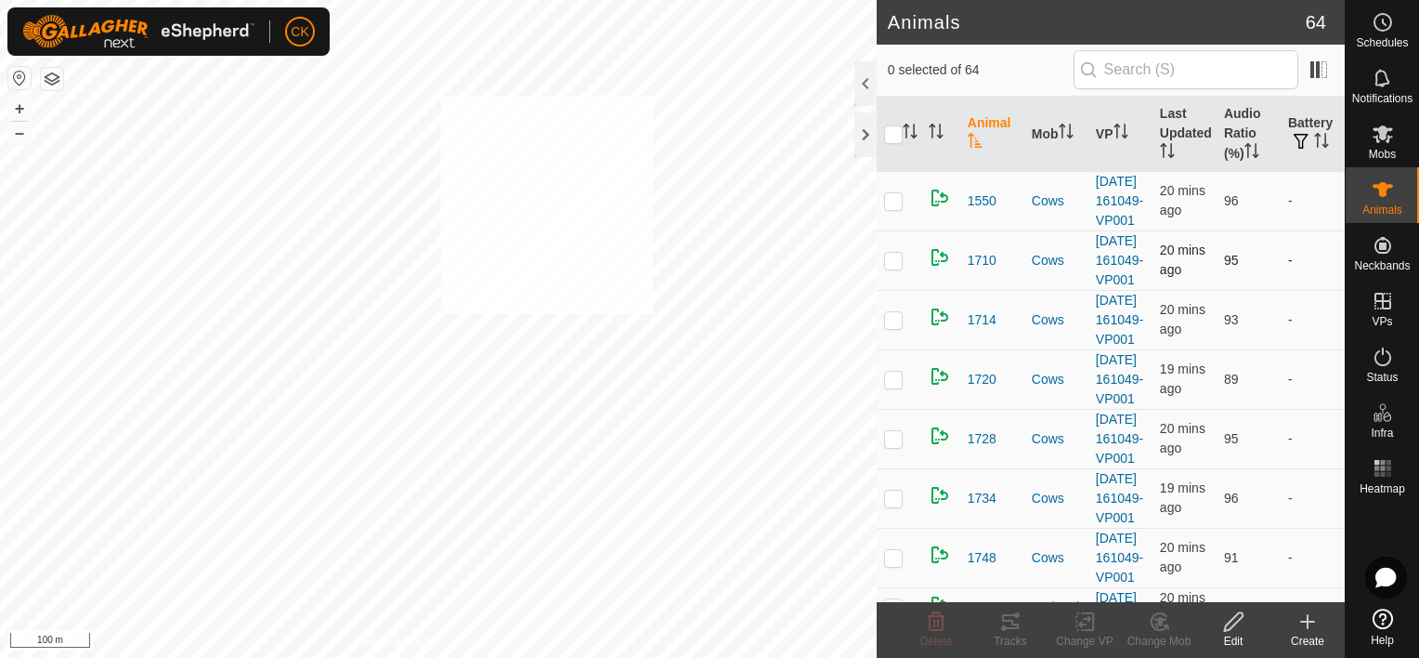
checkbox input "true"
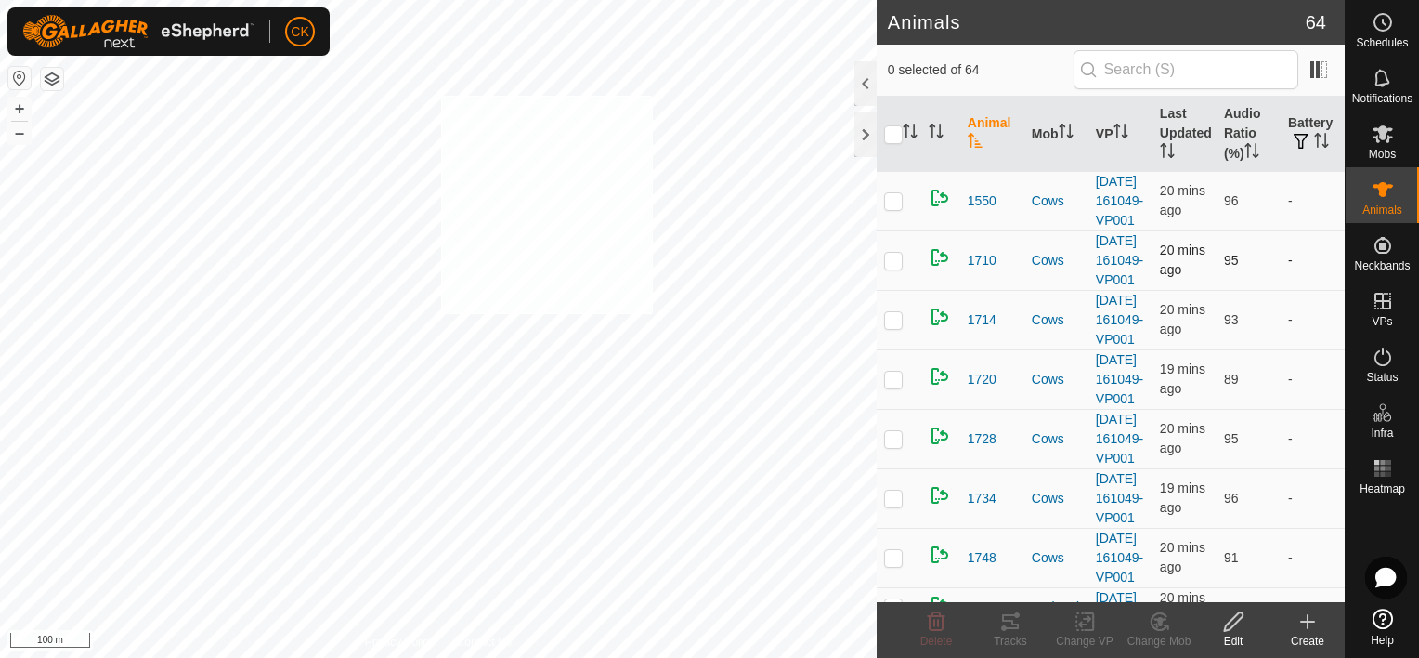
checkbox input "true"
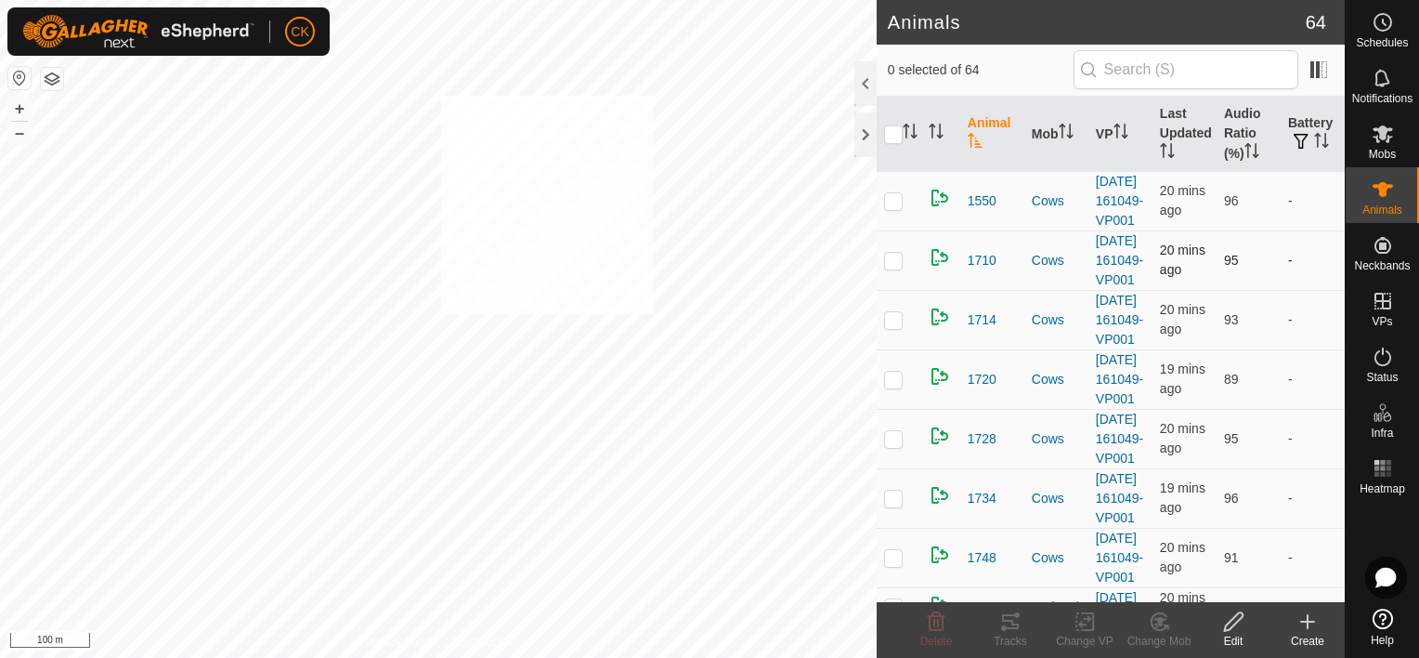
checkbox input "true"
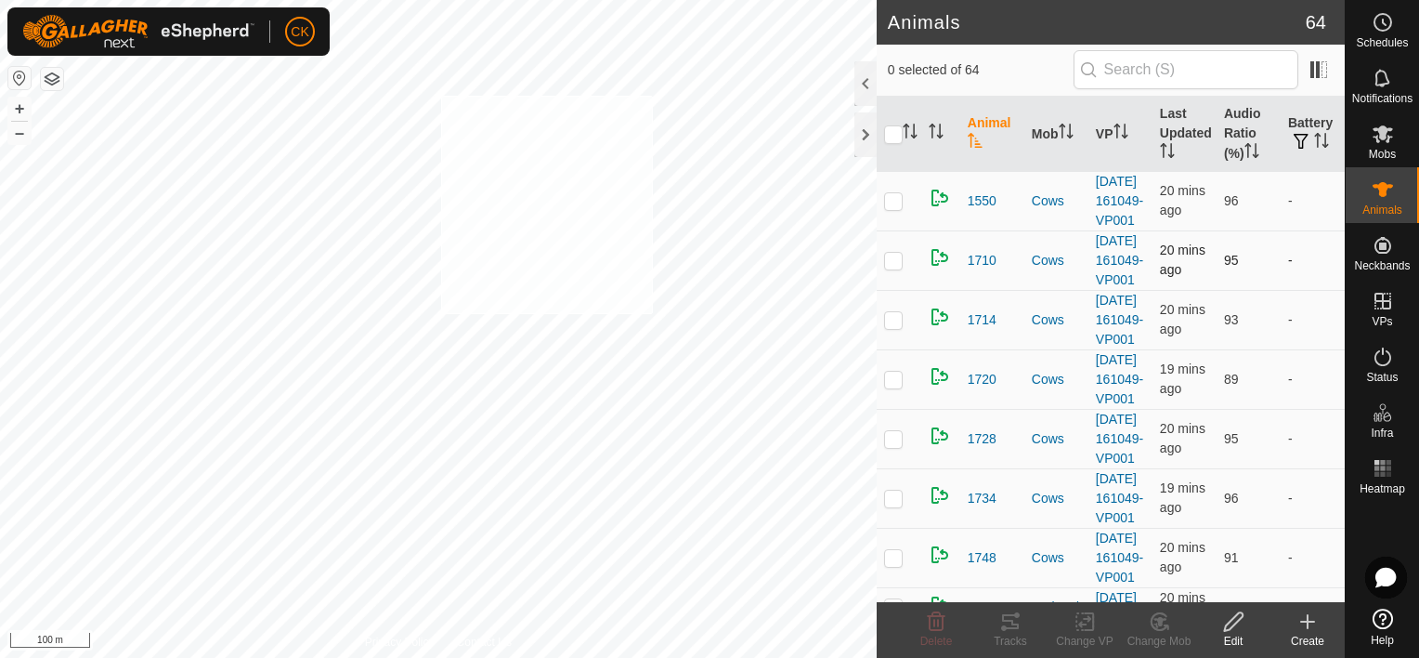
checkbox input "true"
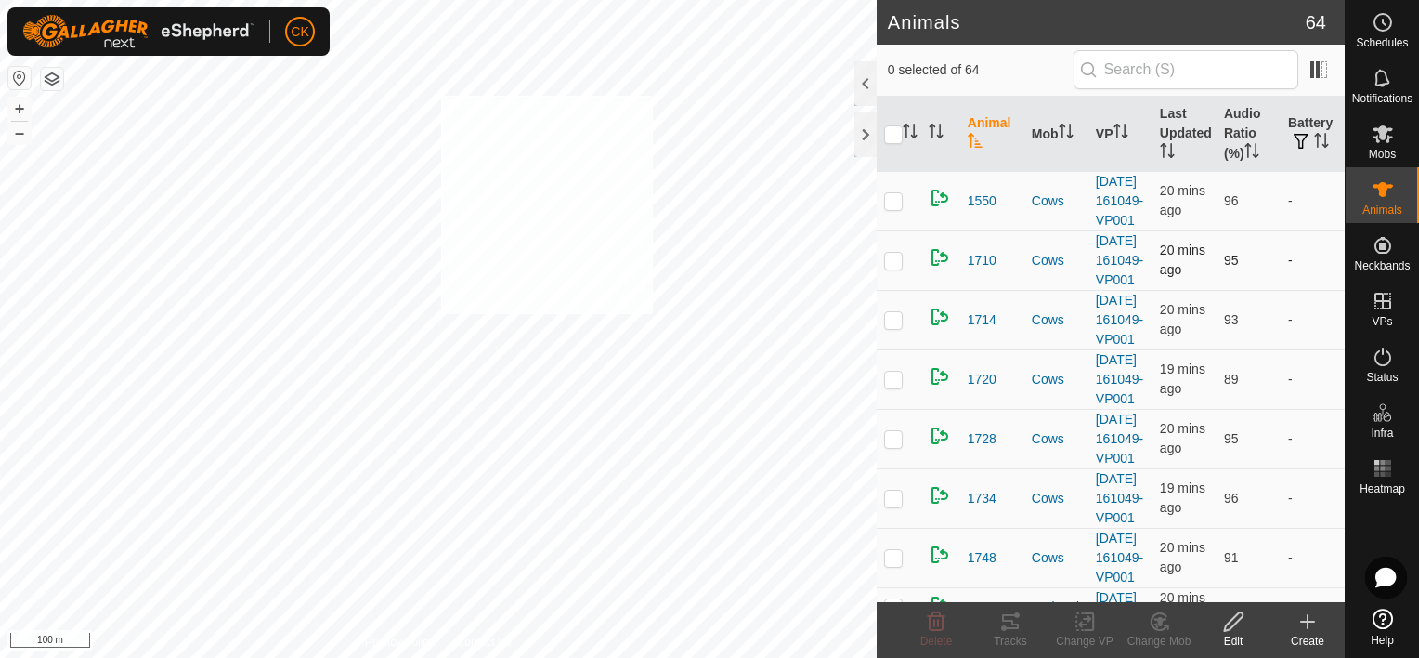
checkbox input "true"
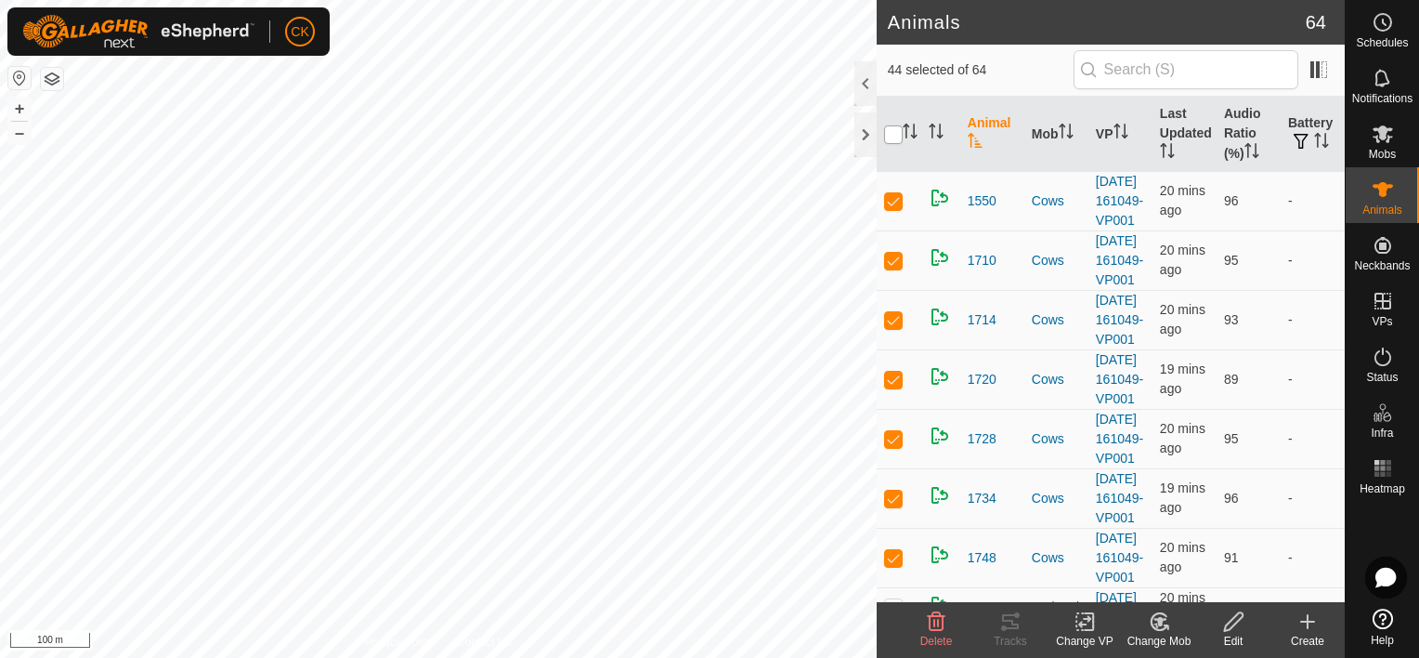
click at [891, 130] on input "checkbox" at bounding box center [893, 134] width 19 height 19
checkbox input "true"
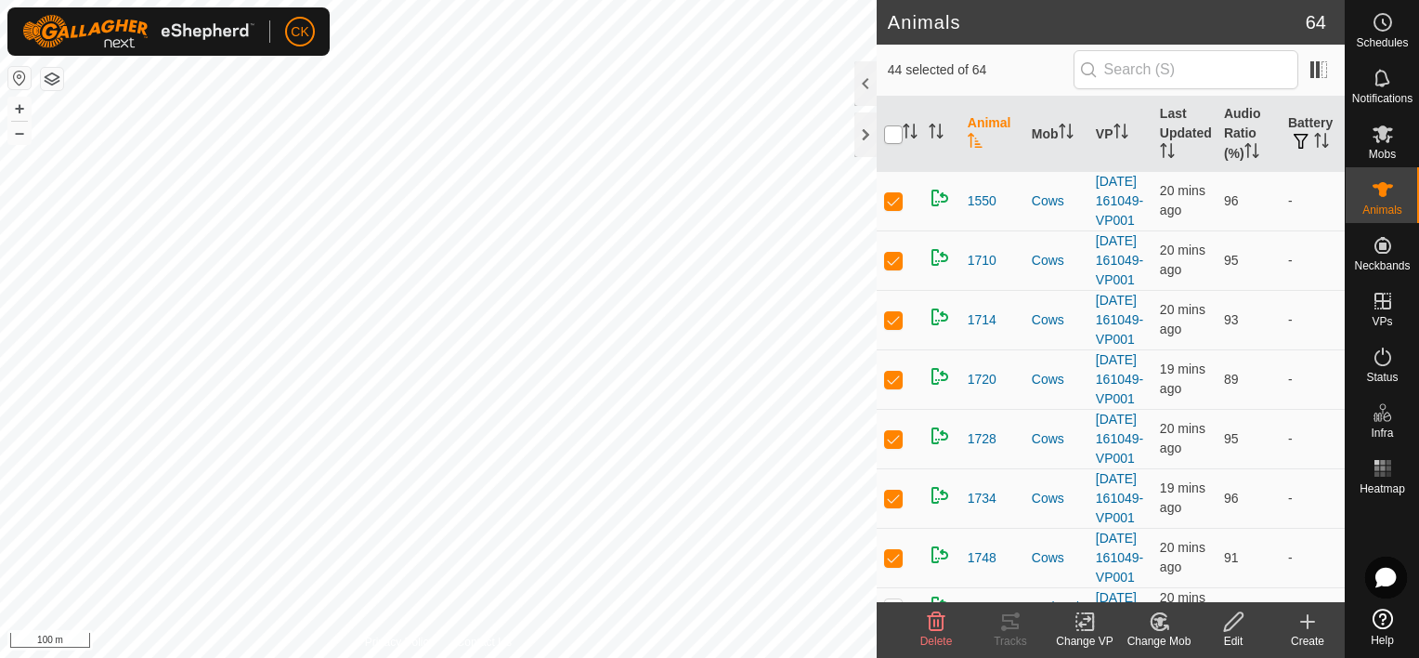
checkbox input "true"
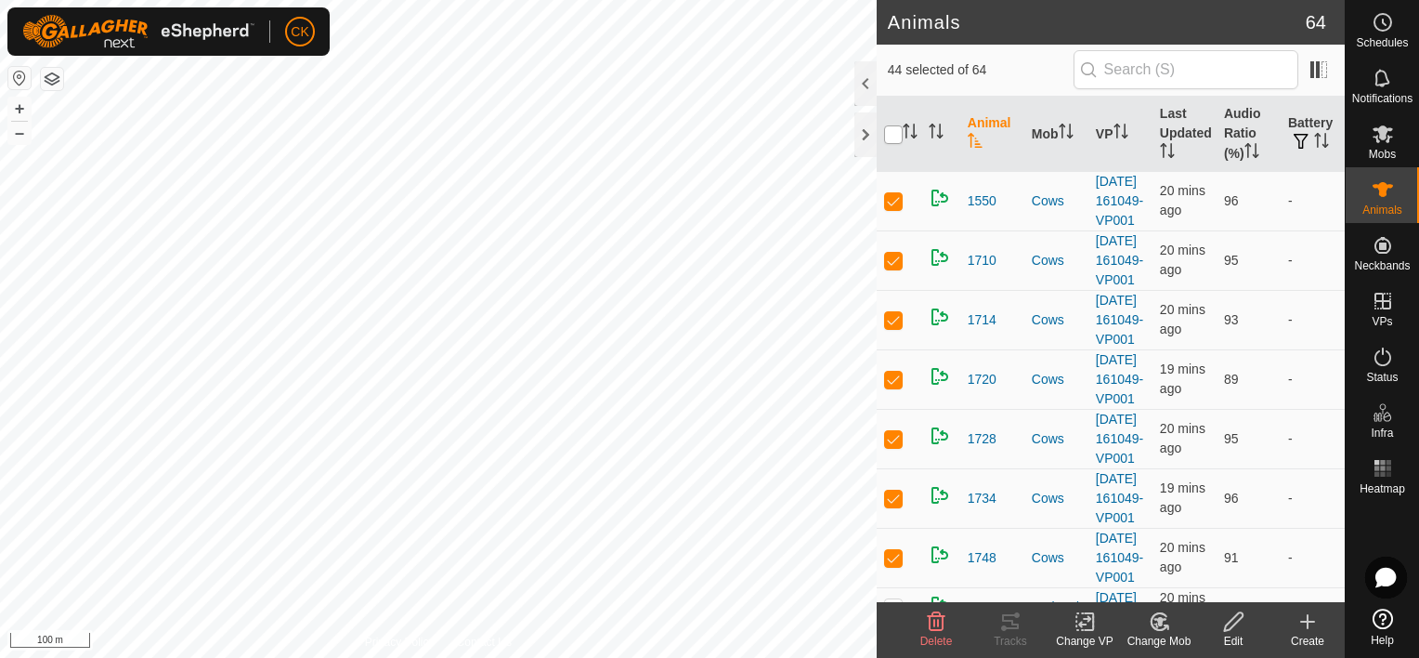
checkbox input "true"
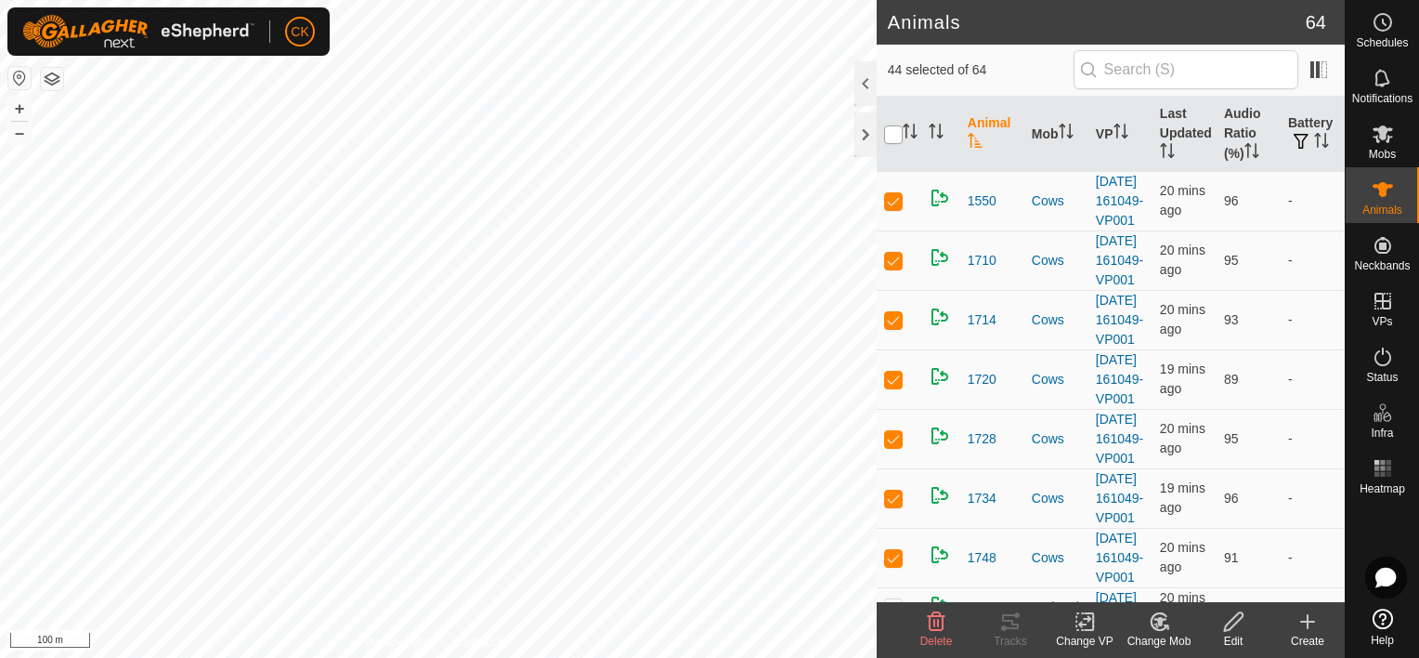
checkbox input "true"
click at [891, 130] on input "checkbox" at bounding box center [893, 134] width 19 height 19
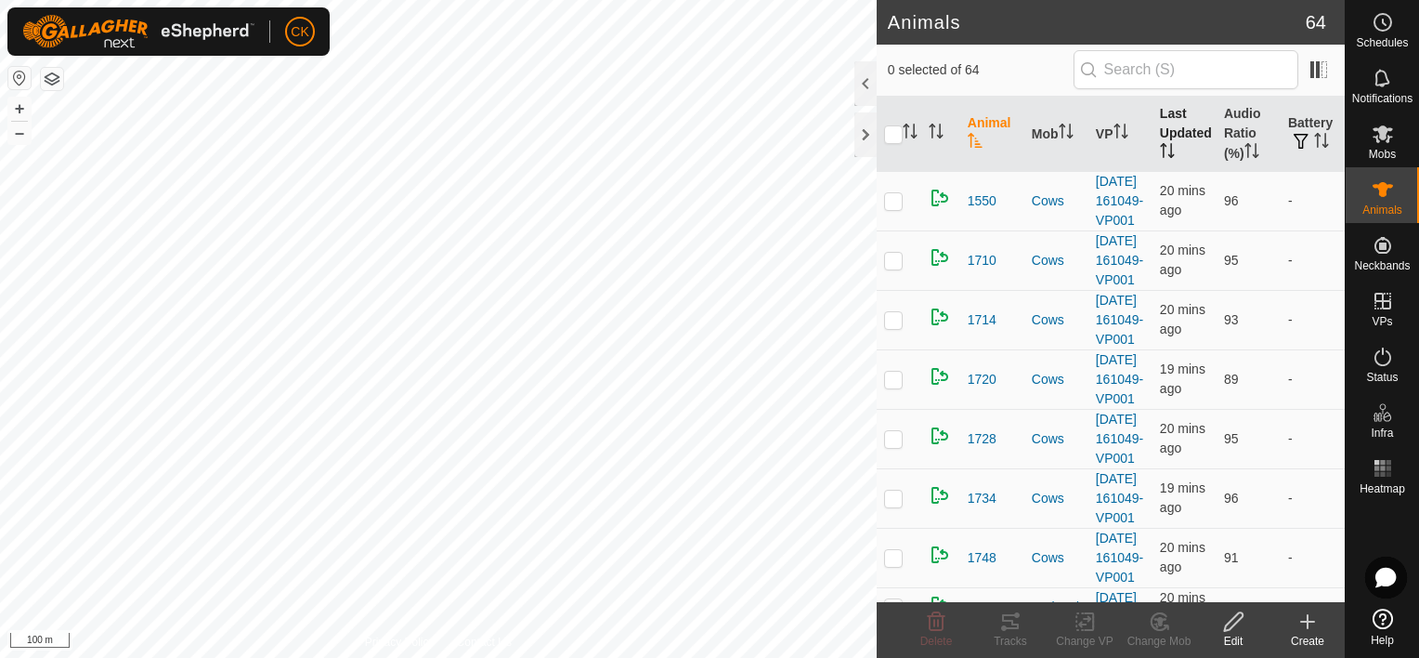
click at [1169, 130] on th "Last Updated" at bounding box center [1185, 134] width 64 height 75
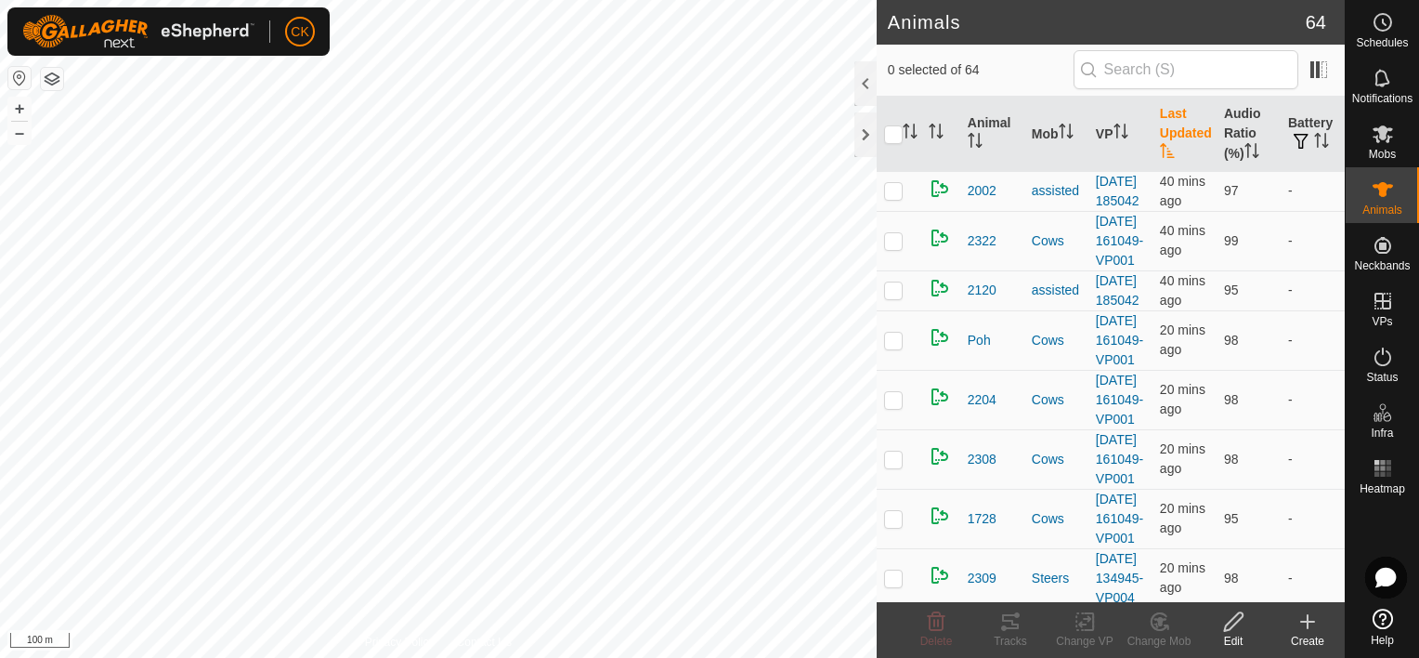
click at [1169, 130] on th "Last Updated" at bounding box center [1185, 134] width 64 height 75
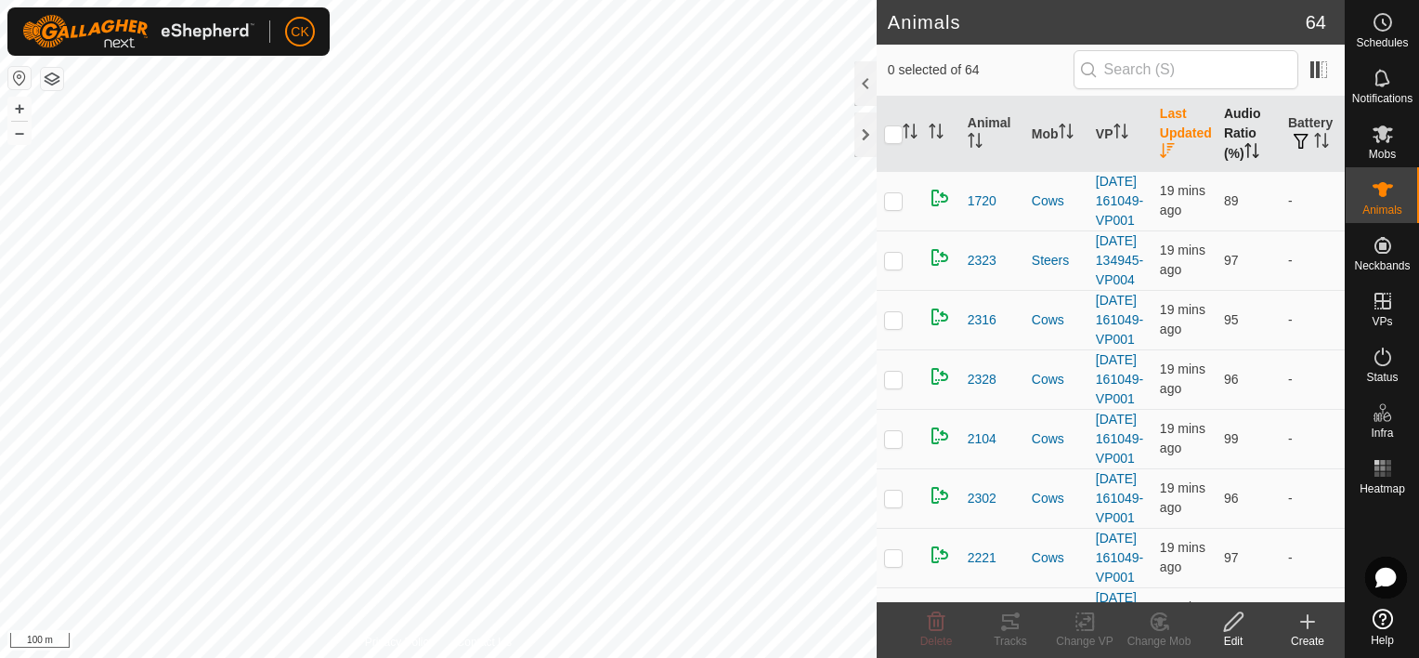
click at [1230, 126] on th "Audio Ratio (%)" at bounding box center [1249, 134] width 64 height 75
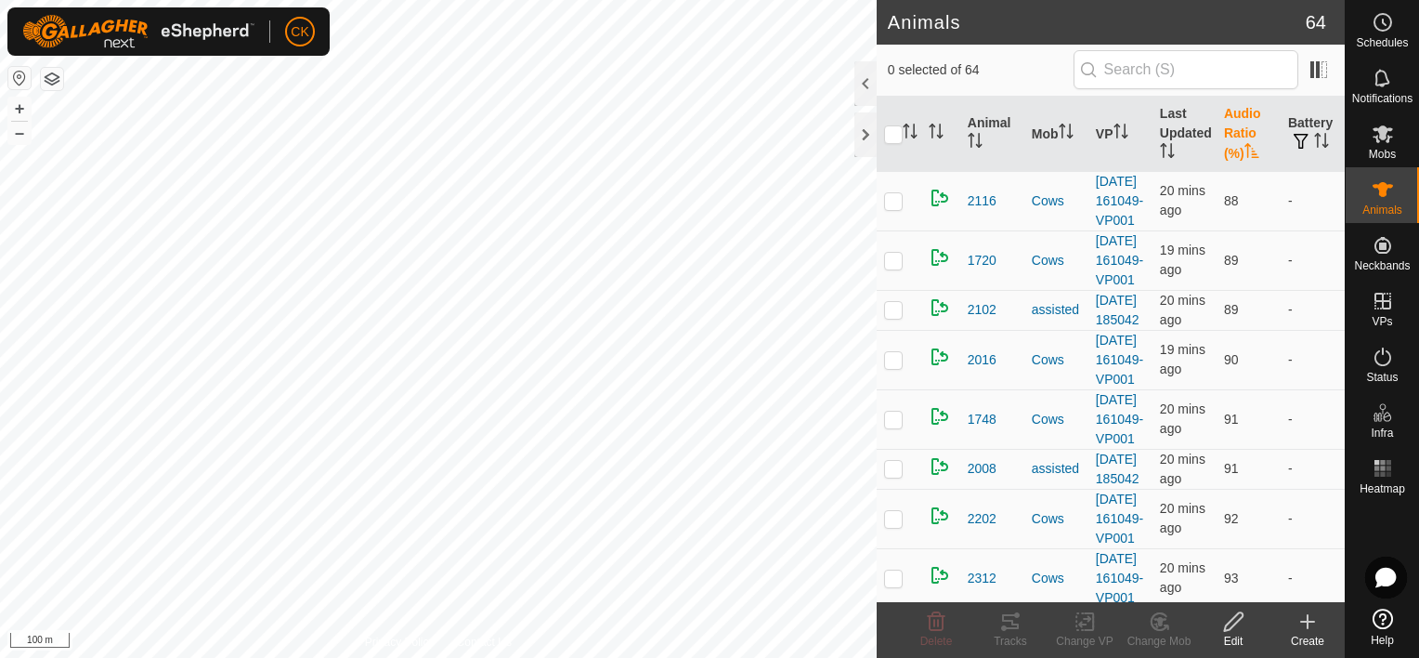
click at [1231, 126] on th "Audio Ratio (%)" at bounding box center [1249, 134] width 64 height 75
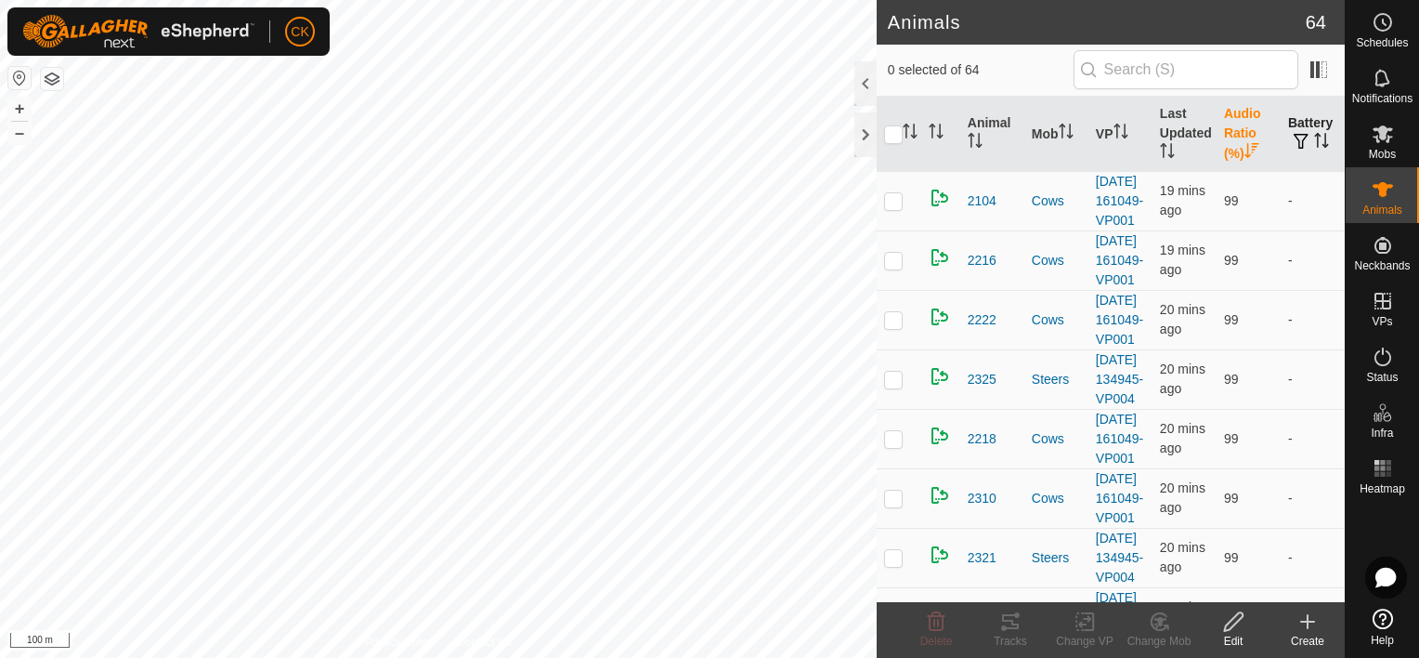
click at [1314, 134] on icon "Activate to sort" at bounding box center [1321, 140] width 15 height 15
click at [1171, 124] on th "Last Updated" at bounding box center [1185, 134] width 64 height 75
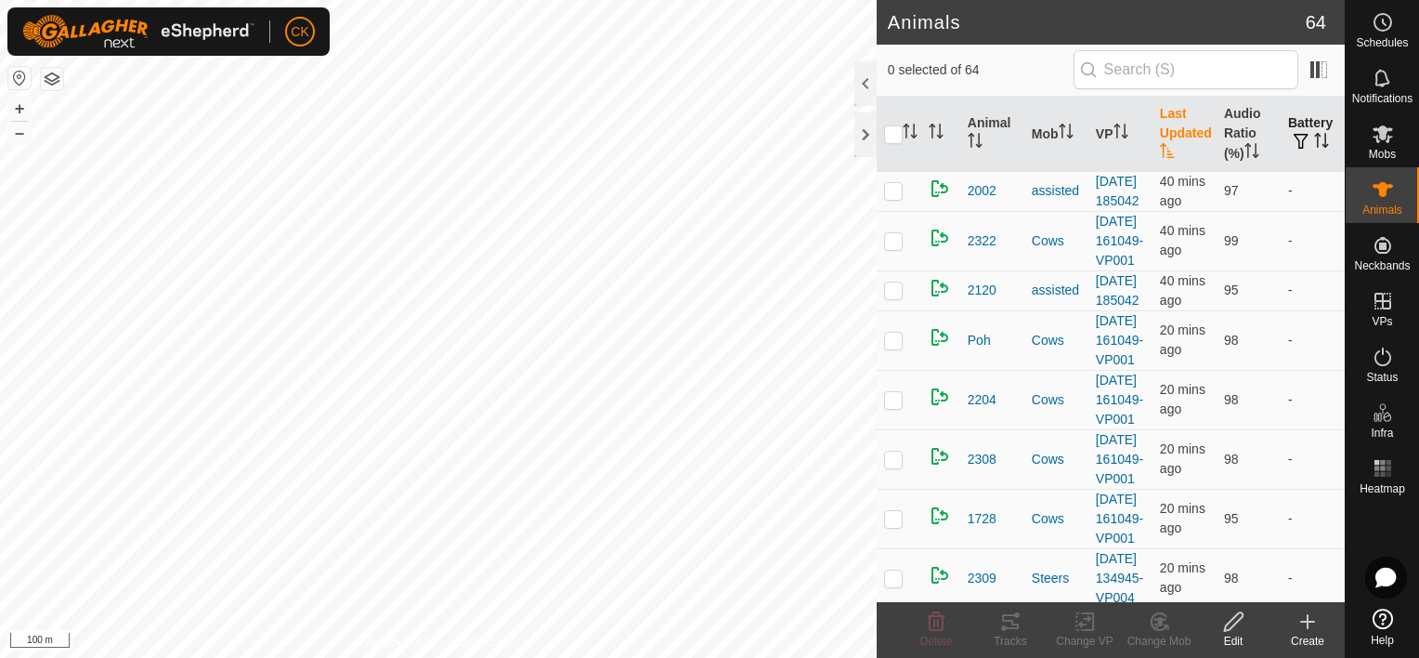
click at [1171, 124] on th "Last Updated" at bounding box center [1185, 134] width 64 height 75
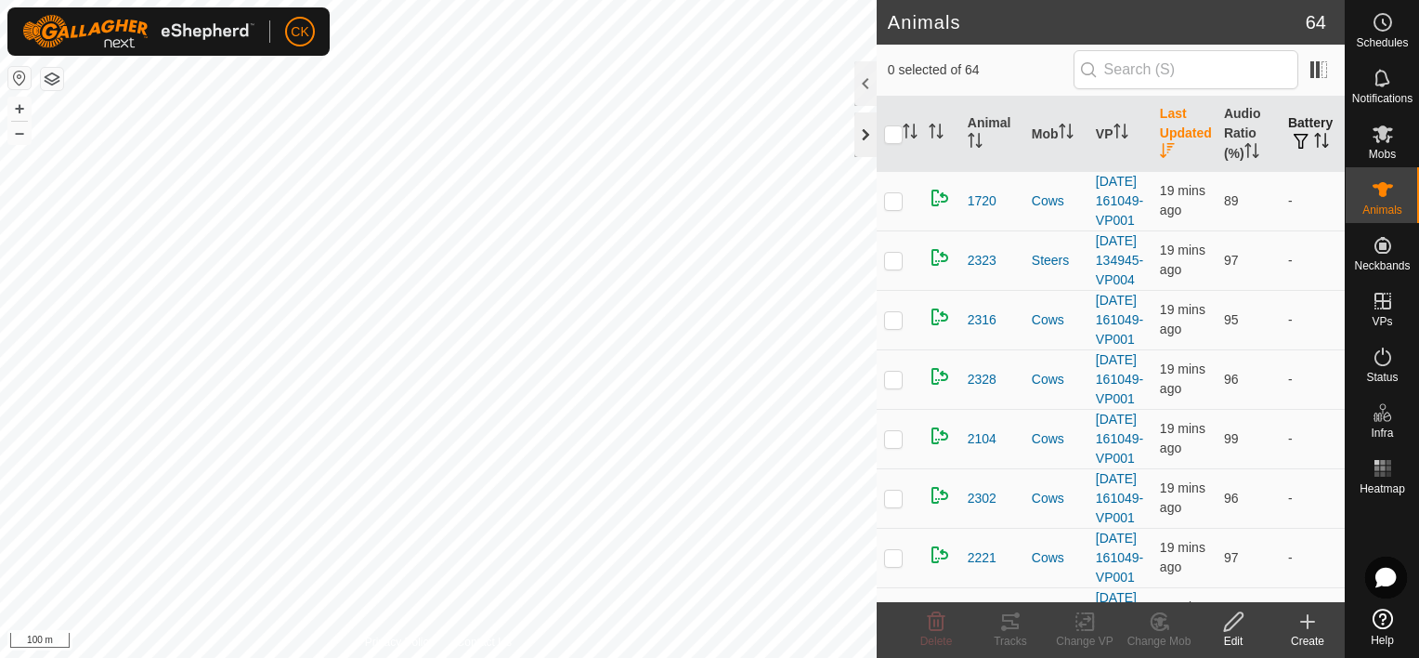
click at [866, 137] on div at bounding box center [866, 134] width 22 height 45
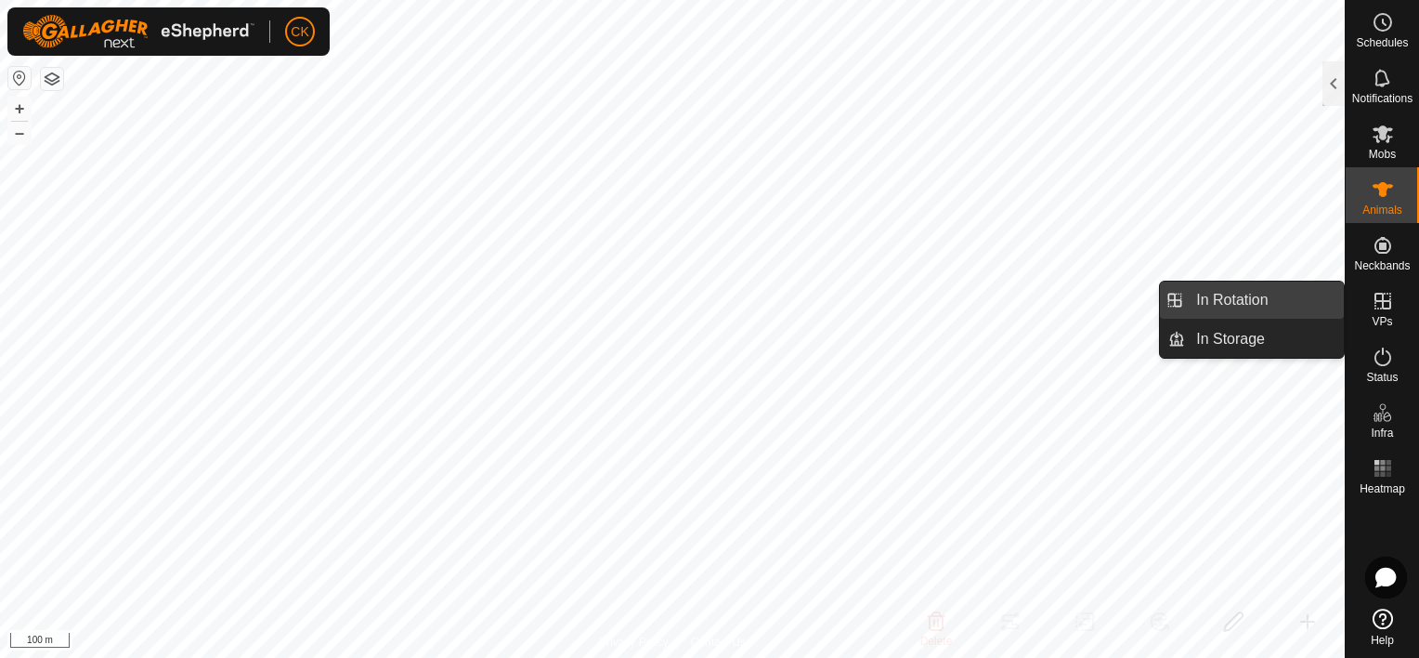
drag, startPoint x: 1324, startPoint y: 294, endPoint x: 1295, endPoint y: 294, distance: 29.7
click at [1295, 294] on link "In Rotation" at bounding box center [1264, 299] width 159 height 37
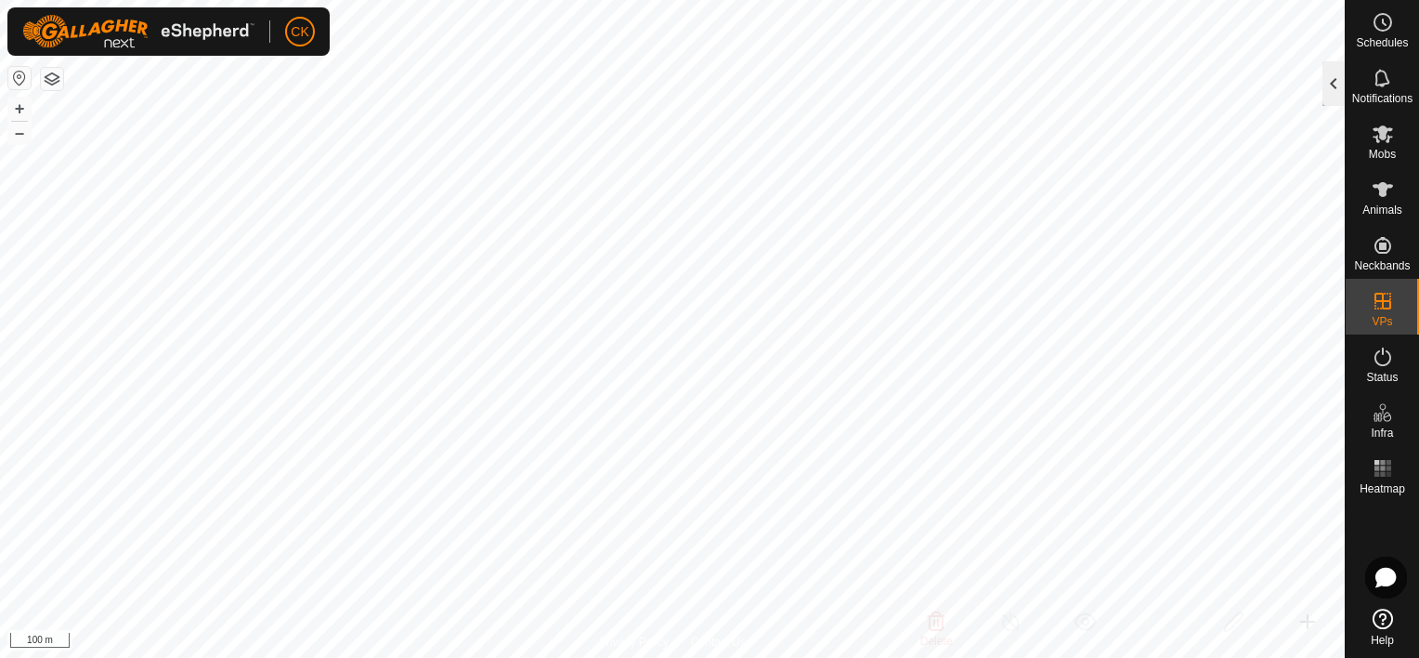
click at [1330, 86] on div at bounding box center [1334, 83] width 22 height 45
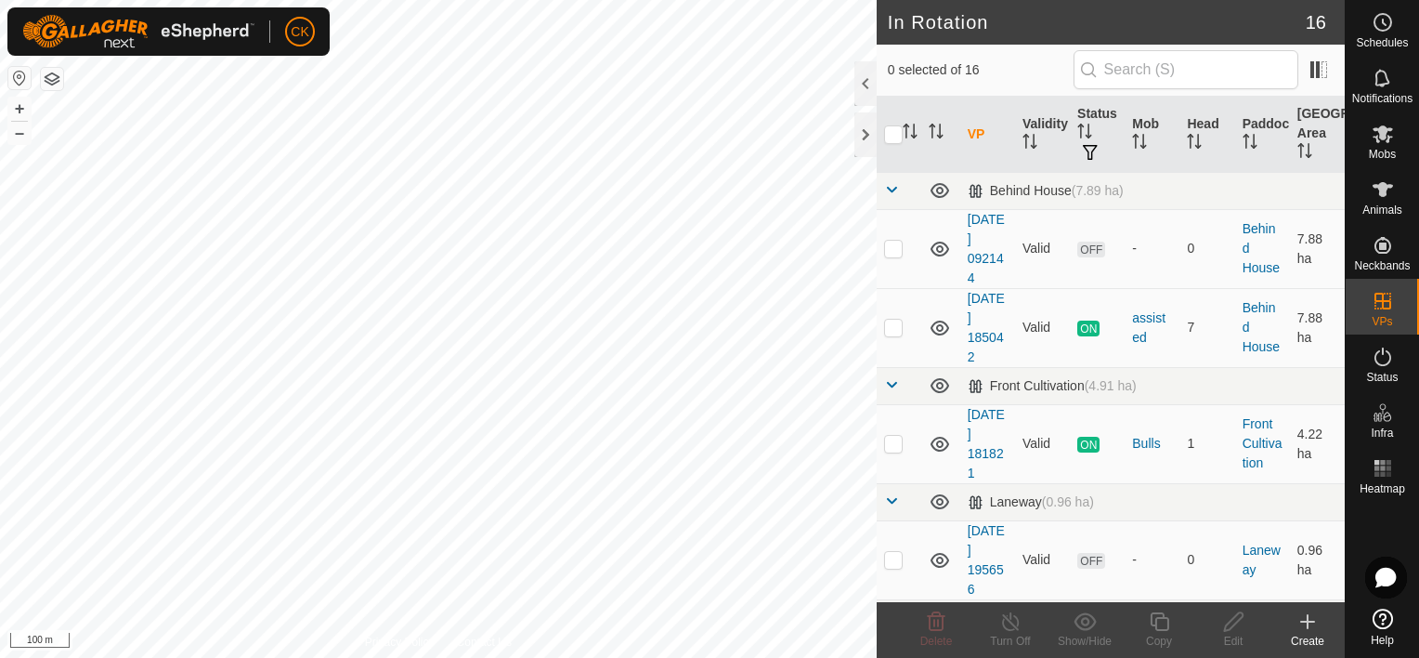
click at [1309, 618] on icon at bounding box center [1308, 621] width 22 height 22
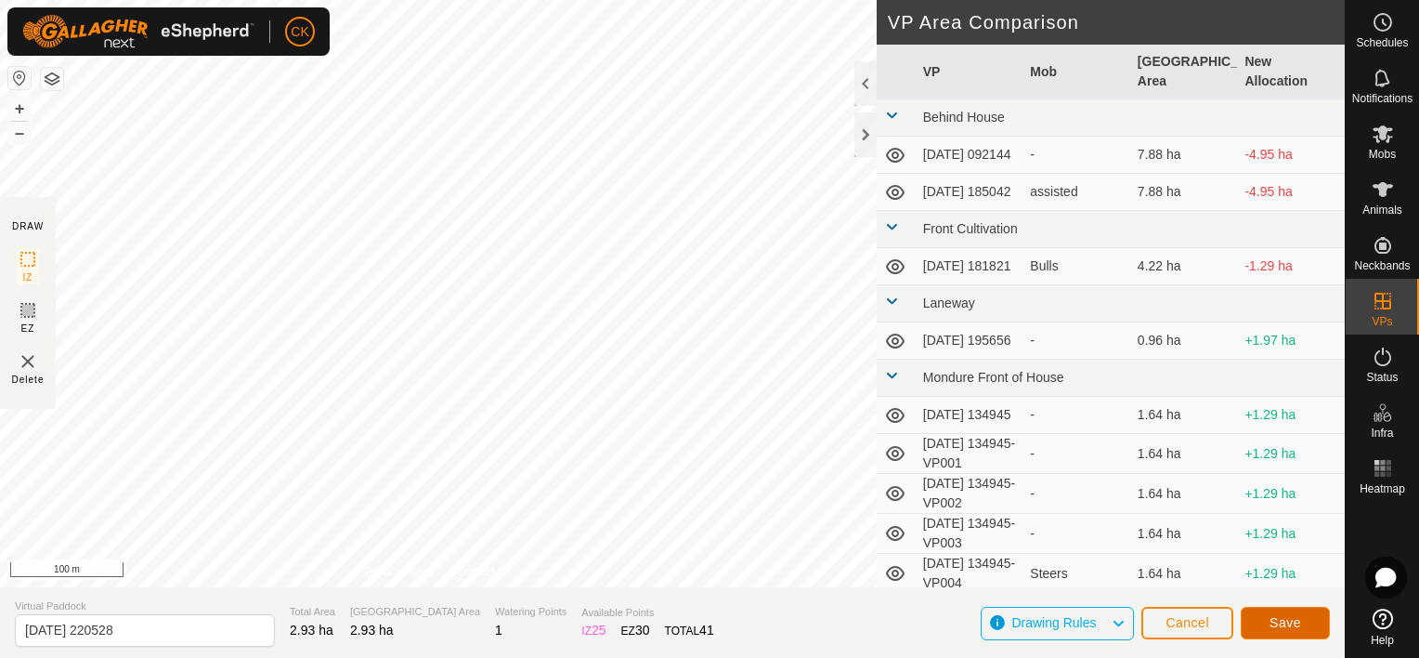
click at [1290, 621] on span "Save" at bounding box center [1286, 622] width 32 height 15
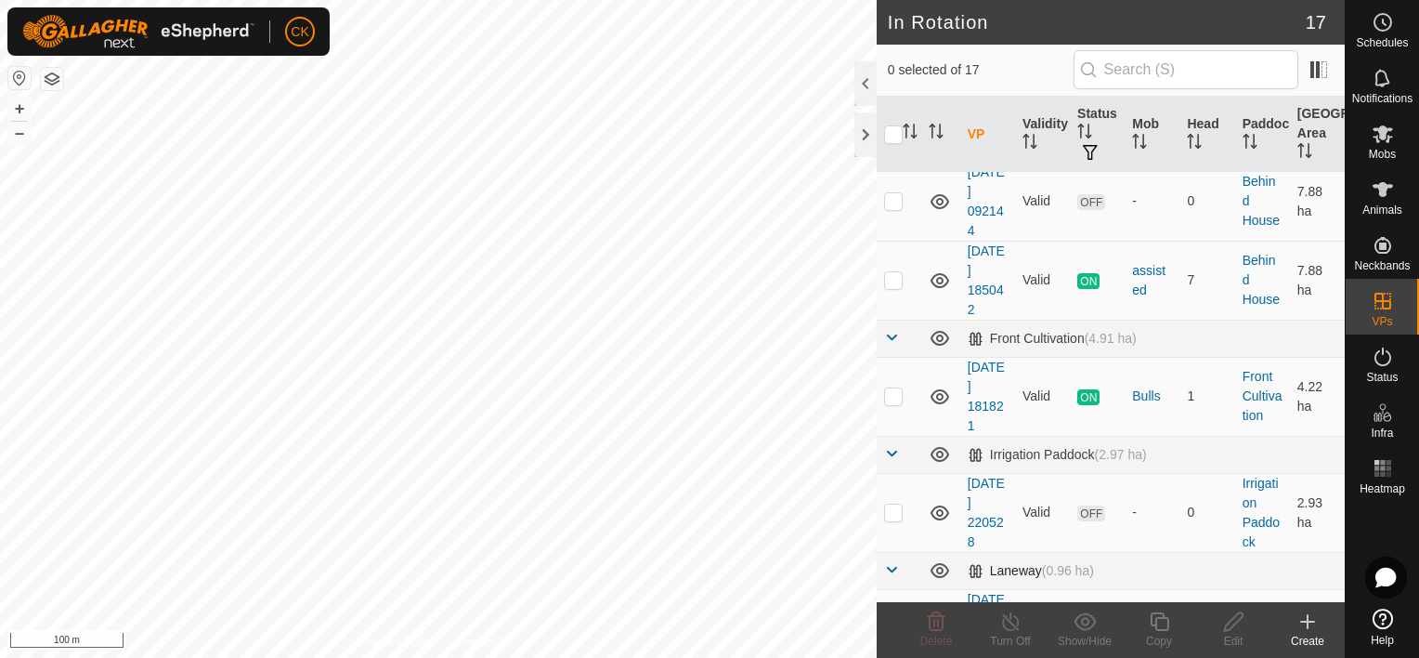
scroll to position [93, 0]
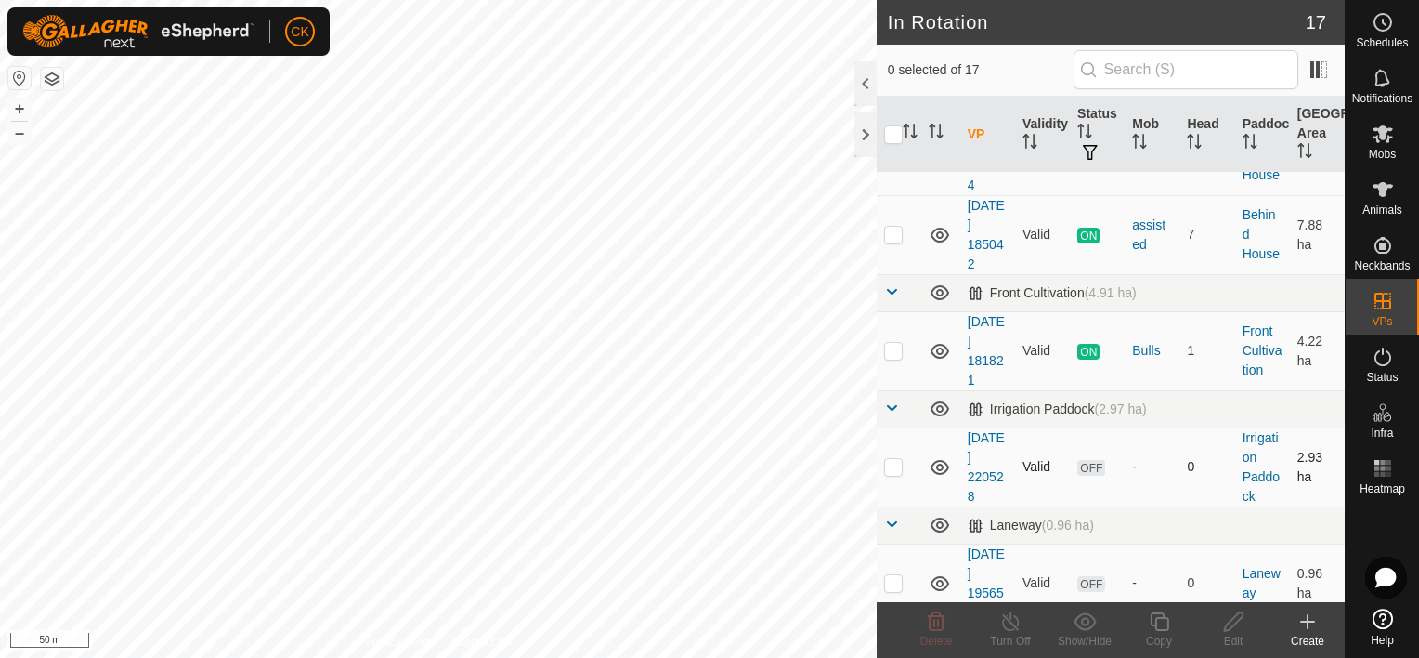
click at [892, 464] on p-checkbox at bounding box center [893, 466] width 19 height 15
click at [1158, 617] on icon at bounding box center [1159, 621] width 19 height 19
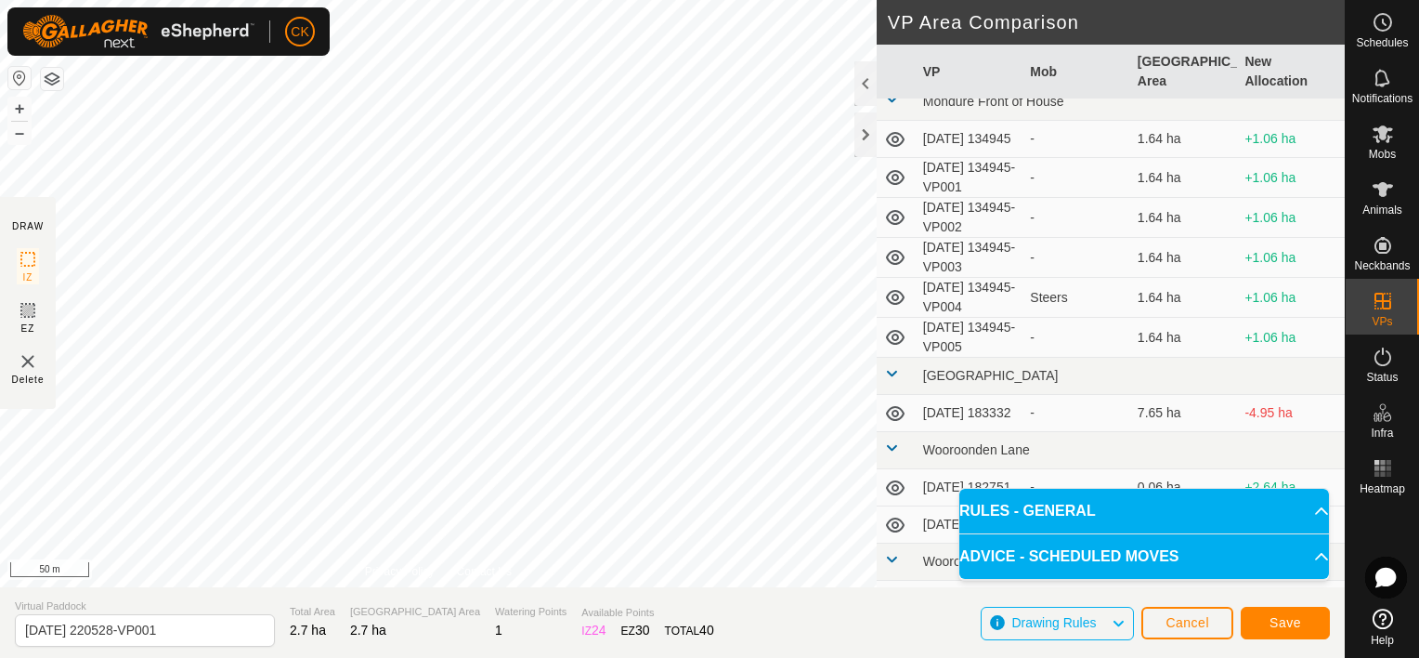
scroll to position [279, 0]
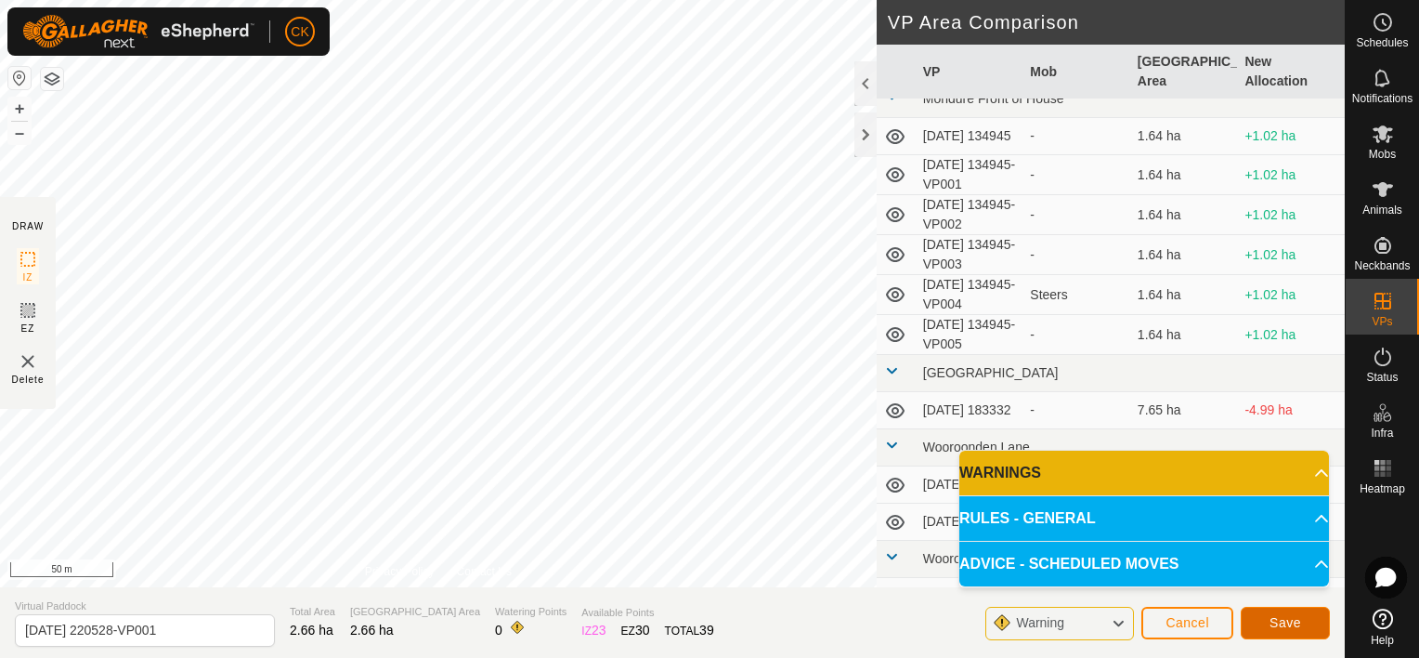
click at [1261, 623] on button "Save" at bounding box center [1285, 623] width 89 height 33
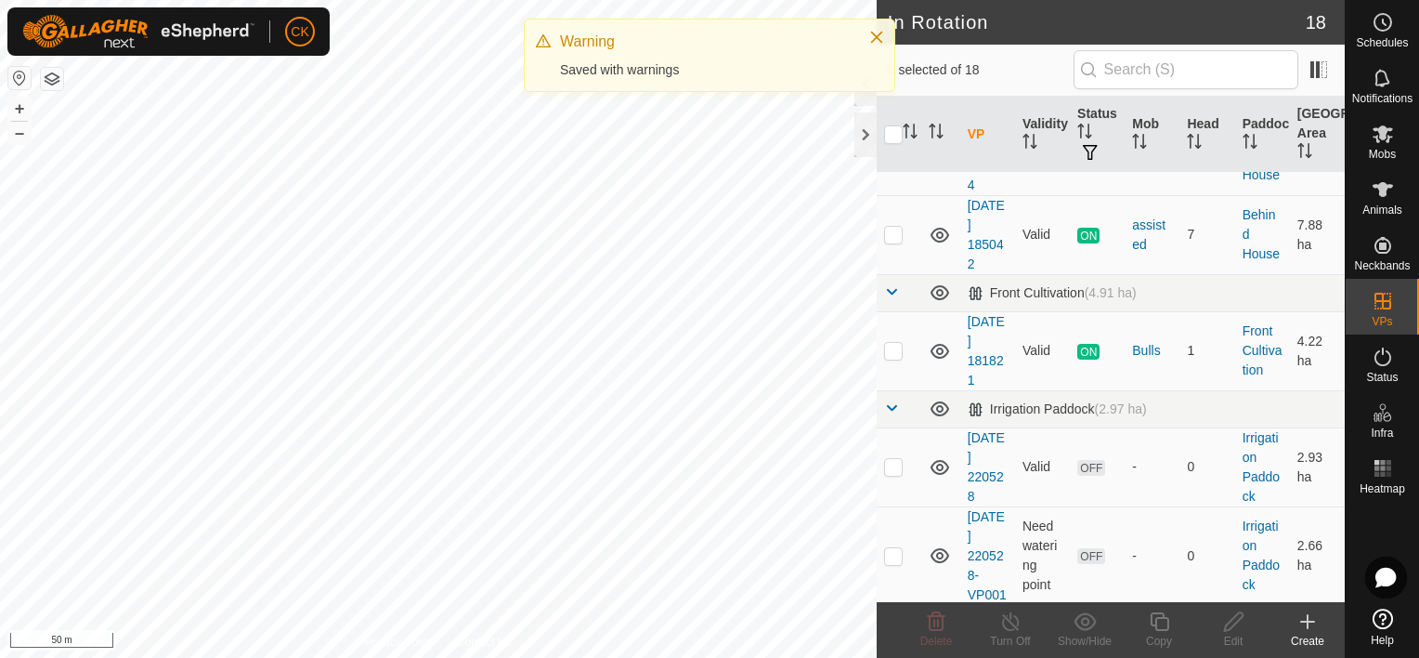
scroll to position [186, 0]
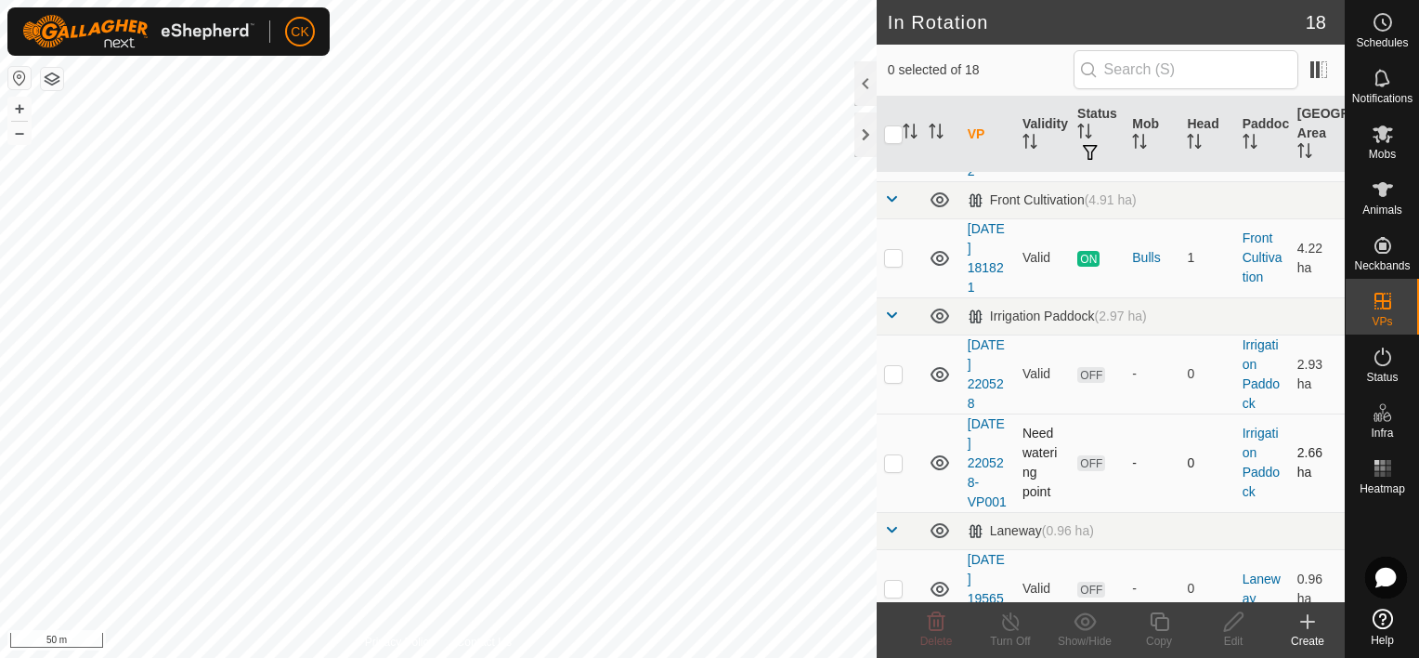
click at [892, 470] on p-checkbox at bounding box center [893, 462] width 19 height 15
click at [890, 373] on p-checkbox at bounding box center [893, 373] width 19 height 15
click at [933, 619] on icon at bounding box center [936, 621] width 22 height 22
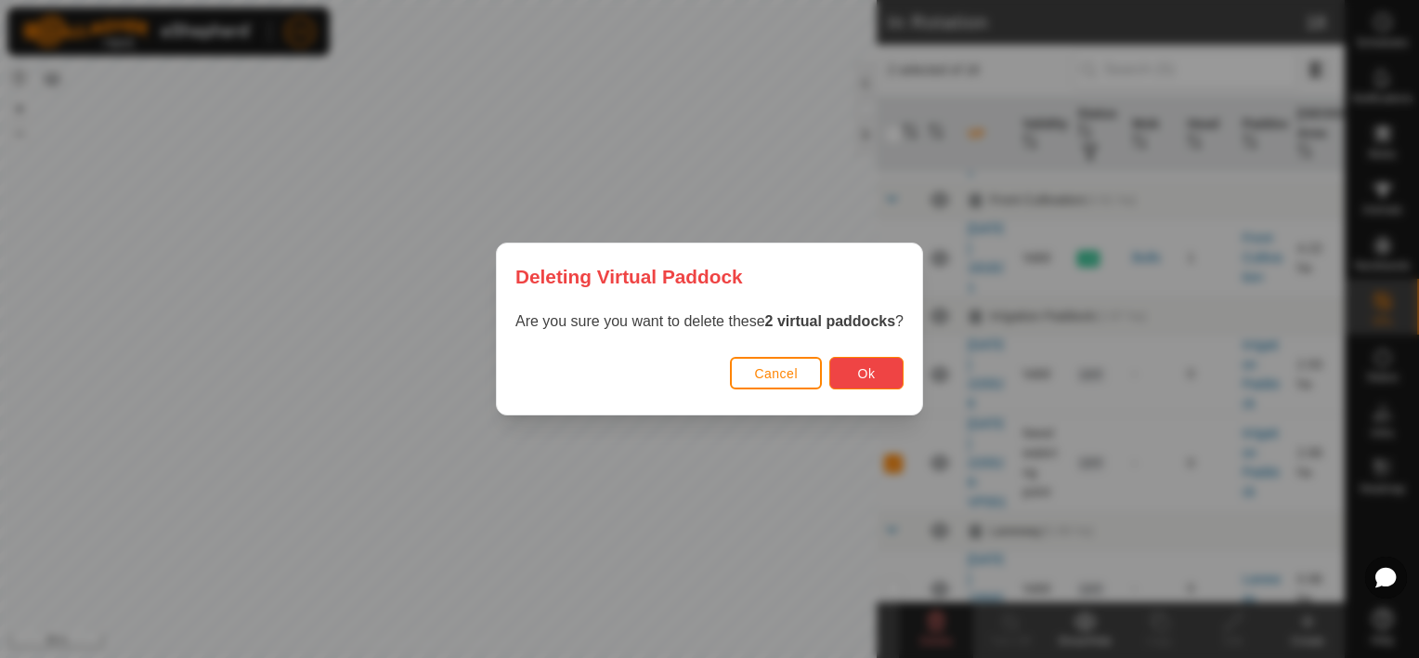
click at [858, 366] on span "Ok" at bounding box center [867, 373] width 18 height 15
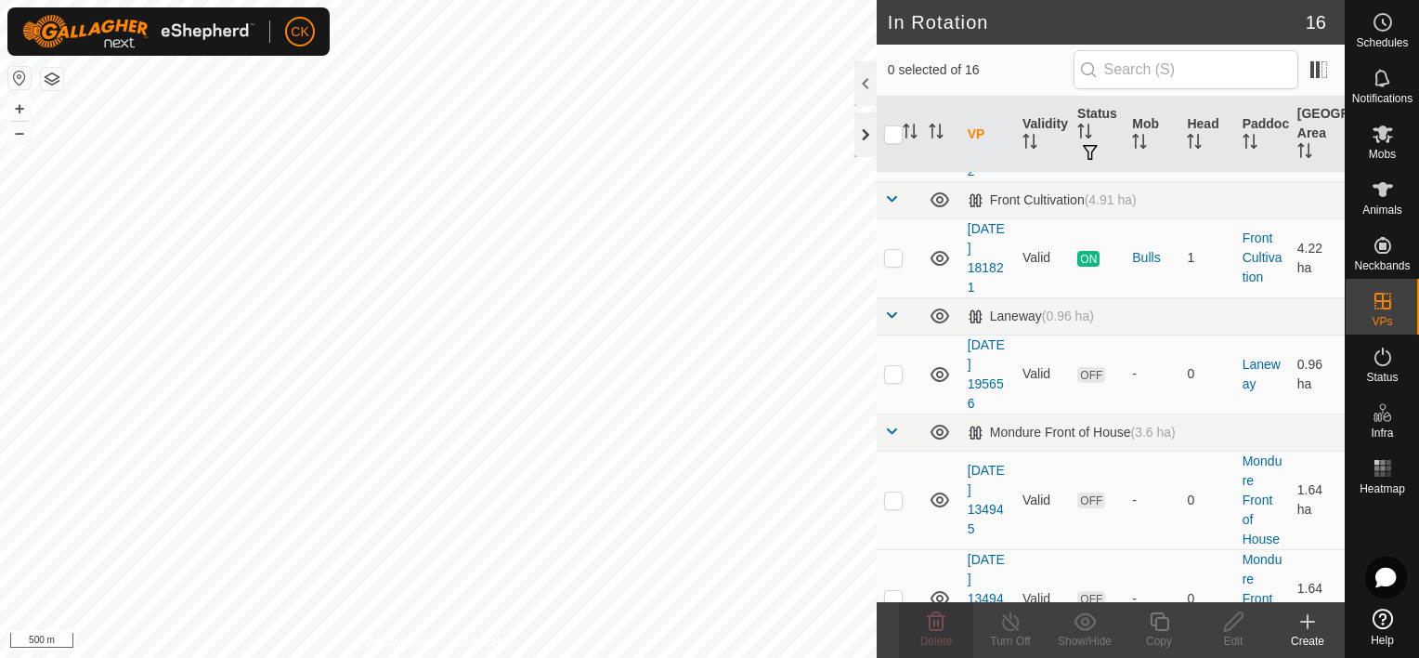
click at [861, 130] on div at bounding box center [866, 134] width 22 height 45
